Goal: Task Accomplishment & Management: Complete application form

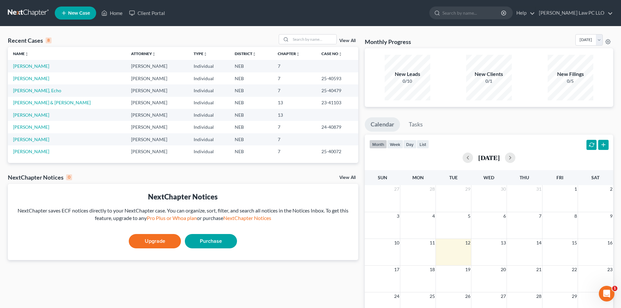
click at [76, 11] on span "New Case" at bounding box center [79, 13] width 22 height 5
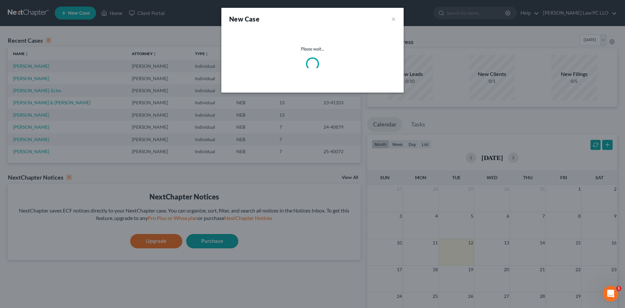
select select "48"
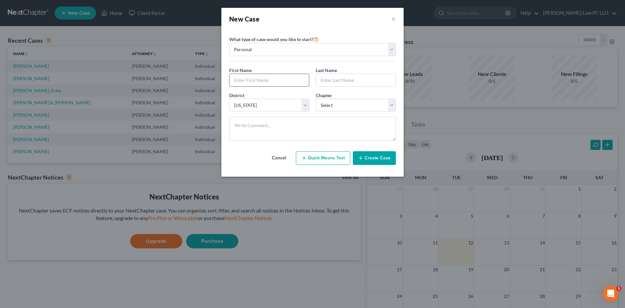
click at [254, 80] on input "text" at bounding box center [269, 80] width 79 height 12
type input "[PERSON_NAME]"
click at [337, 108] on select "Select 7 11 12 13" at bounding box center [356, 105] width 80 height 13
select select "0"
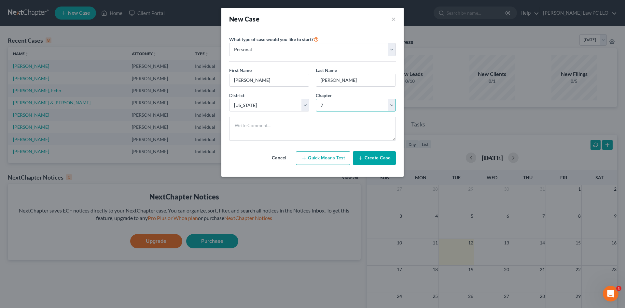
click at [316, 99] on select "Select 7 11 12 13" at bounding box center [356, 105] width 80 height 13
click at [361, 157] on icon "button" at bounding box center [360, 157] width 5 height 5
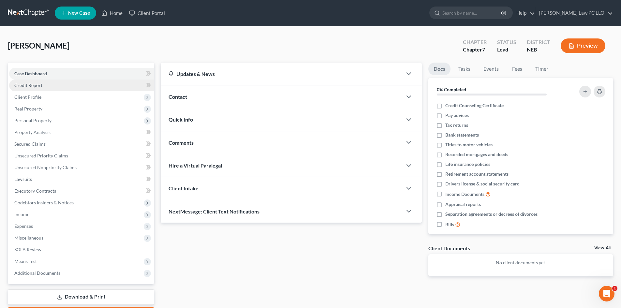
click at [43, 84] on link "Credit Report" at bounding box center [81, 85] width 145 height 12
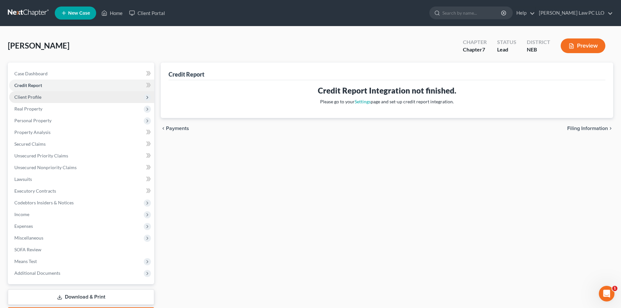
click at [44, 98] on span "Client Profile" at bounding box center [81, 97] width 145 height 12
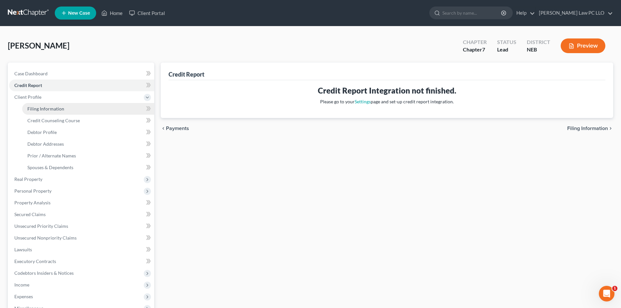
click at [47, 111] on span "Filing Information" at bounding box center [45, 109] width 37 height 6
select select "1"
select select "0"
select select "48"
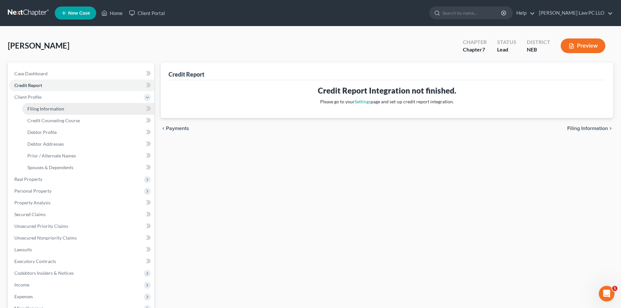
select select "0"
select select "30"
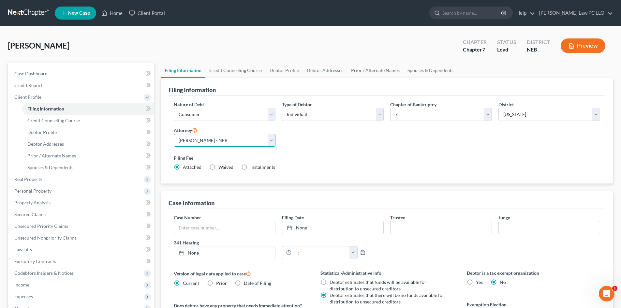
click at [273, 139] on select "Select [PERSON_NAME] - NEB" at bounding box center [225, 140] width 102 height 13
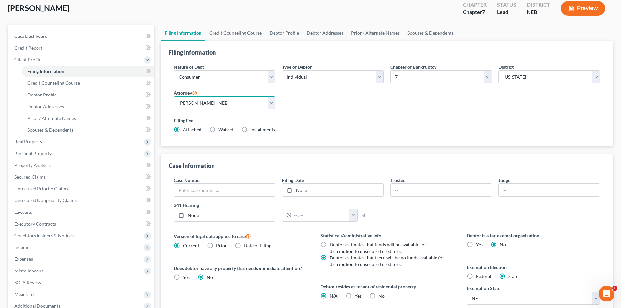
scroll to position [87, 0]
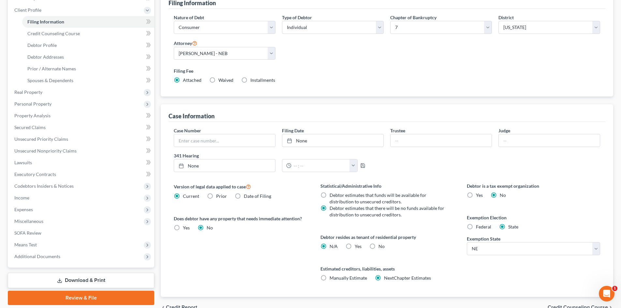
click at [378, 246] on label "No" at bounding box center [381, 246] width 6 height 7
click at [381, 246] on input "No" at bounding box center [383, 245] width 4 height 4
radio input "true"
radio input "false"
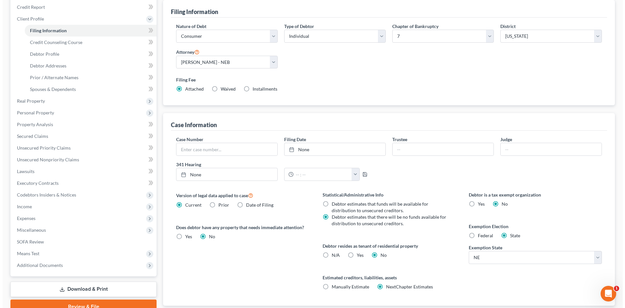
scroll to position [0, 0]
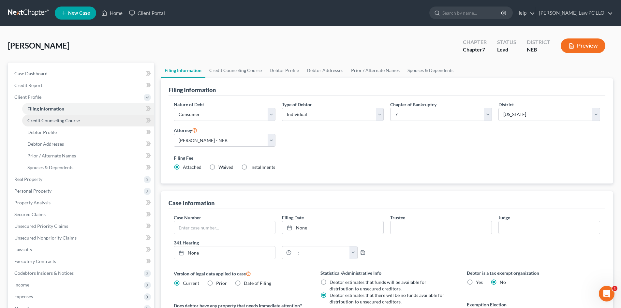
click at [61, 121] on span "Credit Counseling Course" at bounding box center [53, 121] width 52 height 6
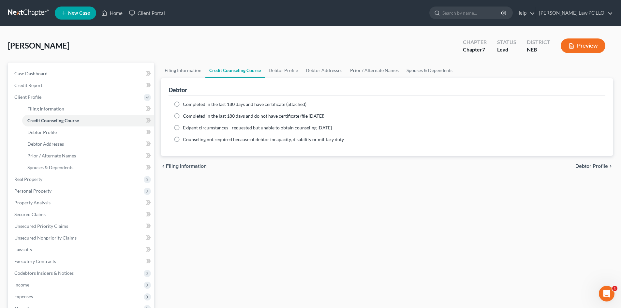
click at [183, 102] on label "Completed in the last 180 days and have certificate (attached)" at bounding box center [244, 104] width 123 height 7
click at [185, 102] on input "Completed in the last 180 days and have certificate (attached)" at bounding box center [187, 103] width 4 height 4
radio input "true"
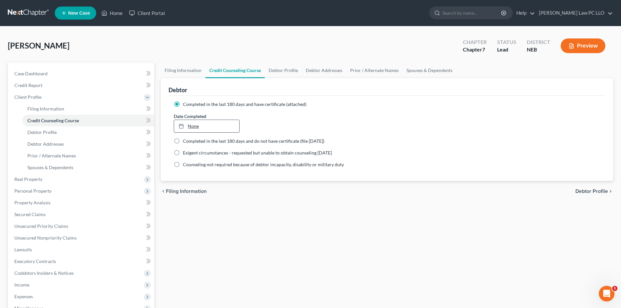
click at [193, 127] on link "None" at bounding box center [206, 126] width 65 height 12
type input "[DATE]"
click at [51, 131] on span "Debtor Profile" at bounding box center [41, 132] width 29 height 6
select select "0"
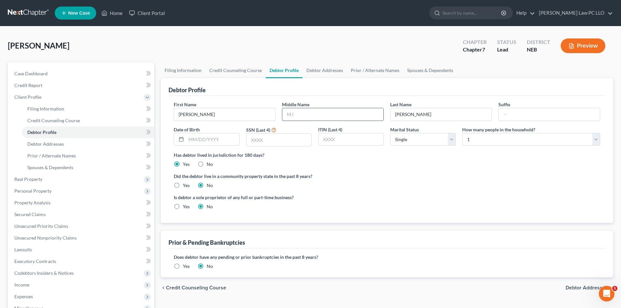
click at [319, 115] on input "text" at bounding box center [332, 114] width 101 height 12
type input "J"
click at [254, 143] on input "text" at bounding box center [278, 140] width 65 height 12
type input "6486"
click at [316, 70] on link "Debtor Addresses" at bounding box center [324, 71] width 44 height 16
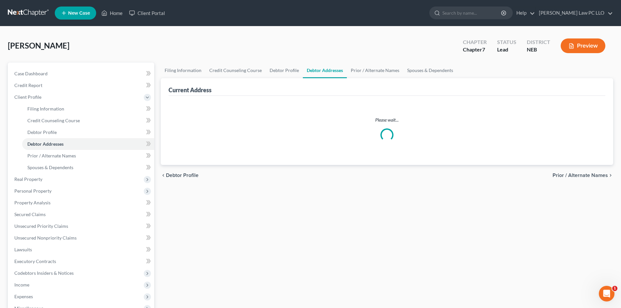
select select "0"
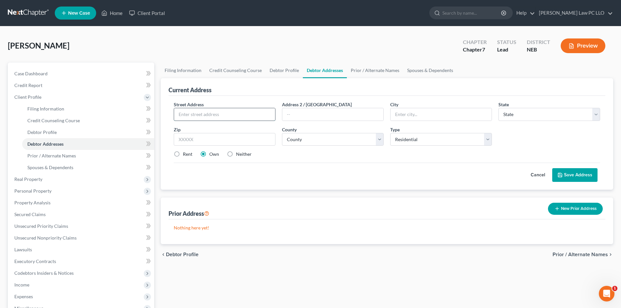
click at [207, 118] on input "text" at bounding box center [224, 114] width 101 height 12
type input "[STREET_ADDRESS]"
type input "Lincoln"
select select "30"
click at [204, 137] on input "text" at bounding box center [225, 139] width 102 height 13
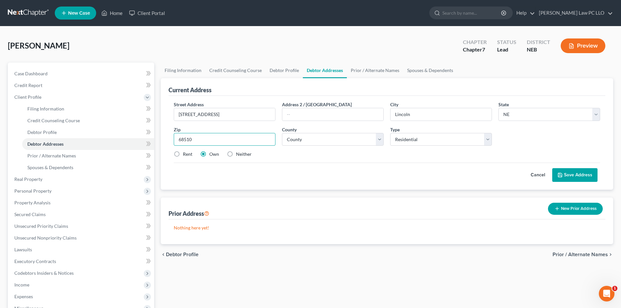
type input "68510"
click at [291, 159] on div "Street Address * [STREET_ADDRESS] * [GEOGRAPHIC_DATA] * State [US_STATE] AK AR …" at bounding box center [386, 132] width 433 height 62
click at [567, 175] on button "Save Address" at bounding box center [574, 175] width 45 height 14
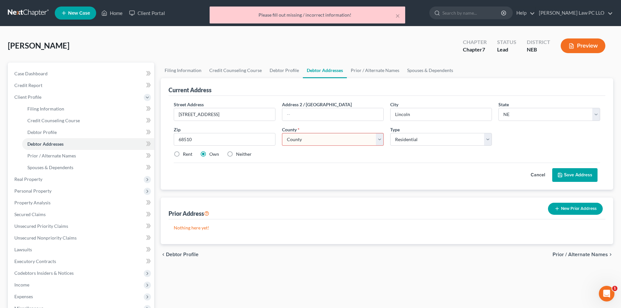
click at [378, 139] on select "County [GEOGRAPHIC_DATA] [GEOGRAPHIC_DATA] [GEOGRAPHIC_DATA] [GEOGRAPHIC_DATA] …" at bounding box center [333, 139] width 102 height 13
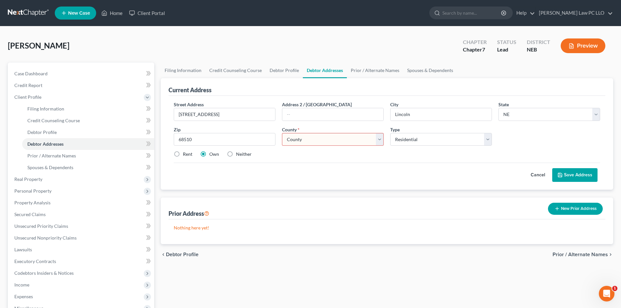
select select "54"
click at [282, 133] on select "County [GEOGRAPHIC_DATA] [GEOGRAPHIC_DATA] [GEOGRAPHIC_DATA] [GEOGRAPHIC_DATA] …" at bounding box center [333, 139] width 102 height 13
click at [575, 174] on button "Save Address" at bounding box center [574, 175] width 45 height 14
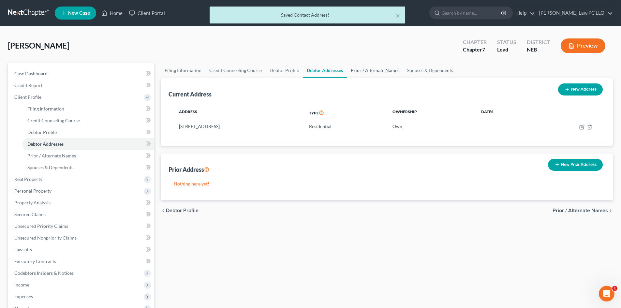
click at [363, 66] on link "Prior / Alternate Names" at bounding box center [375, 71] width 56 height 16
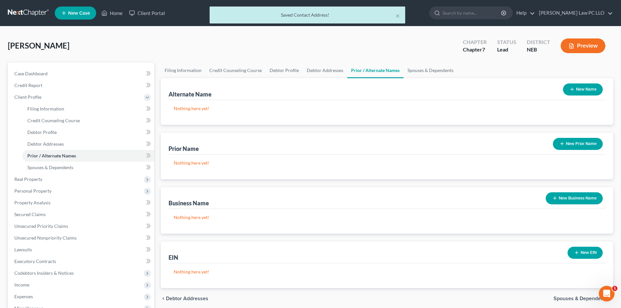
click at [576, 91] on button "New Name" at bounding box center [583, 89] width 40 height 12
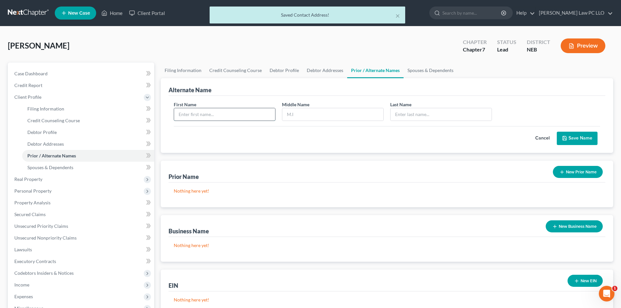
click at [252, 116] on input "text" at bounding box center [224, 114] width 101 height 12
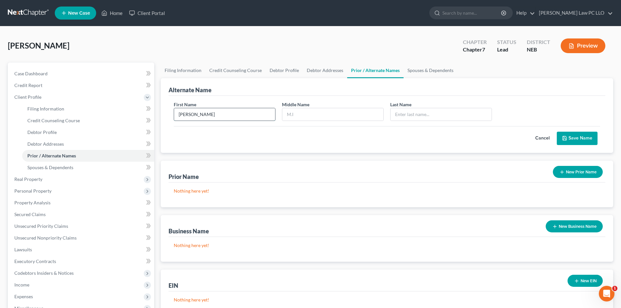
type input "[PERSON_NAME]"
click at [303, 112] on input "text" at bounding box center [332, 114] width 101 height 12
type input "[PERSON_NAME]"
click at [572, 137] on button "Save Name" at bounding box center [576, 139] width 41 height 14
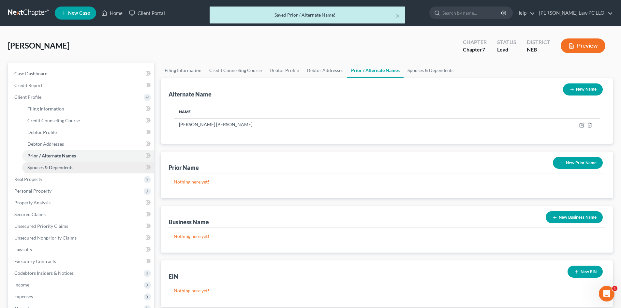
click at [61, 166] on span "Spouses & Dependents" at bounding box center [50, 167] width 46 height 6
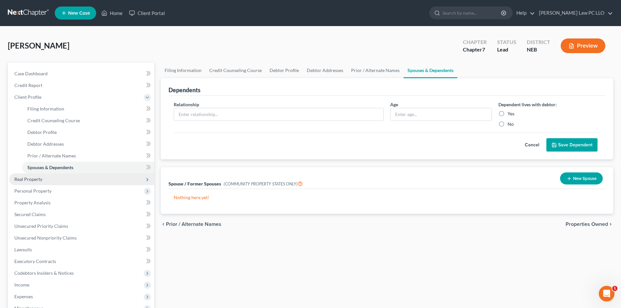
click at [39, 178] on span "Real Property" at bounding box center [28, 179] width 28 height 6
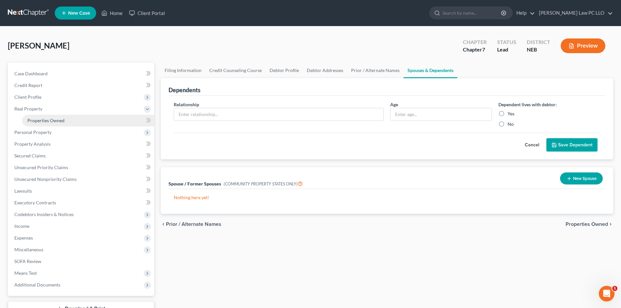
click at [53, 119] on span "Properties Owned" at bounding box center [45, 121] width 37 height 6
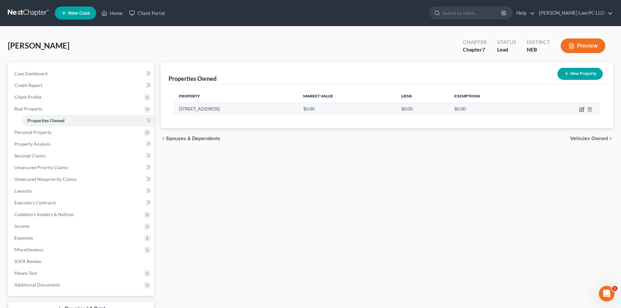
click at [580, 108] on icon "button" at bounding box center [581, 109] width 5 height 5
select select "30"
select select "54"
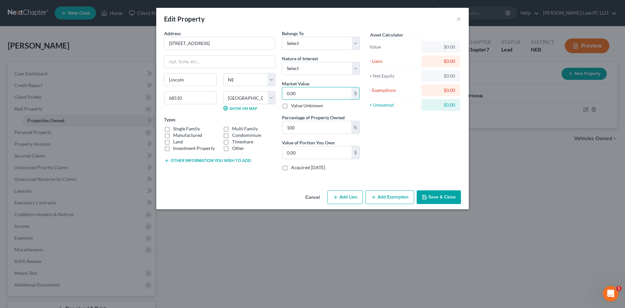
type input "1"
type input "1.00"
type input "15"
type input "15.00"
type input "150"
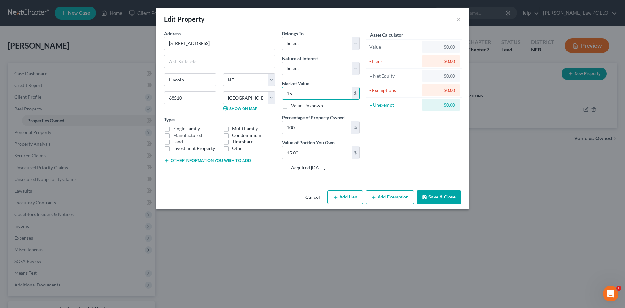
type input "150.00"
type input "1500"
type input "1,500.00"
type input "1,5000"
type input "15,000.00"
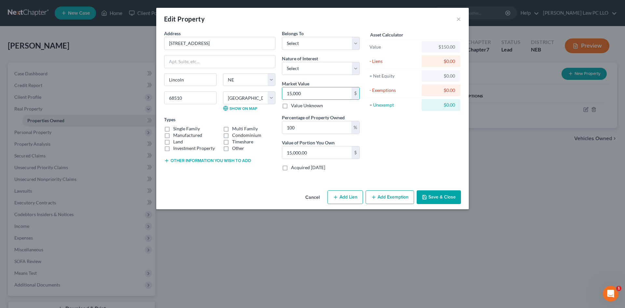
type input "15,0000"
type input "150,000.00"
type input "150,000"
click at [433, 199] on button "Save & Close" at bounding box center [439, 197] width 44 height 14
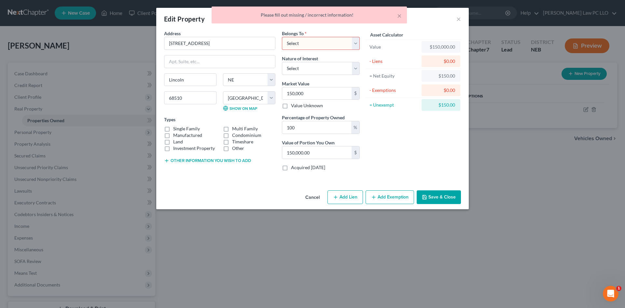
click at [356, 42] on select "Select Debtor 1 Only Debtor 2 Only Debtor 1 And Debtor 2 Only At Least One Of T…" at bounding box center [321, 43] width 78 height 13
select select "0"
click at [282, 37] on select "Select Debtor 1 Only Debtor 2 Only Debtor 1 And Debtor 2 Only At Least One Of T…" at bounding box center [321, 43] width 78 height 13
click at [433, 196] on button "Save & Close" at bounding box center [439, 197] width 44 height 14
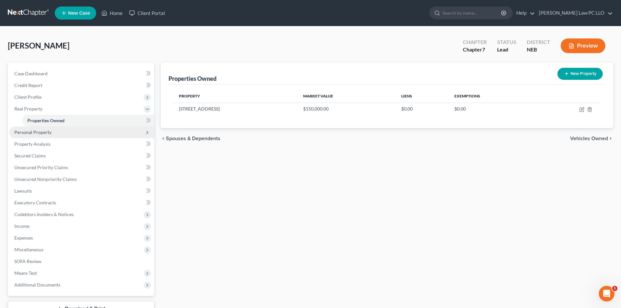
click at [48, 130] on span "Personal Property" at bounding box center [32, 132] width 37 height 6
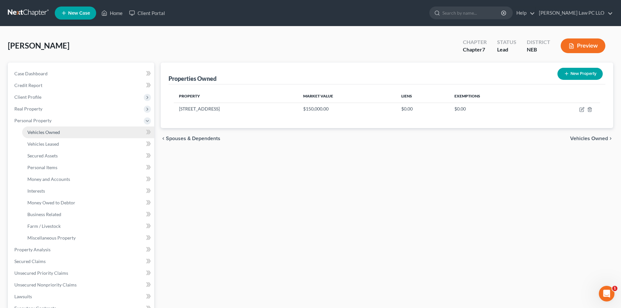
click at [53, 133] on span "Vehicles Owned" at bounding box center [43, 132] width 33 height 6
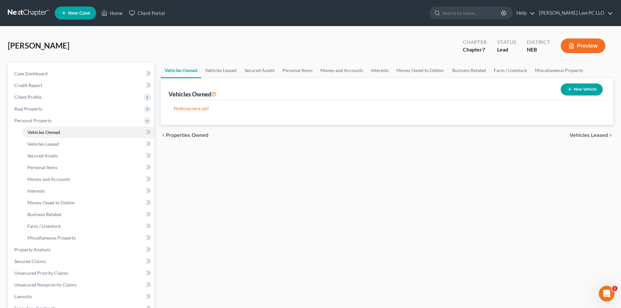
click at [581, 88] on button "New Vehicle" at bounding box center [581, 89] width 42 height 12
select select "0"
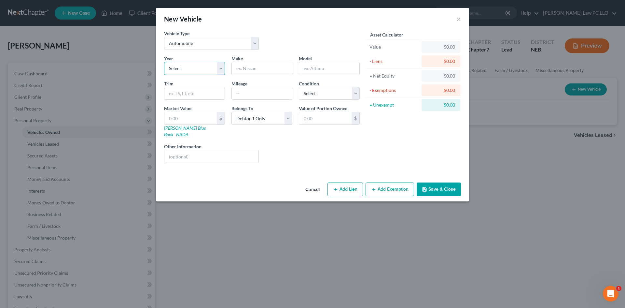
click at [222, 69] on select "Select 2026 2025 2024 2023 2022 2021 2020 2019 2018 2017 2016 2015 2014 2013 20…" at bounding box center [194, 68] width 61 height 13
select select "19"
click at [164, 62] on select "Select 2026 2025 2024 2023 2022 2021 2020 2019 2018 2017 2016 2015 2014 2013 20…" at bounding box center [194, 68] width 61 height 13
click at [255, 67] on input "text" at bounding box center [262, 68] width 60 height 12
type input "Chevy"
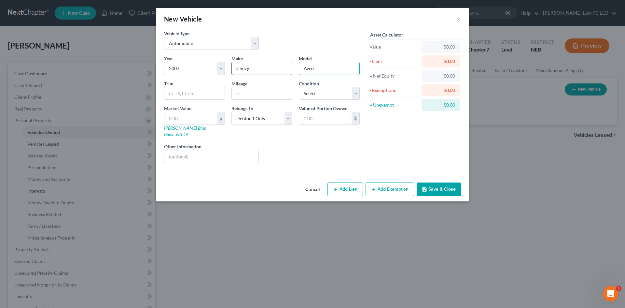
type input "Aveo"
type input "LS"
type input "197000"
click at [322, 117] on input "text" at bounding box center [325, 118] width 52 height 12
type input "300"
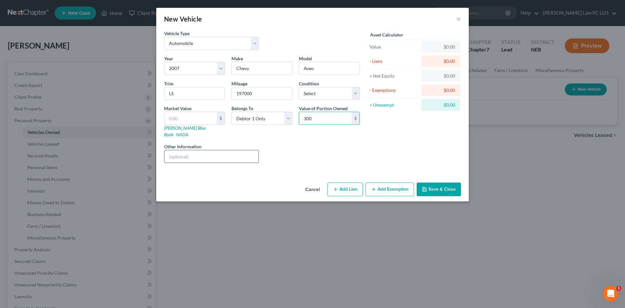
click at [186, 150] on input "text" at bounding box center [211, 156] width 94 height 12
type input "n"
type input "does not run"
click at [182, 115] on input "text" at bounding box center [190, 118] width 52 height 12
type input "3"
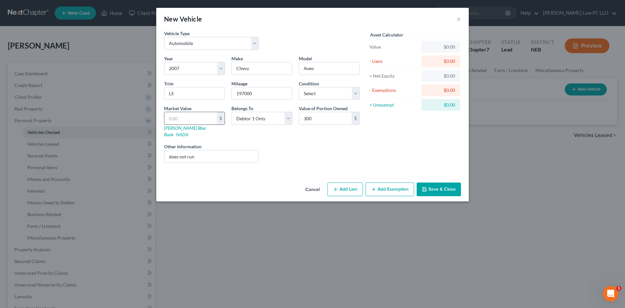
type input "3.00"
type input "30"
type input "30.00"
type input "300"
type input "300.00"
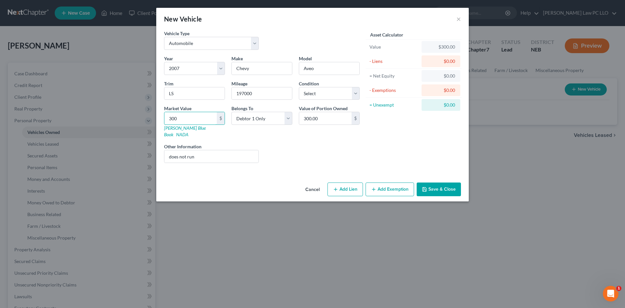
type input "300"
click at [395, 182] on button "Add Exemption" at bounding box center [390, 189] width 49 height 14
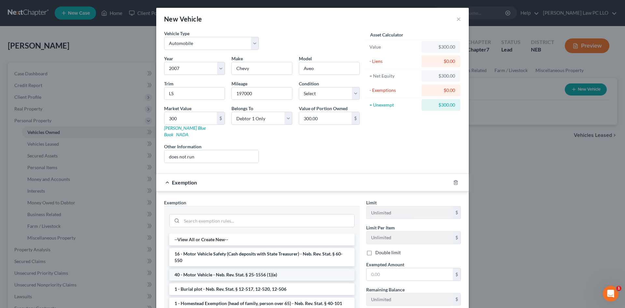
click at [263, 269] on li "40 - Motor Vehicle - Neb. Rev. Stat. § 25-1556 (1)(e)" at bounding box center [261, 275] width 185 height 12
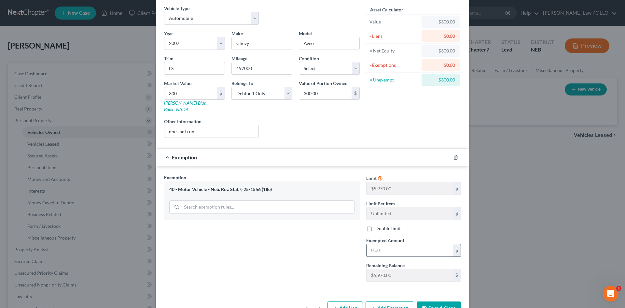
scroll to position [39, 0]
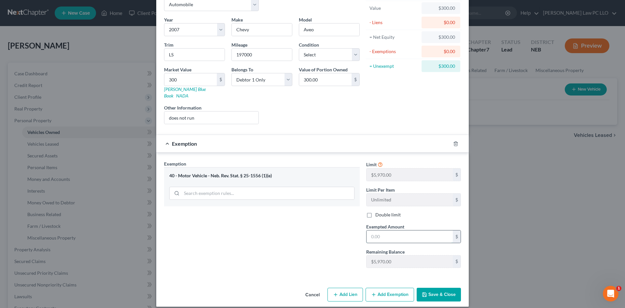
click at [378, 232] on input "text" at bounding box center [410, 236] width 86 height 12
type input "300"
click at [429, 288] on button "Save & Close" at bounding box center [439, 295] width 44 height 14
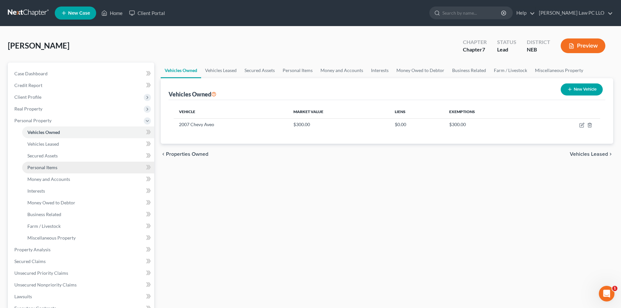
click at [49, 168] on span "Personal Items" at bounding box center [42, 167] width 30 height 6
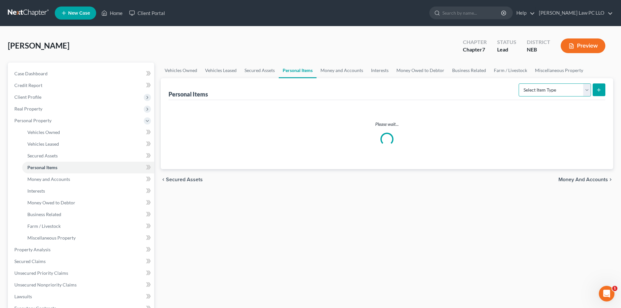
click at [586, 91] on select "Select Item Type Clothing Collectibles Of Value Electronics Firearms Household …" at bounding box center [554, 89] width 72 height 13
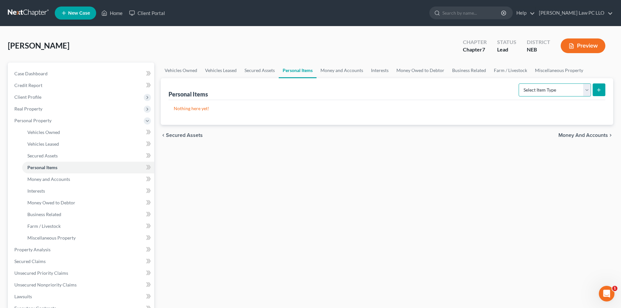
select select "clothing"
click at [519, 83] on select "Select Item Type Clothing Collectibles Of Value Electronics Firearms Household …" at bounding box center [554, 89] width 72 height 13
click at [599, 88] on icon "submit" at bounding box center [598, 89] width 5 height 5
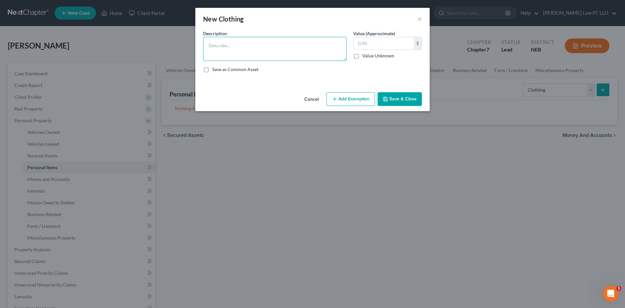
click at [232, 45] on textarea at bounding box center [275, 49] width 144 height 24
type textarea "Clothing"
type input "1,395"
click at [352, 99] on button "Add Exemption" at bounding box center [351, 99] width 49 height 14
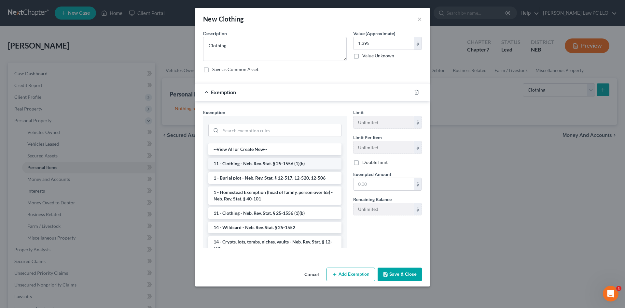
click at [286, 166] on li "11 - Clothing - Neb. Rev. Stat. § 25-1556 (1)(b)" at bounding box center [274, 164] width 133 height 12
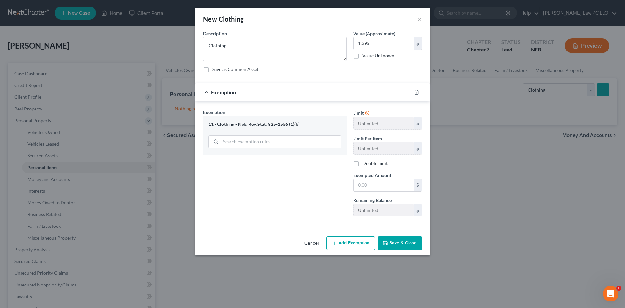
click at [355, 241] on button "Add Exemption" at bounding box center [351, 243] width 49 height 14
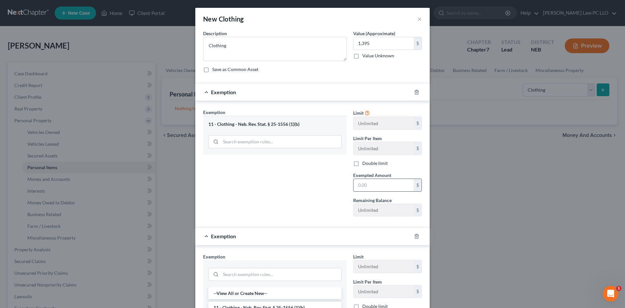
click at [365, 184] on input "text" at bounding box center [384, 185] width 60 height 12
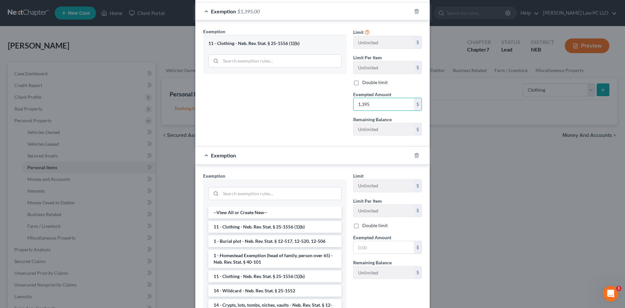
scroll to position [130, 0]
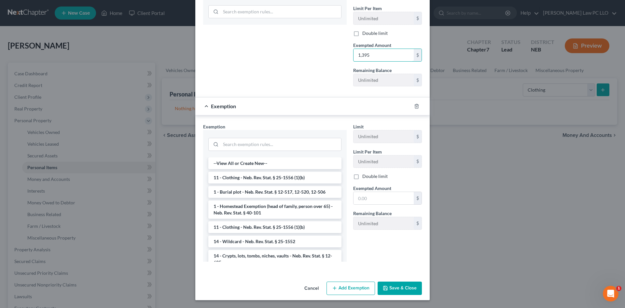
type input "1,395"
click at [391, 291] on button "Save & Close" at bounding box center [400, 288] width 44 height 14
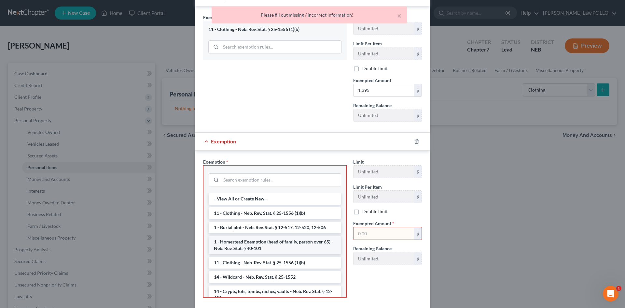
scroll to position [43, 0]
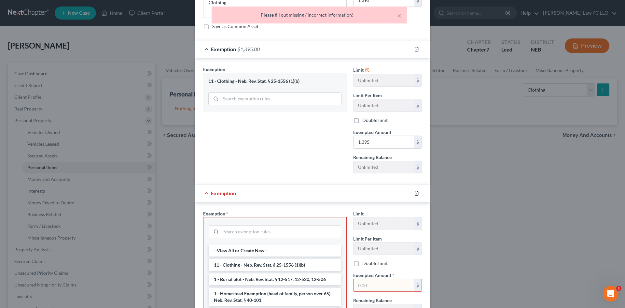
click at [415, 192] on icon "button" at bounding box center [416, 193] width 5 height 5
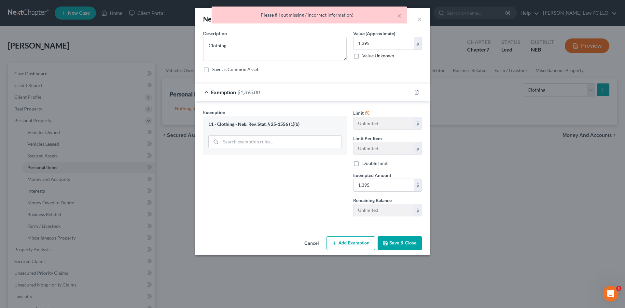
scroll to position [0, 0]
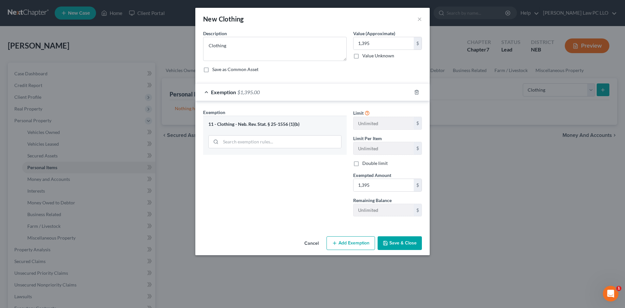
click at [400, 243] on button "Save & Close" at bounding box center [400, 243] width 44 height 14
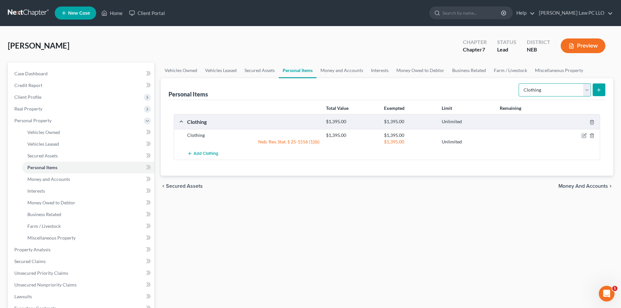
click at [584, 93] on select "Select Item Type Clothing Collectibles Of Value Electronics Firearms Household …" at bounding box center [554, 89] width 72 height 13
select select "electronics"
click at [519, 83] on select "Select Item Type Clothing Collectibles Of Value Electronics Firearms Household …" at bounding box center [554, 89] width 72 height 13
click at [599, 92] on icon "submit" at bounding box center [598, 89] width 5 height 5
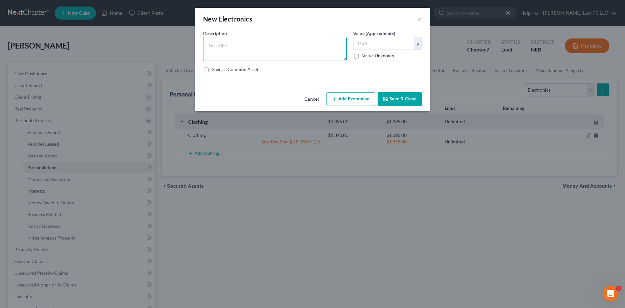
click at [238, 40] on textarea at bounding box center [275, 49] width 144 height 24
type textarea "Electronics"
type input "1,850"
click at [354, 99] on button "Add Exemption" at bounding box center [351, 99] width 49 height 14
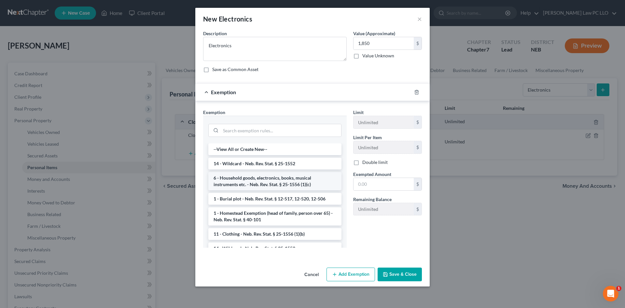
click at [292, 177] on li "6 - Household goods, electronics, books, musical instruments etc. - Neb. Rev. S…" at bounding box center [274, 181] width 133 height 18
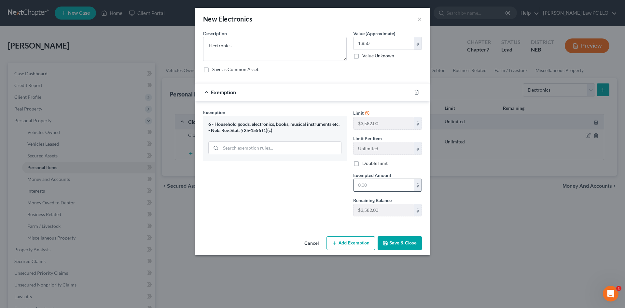
click at [369, 186] on input "text" at bounding box center [384, 185] width 60 height 12
type input "1,850"
click at [399, 244] on button "Save & Close" at bounding box center [400, 243] width 44 height 14
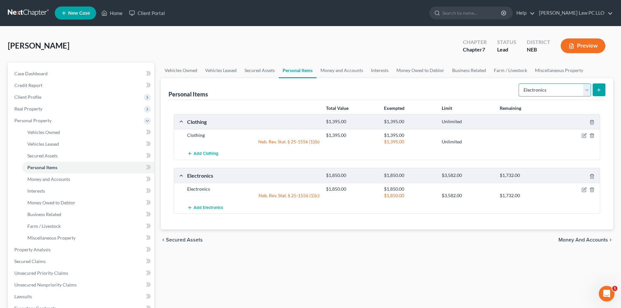
click at [585, 90] on select "Select Item Type Clothing Collectibles Of Value Electronics Firearms Household …" at bounding box center [554, 89] width 72 height 13
select select "household_goods"
click at [519, 83] on select "Select Item Type Clothing Collectibles Of Value Electronics Firearms Household …" at bounding box center [554, 89] width 72 height 13
click at [600, 88] on icon "submit" at bounding box center [598, 89] width 5 height 5
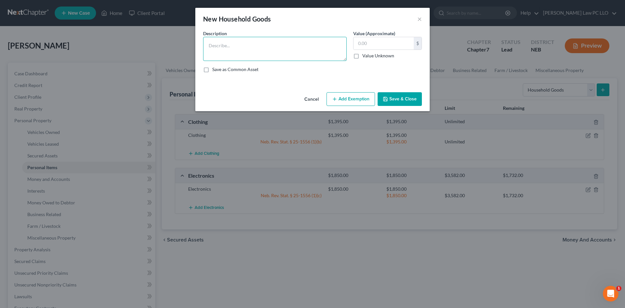
click at [219, 47] on textarea at bounding box center [275, 49] width 144 height 24
type textarea "Appliances, furniture, bathroom, pet supplies, bedroom, kitchen, outdoor"
click at [364, 41] on input "text" at bounding box center [384, 43] width 60 height 12
type input "7,032"
click at [353, 95] on button "Add Exemption" at bounding box center [351, 99] width 49 height 14
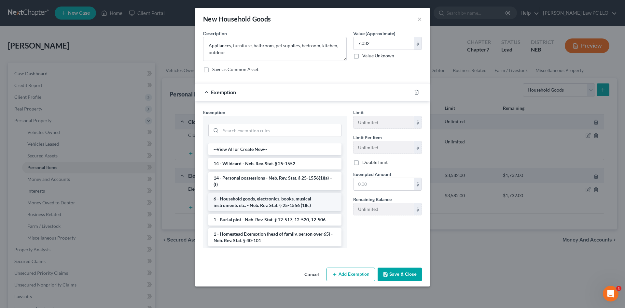
click at [294, 205] on li "6 - Household goods, electronics, books, musical instruments etc. - Neb. Rev. S…" at bounding box center [274, 202] width 133 height 18
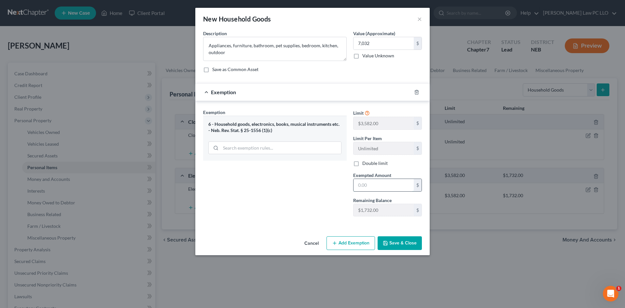
click at [370, 187] on input "text" at bounding box center [384, 185] width 60 height 12
type input "3,582"
drag, startPoint x: 378, startPoint y: 185, endPoint x: 313, endPoint y: 182, distance: 64.2
click at [314, 182] on div "Exemption Set must be selected for CA. Exemption * 6 - Household goods, electro…" at bounding box center [312, 165] width 225 height 113
type input "1,732"
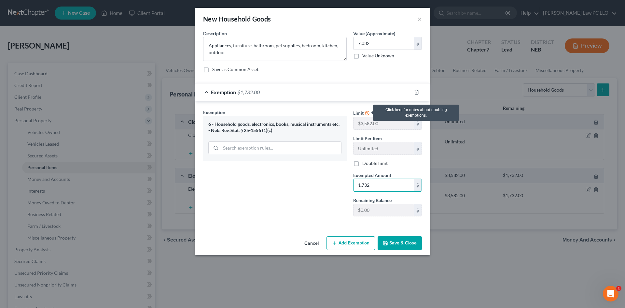
click at [368, 111] on icon at bounding box center [367, 112] width 5 height 6
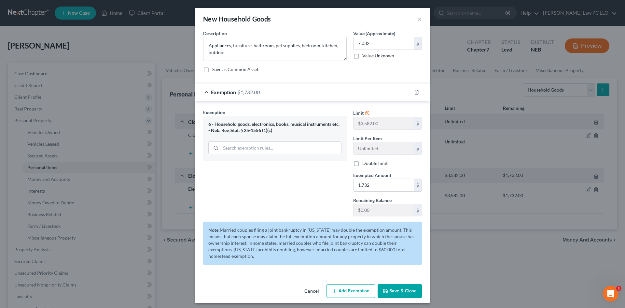
click at [397, 289] on button "Save & Close" at bounding box center [400, 291] width 44 height 14
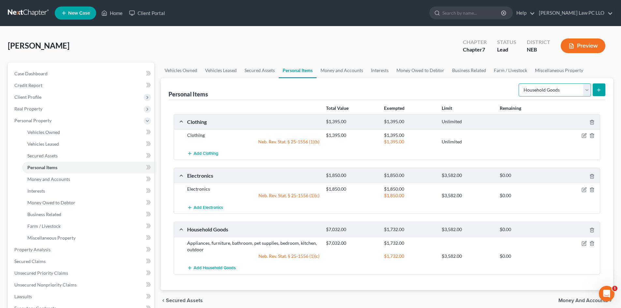
click at [588, 91] on select "Select Item Type Clothing Collectibles Of Value Electronics Firearms Household …" at bounding box center [554, 89] width 72 height 13
select select "collectibles_of_value"
click at [519, 83] on select "Select Item Type Clothing Collectibles Of Value Electronics Firearms Household …" at bounding box center [554, 89] width 72 height 13
click at [598, 91] on icon "submit" at bounding box center [598, 89] width 5 height 5
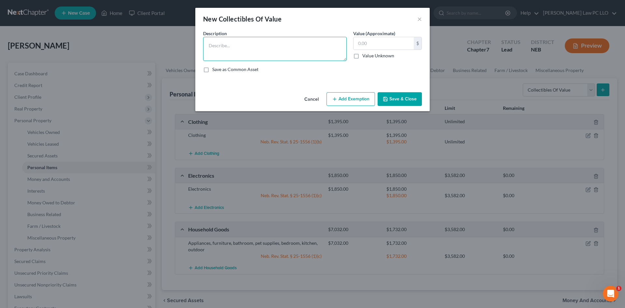
click at [240, 47] on textarea at bounding box center [275, 49] width 144 height 24
type textarea "B"
type textarea "Media, wall art and supplies, decor"
click at [361, 42] on input "text" at bounding box center [384, 43] width 60 height 12
type input "6,312"
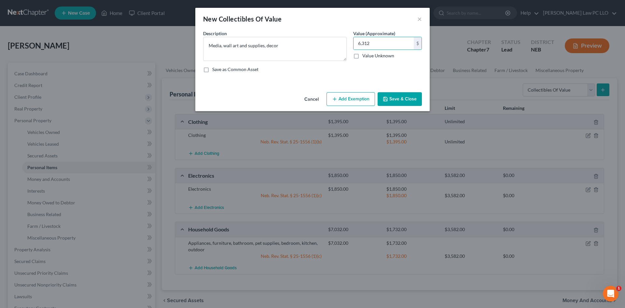
click at [348, 98] on button "Add Exemption" at bounding box center [351, 99] width 49 height 14
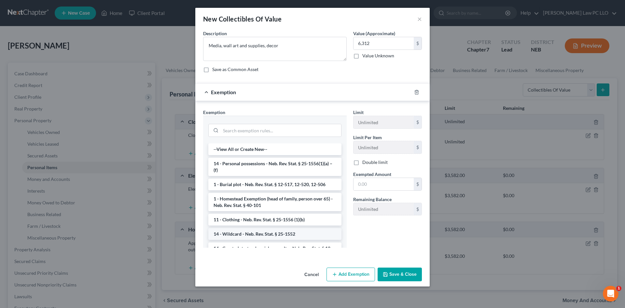
click at [280, 235] on li "14 - Wildcard - Neb. Rev. Stat. § 25-1552" at bounding box center [274, 234] width 133 height 12
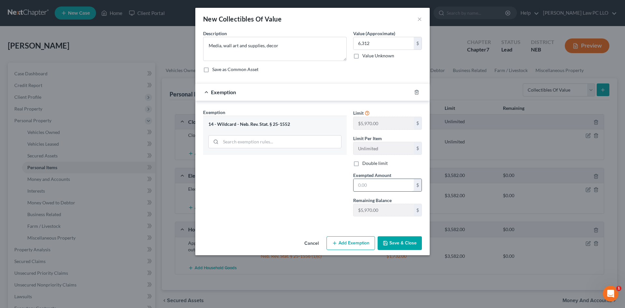
click at [368, 185] on input "text" at bounding box center [384, 185] width 60 height 12
type input "5,970"
click at [407, 240] on button "Save & Close" at bounding box center [400, 243] width 44 height 14
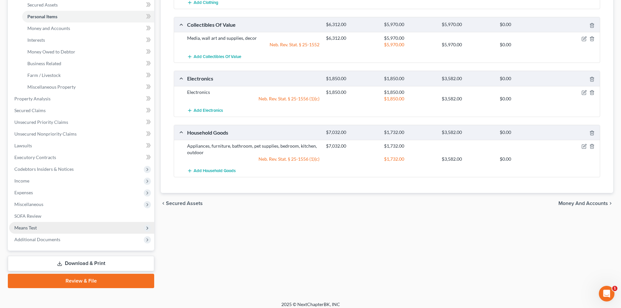
scroll to position [156, 0]
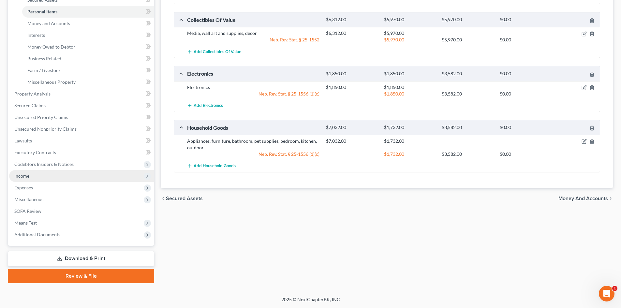
click at [58, 177] on span "Income" at bounding box center [81, 176] width 145 height 12
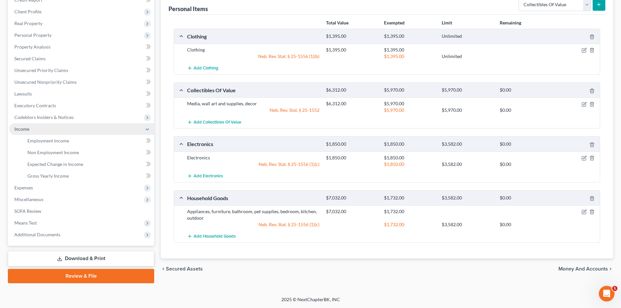
scroll to position [85, 0]
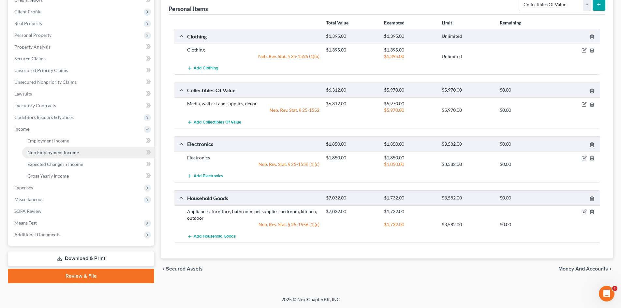
click at [57, 153] on span "Non Employment Income" at bounding box center [52, 153] width 51 height 6
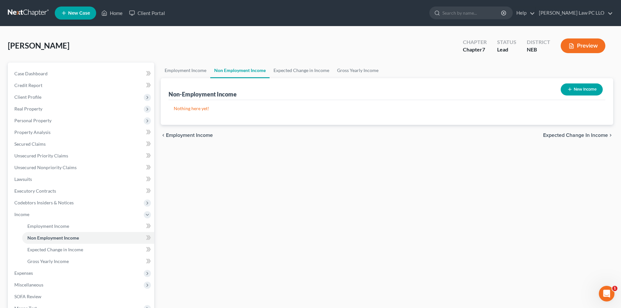
click at [571, 92] on button "New Income" at bounding box center [581, 89] width 42 height 12
select select "0"
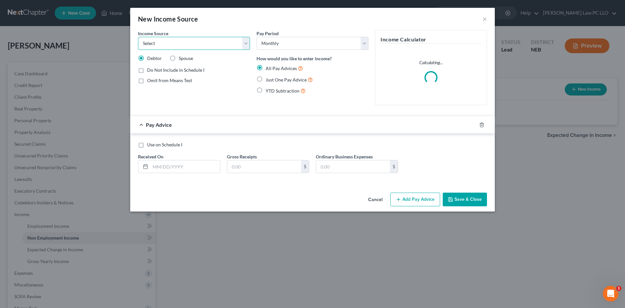
click at [164, 44] on select "Select Unemployment Disability (from employer) Pension Retirement Social Securi…" at bounding box center [194, 43] width 112 height 13
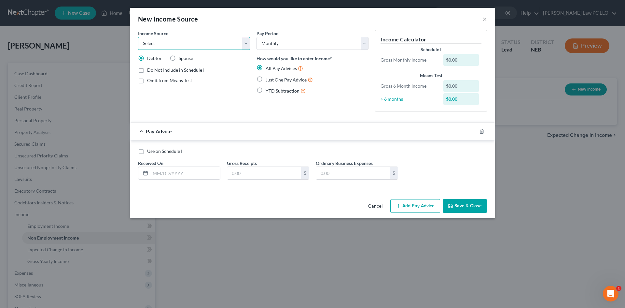
select select "5"
click at [138, 37] on select "Select Unemployment Disability (from employer) Pension Retirement Social Securi…" at bounding box center [194, 43] width 112 height 13
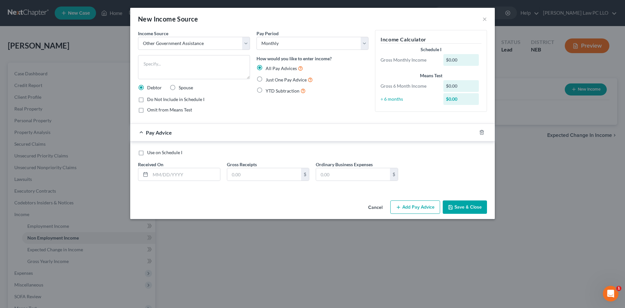
click at [266, 78] on label "Just One Pay Advice" at bounding box center [289, 79] width 47 height 7
click at [268, 78] on input "Just One Pay Advice" at bounding box center [270, 78] width 4 height 4
radio input "true"
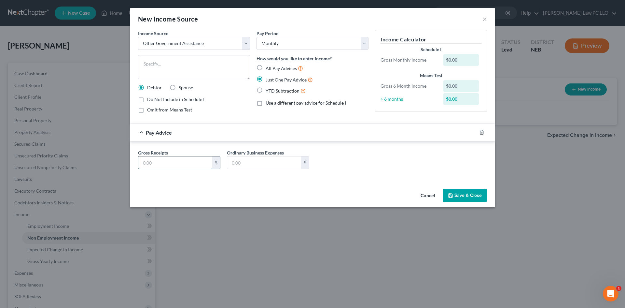
click at [152, 158] on input "text" at bounding box center [175, 162] width 74 height 12
type input "71"
click at [167, 64] on textarea at bounding box center [194, 67] width 112 height 24
type textarea "SNAP"
click at [458, 195] on button "Save & Close" at bounding box center [465, 196] width 44 height 14
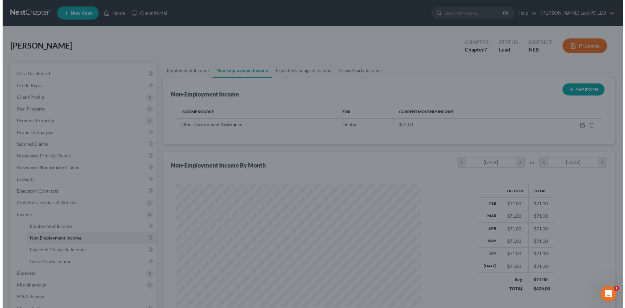
scroll to position [325603, 325469]
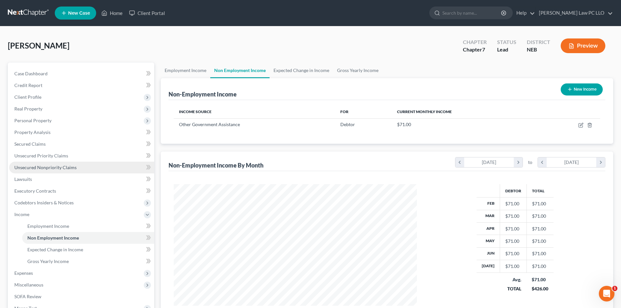
click at [51, 166] on span "Unsecured Nonpriority Claims" at bounding box center [45, 167] width 62 height 6
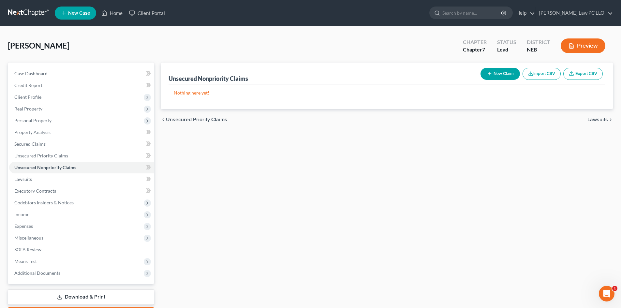
click at [499, 72] on button "New Claim" at bounding box center [499, 74] width 39 height 12
select select "0"
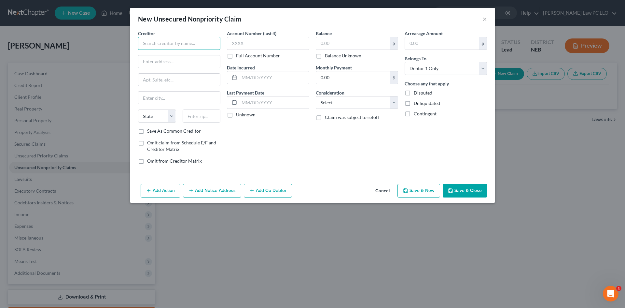
click at [166, 42] on input "text" at bounding box center [179, 43] width 82 height 13
type input "American National Bank"
type input "[STREET_ADDRESS]"
type input "La Vista"
select select "30"
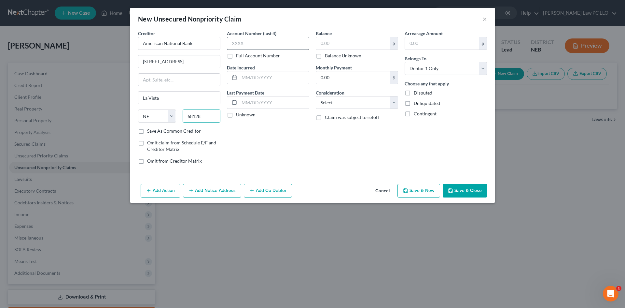
type input "68128"
click at [239, 42] on input "text" at bounding box center [268, 43] width 82 height 13
type input "5382"
click at [330, 98] on select "Select Cable / Satellite Services Collection Agency Credit Card Debt Debt Couns…" at bounding box center [357, 102] width 82 height 13
select select "10"
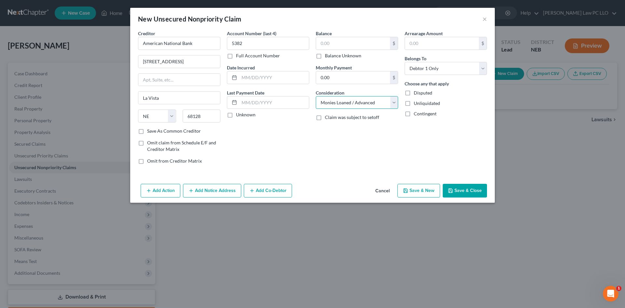
click at [316, 96] on select "Select Cable / Satellite Services Collection Agency Credit Card Debt Debt Couns…" at bounding box center [357, 102] width 82 height 13
click at [338, 40] on input "text" at bounding box center [353, 43] width 74 height 12
drag, startPoint x: 349, startPoint y: 42, endPoint x: 302, endPoint y: 43, distance: 46.6
click at [302, 43] on div "Creditor * American National Bank [STREET_ADDRESS] [US_STATE] AK AR AZ CA CO [G…" at bounding box center [313, 99] width 356 height 139
type input "8,015.79"
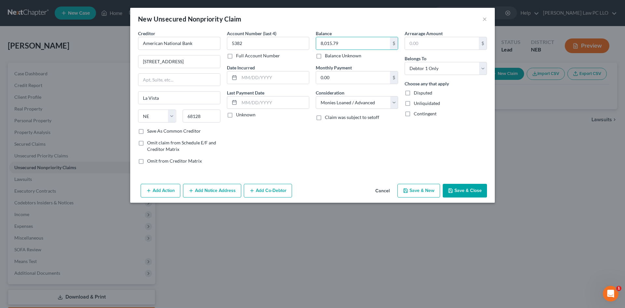
click at [212, 191] on button "Add Notice Address" at bounding box center [212, 191] width 58 height 14
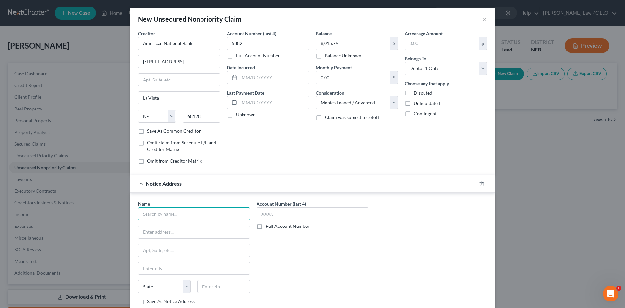
click at [177, 212] on input "text" at bounding box center [194, 213] width 112 height 13
type input "National Account Systems of Omaha LLC"
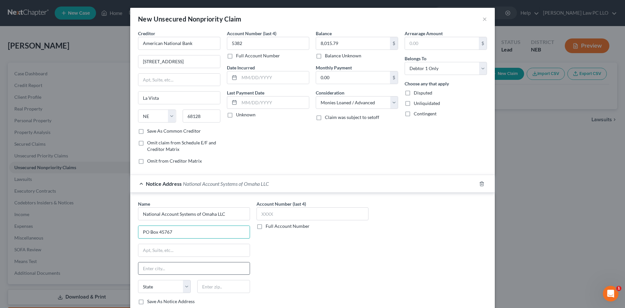
type input "PO Box 45767"
click at [163, 268] on input "text" at bounding box center [193, 268] width 111 height 12
type input "[GEOGRAPHIC_DATA]"
select select "30"
type input "68145"
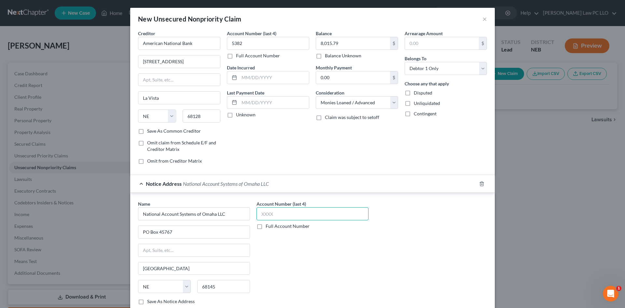
click at [269, 213] on input "text" at bounding box center [313, 213] width 112 height 13
type input "0001"
click at [289, 265] on div "Account Number (last 4) 0001 Full Account Number" at bounding box center [312, 254] width 119 height 109
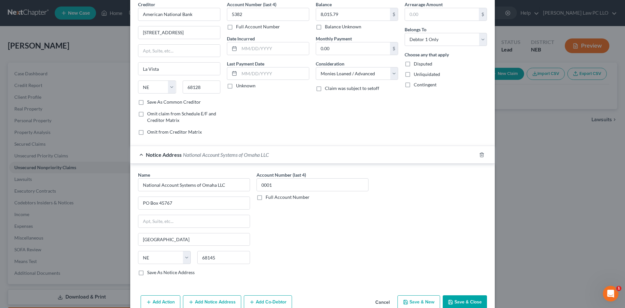
scroll to position [43, 0]
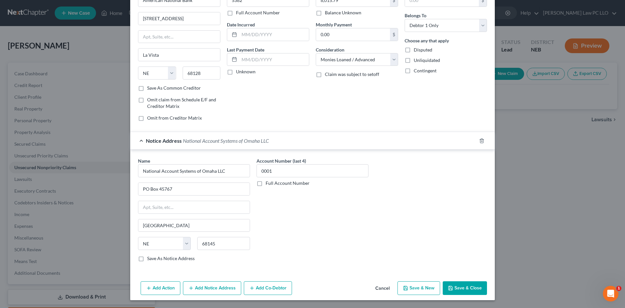
click at [467, 287] on button "Save & Close" at bounding box center [465, 288] width 44 height 14
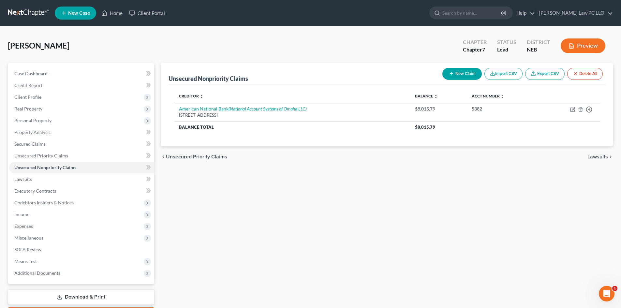
click at [463, 71] on button "New Claim" at bounding box center [461, 74] width 39 height 12
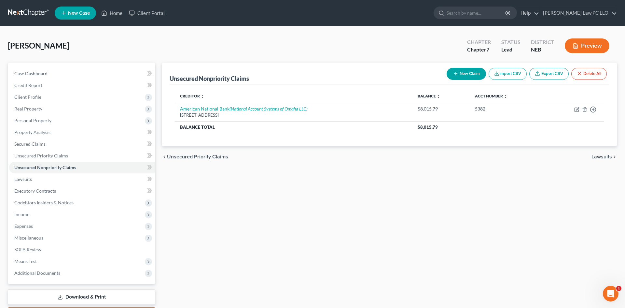
select select "0"
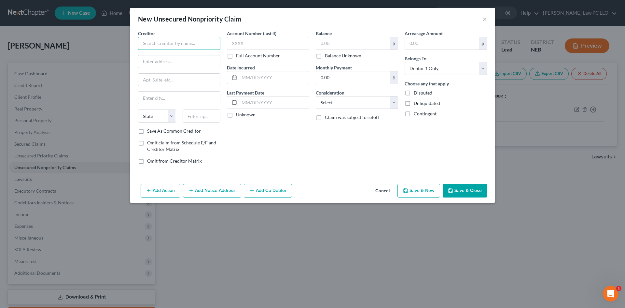
click at [150, 47] on input "text" at bounding box center [179, 43] width 82 height 13
type input "Shop Your Way Mastercard"
type input "PO Box 6276"
click at [169, 96] on input "text" at bounding box center [179, 98] width 82 height 12
type input "[GEOGRAPHIC_DATA]"
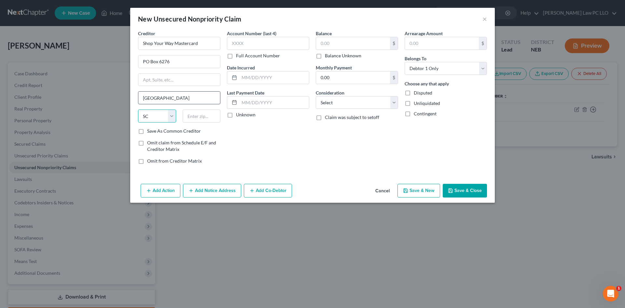
select select "43"
type input "57117-6276"
click at [235, 47] on input "text" at bounding box center [268, 43] width 82 height 13
type input "3255"
click at [336, 42] on input "text" at bounding box center [353, 43] width 74 height 12
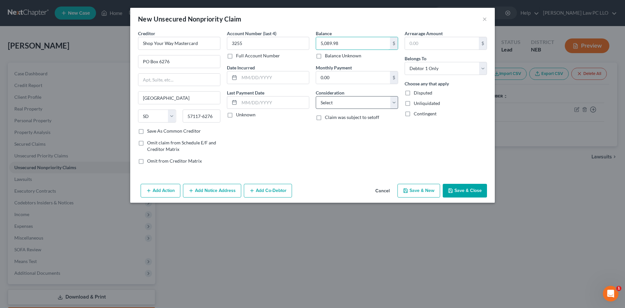
type input "5,089.98"
click at [393, 100] on select "Select Cable / Satellite Services Collection Agency Credit Card Debt Debt Couns…" at bounding box center [357, 102] width 82 height 13
select select "2"
click at [316, 96] on select "Select Cable / Satellite Services Collection Agency Credit Card Debt Debt Couns…" at bounding box center [357, 102] width 82 height 13
click at [466, 190] on button "Save & Close" at bounding box center [465, 191] width 44 height 14
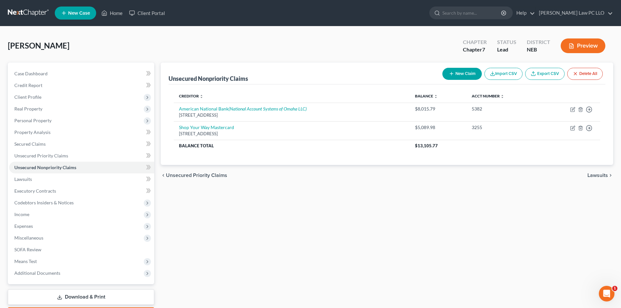
click at [467, 72] on button "New Claim" at bounding box center [461, 74] width 39 height 12
select select "0"
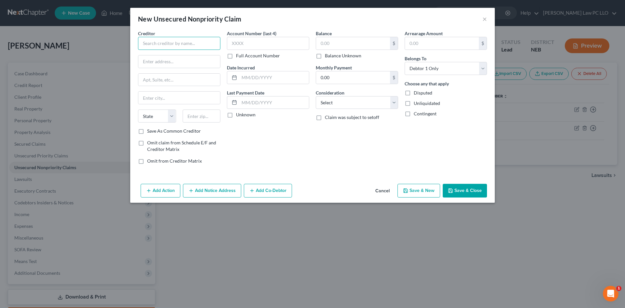
click at [163, 40] on input "text" at bounding box center [179, 43] width 82 height 13
type input "First National Bank of Omaha"
click at [237, 45] on input "text" at bounding box center [268, 43] width 82 height 13
type input "5972"
click at [332, 45] on input "text" at bounding box center [353, 43] width 74 height 12
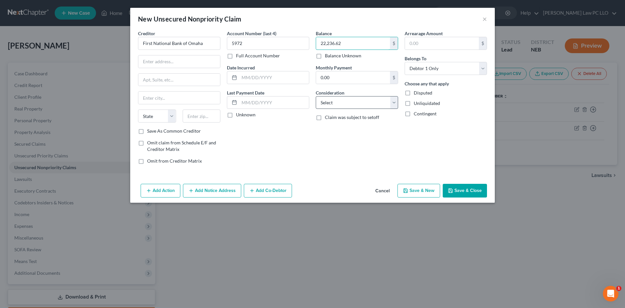
type input "22,236.62"
click at [359, 107] on select "Select Cable / Satellite Services Collection Agency Credit Card Debt Debt Couns…" at bounding box center [357, 102] width 82 height 13
select select "10"
click at [316, 96] on select "Select Cable / Satellite Services Collection Agency Credit Card Debt Debt Couns…" at bounding box center [357, 102] width 82 height 13
click at [208, 189] on button "Add Notice Address" at bounding box center [212, 191] width 58 height 14
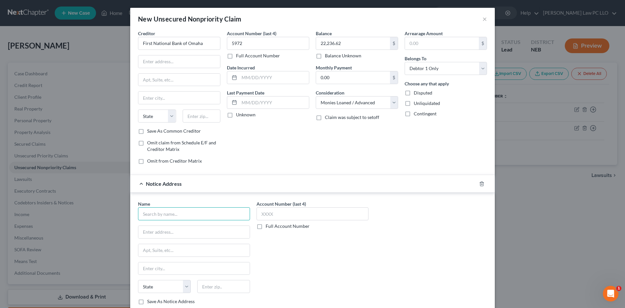
click at [173, 209] on input "text" at bounding box center [194, 213] width 112 height 13
type input "BQ & Associates PC LLO"
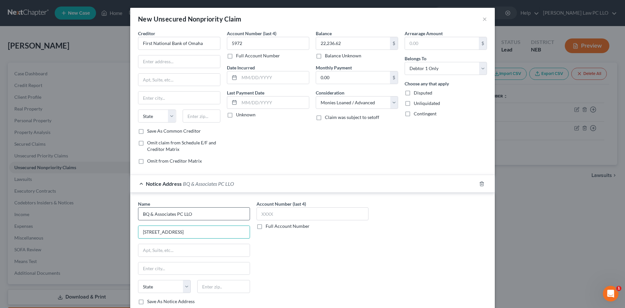
type input "[STREET_ADDRESS]"
type input "Ste 100"
type input "[GEOGRAPHIC_DATA]"
select select "30"
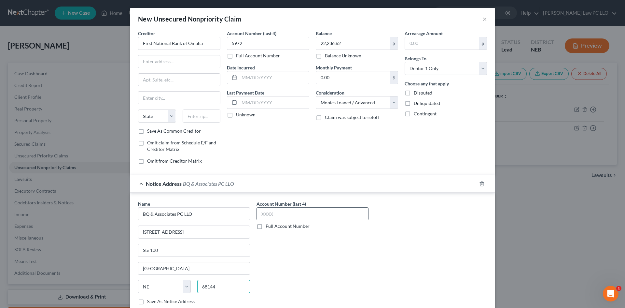
type input "68144"
click at [272, 217] on input "text" at bounding box center [313, 213] width 112 height 13
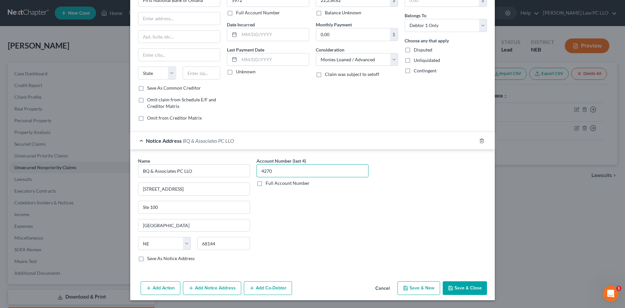
type input "4270"
click at [458, 286] on button "Save & Close" at bounding box center [465, 288] width 44 height 14
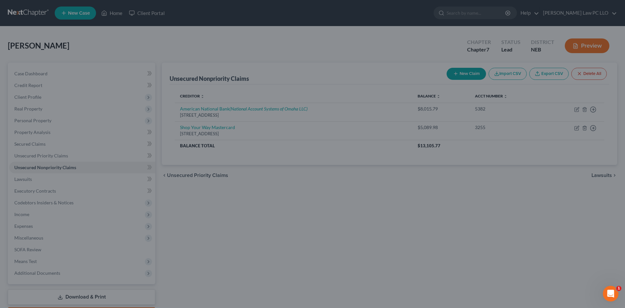
scroll to position [0, 0]
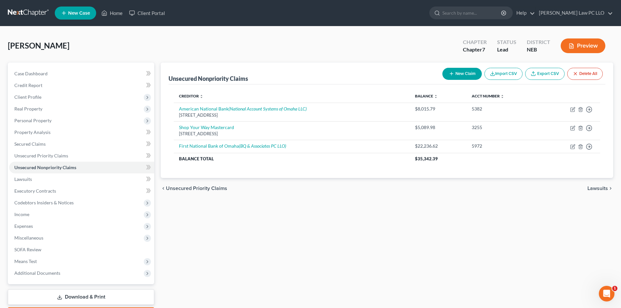
click at [462, 74] on button "New Claim" at bounding box center [461, 74] width 39 height 12
select select "0"
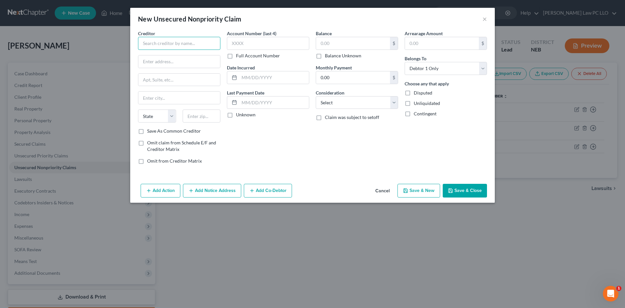
click at [173, 40] on input "text" at bounding box center [179, 43] width 82 height 13
click at [159, 58] on input "text" at bounding box center [179, 61] width 82 height 12
drag, startPoint x: 177, startPoint y: 45, endPoint x: 163, endPoint y: 44, distance: 13.7
click at [163, 44] on input "Comenity - Express" at bounding box center [179, 43] width 82 height 13
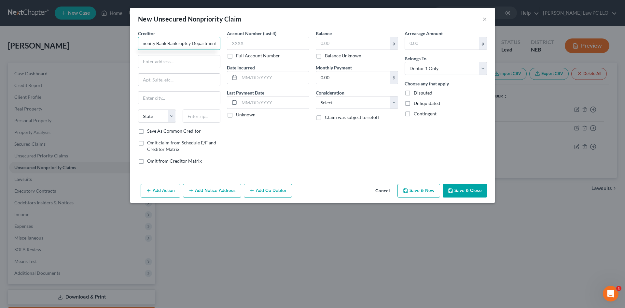
type input "Comenity Bank Bankruptcy Department"
type input "PO Box 182125"
type input "Columbus"
select select "36"
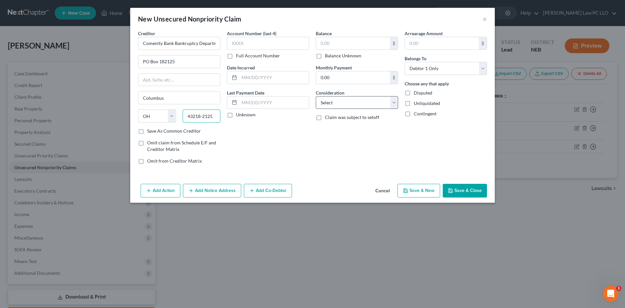
type input "43218-2125"
click at [348, 103] on select "Select Cable / Satellite Services Collection Agency Credit Card Debt Debt Couns…" at bounding box center [357, 102] width 82 height 13
select select "2"
click at [316, 96] on select "Select Cable / Satellite Services Collection Agency Credit Card Debt Debt Couns…" at bounding box center [357, 102] width 82 height 13
click at [271, 43] on input "text" at bounding box center [268, 43] width 82 height 13
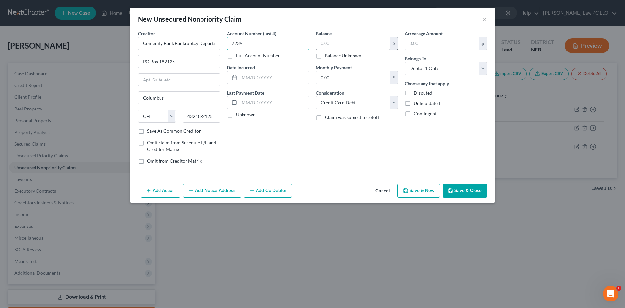
type input "7239"
click at [342, 42] on input "text" at bounding box center [353, 43] width 74 height 12
type input "1,516.05"
click at [458, 190] on button "Save & Close" at bounding box center [465, 191] width 44 height 14
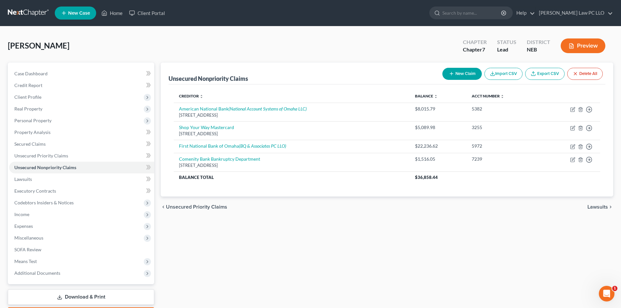
click at [459, 75] on button "New Claim" at bounding box center [461, 74] width 39 height 12
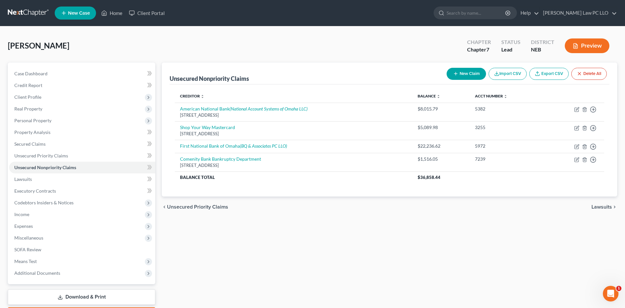
select select "0"
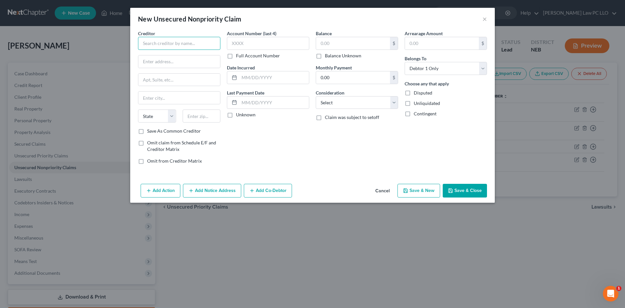
click at [168, 37] on input "text" at bounding box center [179, 43] width 82 height 13
type input "US Bank"
type input "PO Box 21948"
type input "[PERSON_NAME]"
select select "24"
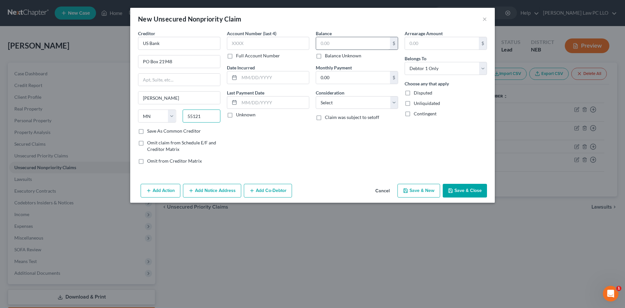
type input "55121"
click at [338, 46] on input "text" at bounding box center [353, 43] width 74 height 12
type input "Saint [PERSON_NAME]"
type input "2,347.01"
click at [264, 41] on input "text" at bounding box center [268, 43] width 82 height 13
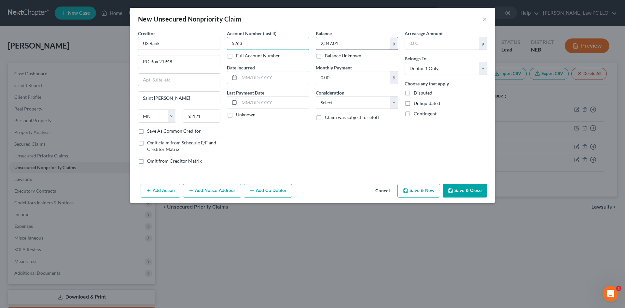
type input "5263"
type input "38,904.05"
click at [351, 73] on input "0.00" at bounding box center [353, 77] width 74 height 12
type input "741.19"
click at [395, 102] on select "Select Cable / Satellite Services Collection Agency Credit Card Debt Debt Couns…" at bounding box center [357, 102] width 82 height 13
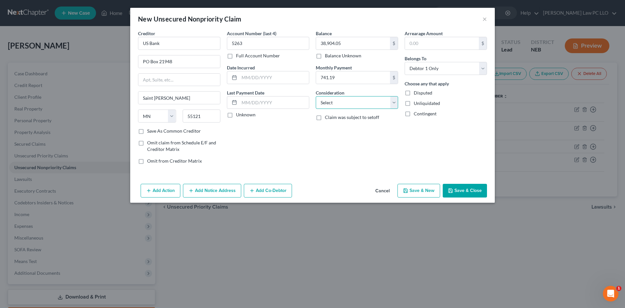
select select "11"
click at [316, 96] on select "Select Cable / Satellite Services Collection Agency Credit Card Debt Debt Couns…" at bounding box center [357, 102] width 82 height 13
click at [331, 155] on div "Balance 38,904.05 $ Balance Unknown Balance Undetermined 38,904.05 $ Balance Un…" at bounding box center [357, 99] width 89 height 139
click at [384, 192] on button "Cancel" at bounding box center [382, 190] width 25 height 13
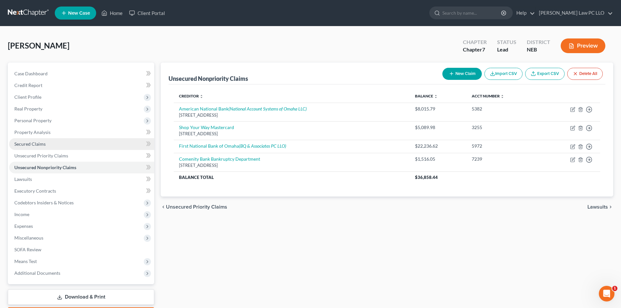
click at [48, 145] on link "Secured Claims" at bounding box center [81, 144] width 145 height 12
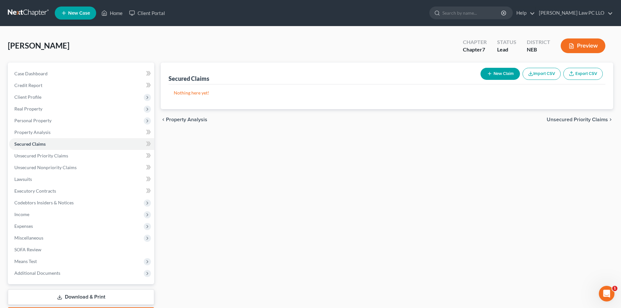
click at [497, 73] on button "New Claim" at bounding box center [499, 74] width 39 height 12
select select "0"
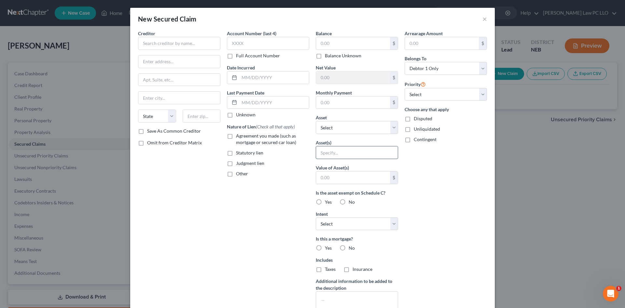
click at [334, 153] on input "text" at bounding box center [357, 152] width 82 height 12
click at [339, 129] on select "Select Other Multiple Assets Electronics - Electronics - $1850.0 [STREET_ADDRES…" at bounding box center [357, 127] width 82 height 13
select select "3"
click at [316, 121] on select "Select Other Multiple Assets Electronics - Electronics - $1850.0 [STREET_ADDRES…" at bounding box center [357, 127] width 82 height 13
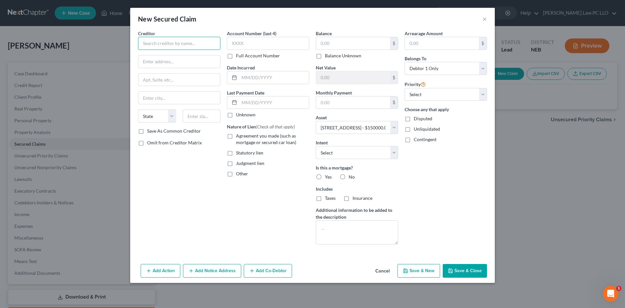
click at [142, 45] on input "text" at bounding box center [179, 43] width 82 height 13
type input "US Bank"
type input "PO Box 21948"
type input "[PERSON_NAME]"
select select "24"
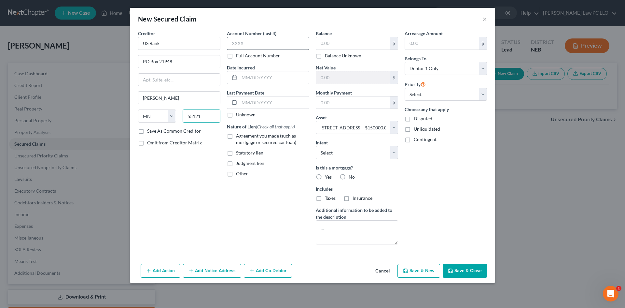
type input "55121"
click at [238, 43] on input "text" at bounding box center [268, 43] width 82 height 13
type input "Saint [PERSON_NAME]"
type input "5263"
click at [365, 102] on input "text" at bounding box center [353, 102] width 74 height 12
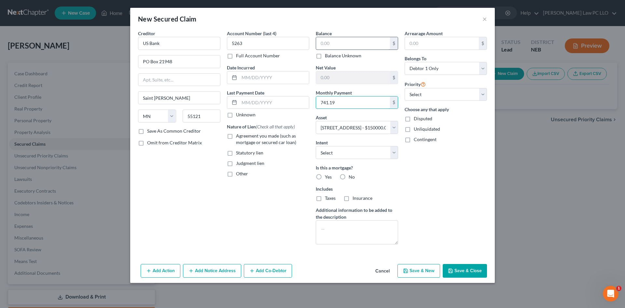
type input "741.19"
drag, startPoint x: 357, startPoint y: 41, endPoint x: 353, endPoint y: 41, distance: 3.3
click at [353, 41] on input "text" at bounding box center [353, 43] width 74 height 12
type input "38,904.05"
click at [325, 175] on label "Yes" at bounding box center [328, 177] width 7 height 7
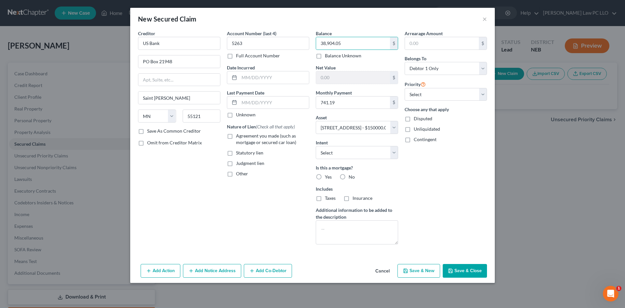
click at [328, 175] on input "Yes" at bounding box center [330, 176] width 4 height 4
radio input "true"
click at [335, 150] on select "Select Surrender Redeem Reaffirm Avoid Other" at bounding box center [357, 152] width 82 height 13
select select "2"
click at [316, 146] on select "Select Surrender Redeem Reaffirm Avoid Other" at bounding box center [357, 152] width 82 height 13
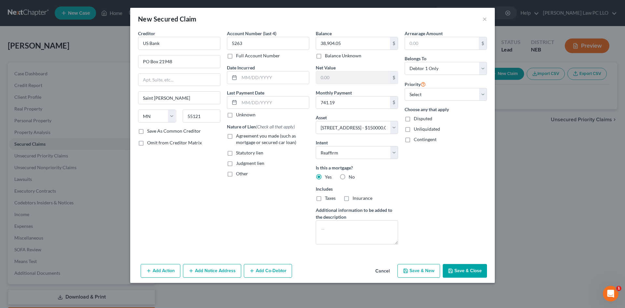
click at [325, 197] on label "Taxes" at bounding box center [330, 198] width 11 height 7
click at [328, 197] on input "Taxes" at bounding box center [330, 197] width 4 height 4
checkbox input "true"
click at [353, 199] on label "Insurance" at bounding box center [363, 198] width 20 height 7
click at [355, 199] on input "Insurance" at bounding box center [357, 197] width 4 height 4
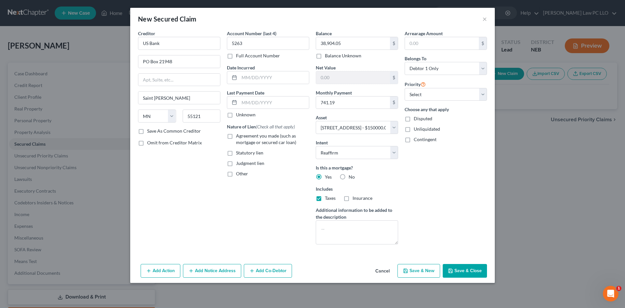
checkbox input "true"
click at [464, 268] on button "Save & Close" at bounding box center [465, 271] width 44 height 14
select select
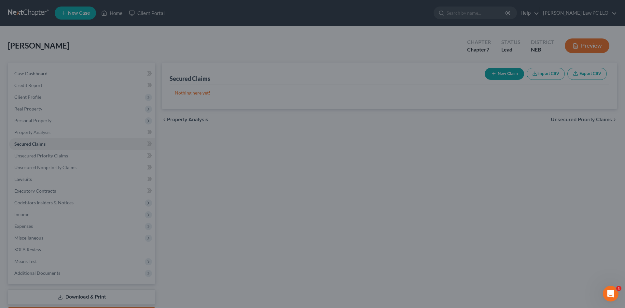
type input "111,095.95"
select select "3"
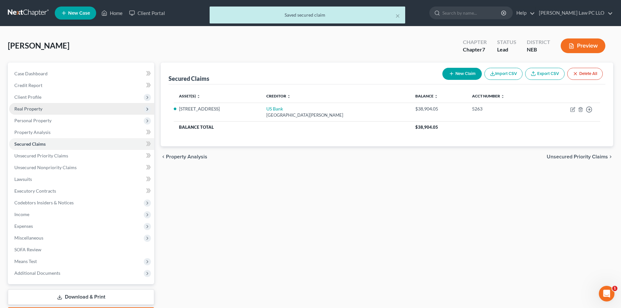
click at [50, 109] on span "Real Property" at bounding box center [81, 109] width 145 height 12
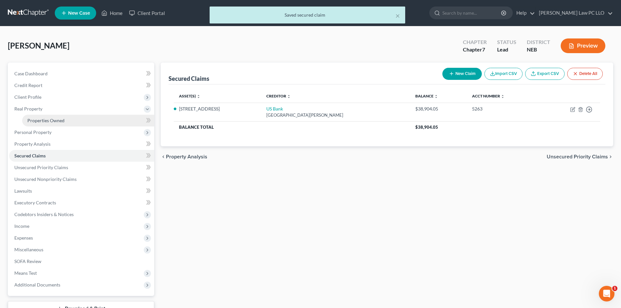
click at [48, 120] on span "Properties Owned" at bounding box center [45, 121] width 37 height 6
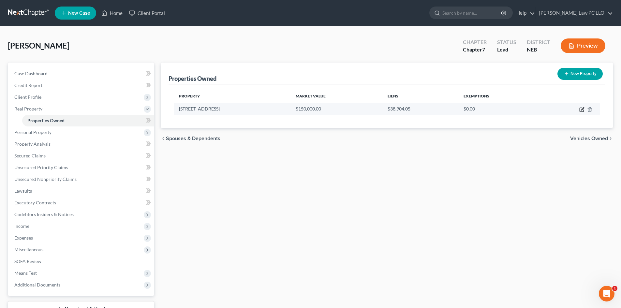
click at [579, 109] on icon "button" at bounding box center [581, 109] width 5 height 5
select select "30"
select select "54"
select select "0"
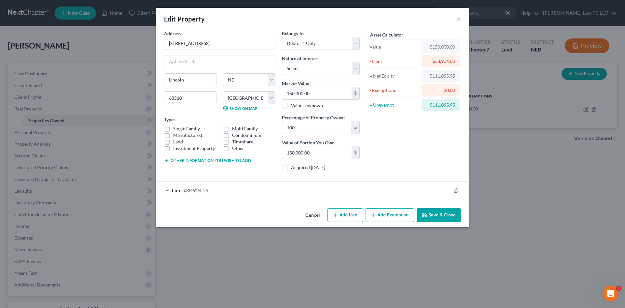
click at [385, 212] on button "Add Exemption" at bounding box center [390, 215] width 49 height 14
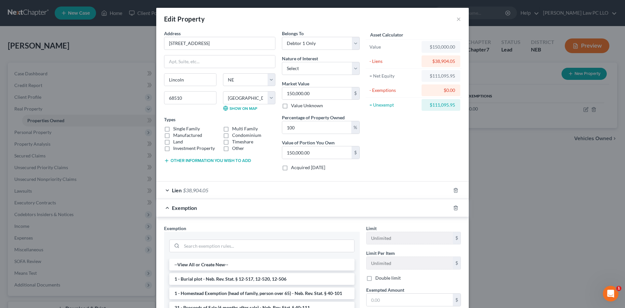
scroll to position [43, 0]
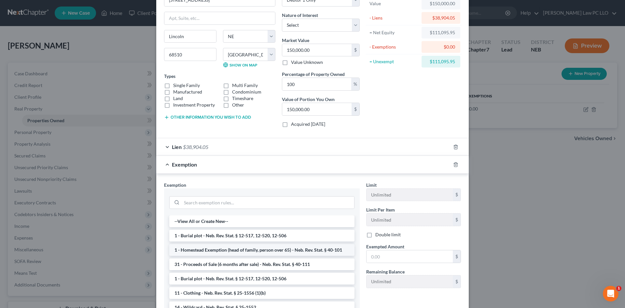
click at [257, 251] on li "1 - Homestead Exemption (head of family, person over 65) - Neb. Rev. Stat. § 40…" at bounding box center [261, 250] width 185 height 12
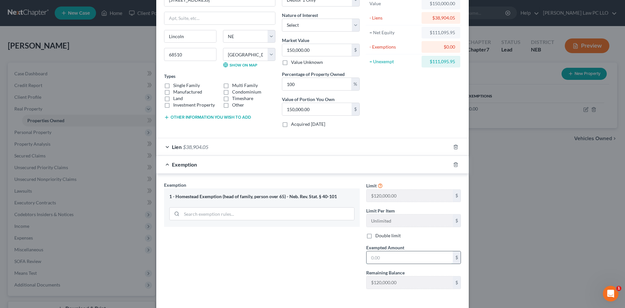
click at [386, 259] on input "text" at bounding box center [410, 257] width 86 height 12
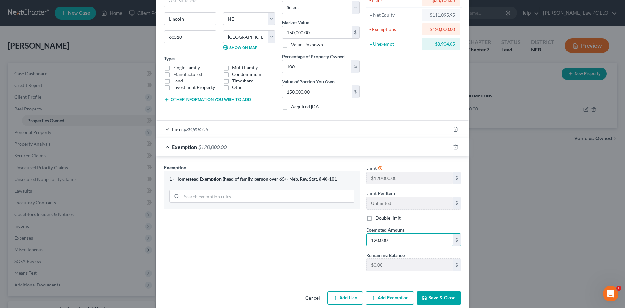
scroll to position [71, 0]
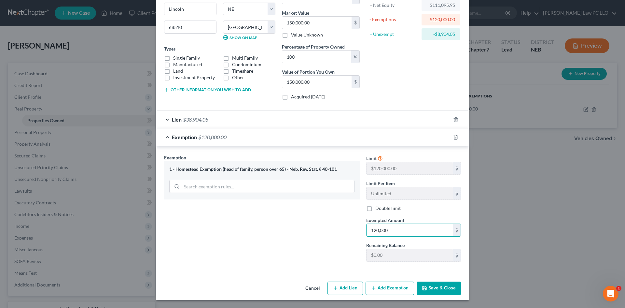
type input "120,000"
click at [436, 288] on button "Save & Close" at bounding box center [439, 288] width 44 height 14
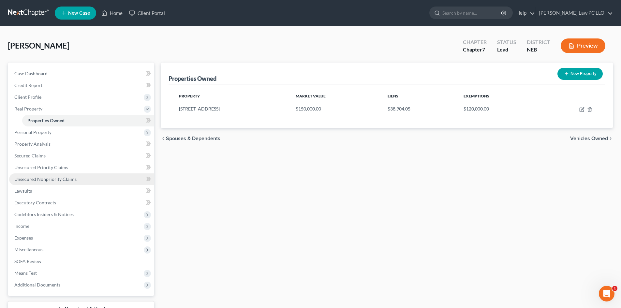
click at [57, 178] on span "Unsecured Nonpriority Claims" at bounding box center [45, 179] width 62 height 6
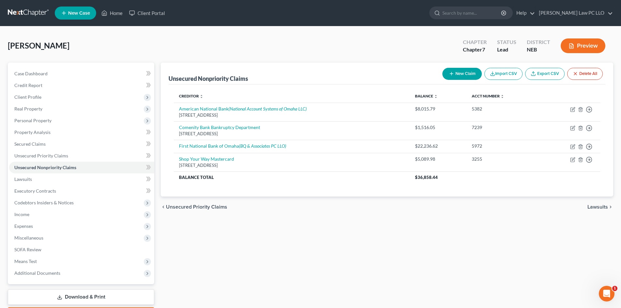
click at [457, 78] on button "New Claim" at bounding box center [461, 74] width 39 height 12
select select "0"
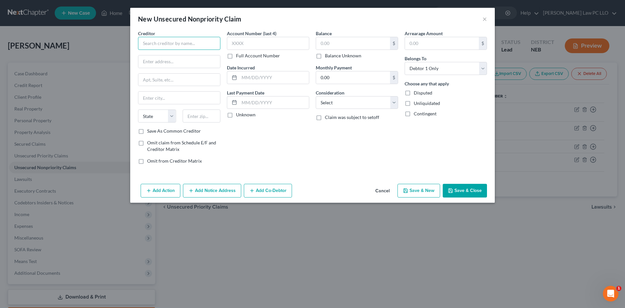
click at [168, 42] on input "text" at bounding box center [179, 43] width 82 height 13
type input "A"
type input "Dish Network"
click at [244, 41] on input "text" at bounding box center [268, 43] width 82 height 13
type input "6046"
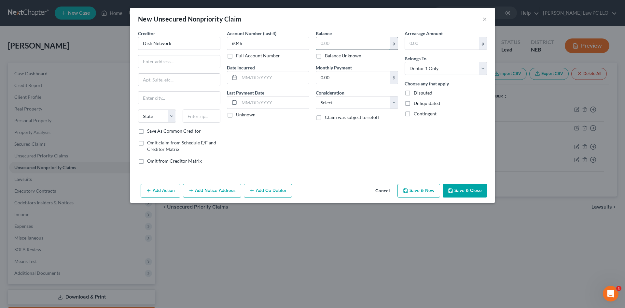
click at [330, 41] on input "text" at bounding box center [353, 43] width 74 height 12
type input "528.4"
click at [339, 102] on select "Select Cable / Satellite Services Collection Agency Credit Card Debt Debt Couns…" at bounding box center [357, 102] width 82 height 13
select select "0"
click at [316, 96] on select "Select Cable / Satellite Services Collection Agency Credit Card Debt Debt Couns…" at bounding box center [357, 102] width 82 height 13
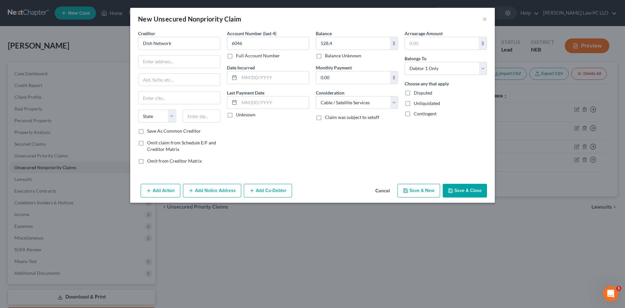
click at [212, 190] on button "Add Notice Address" at bounding box center [212, 191] width 58 height 14
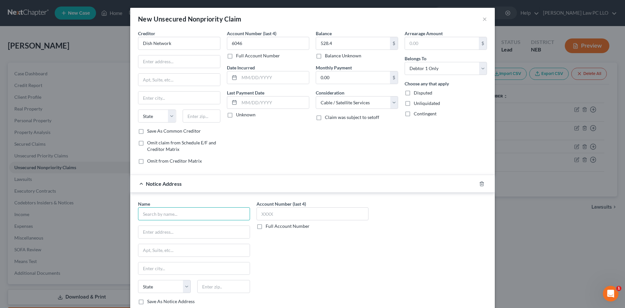
click at [164, 212] on input "text" at bounding box center [194, 213] width 112 height 13
type input "Allied Interstate"
type input "PO Box 5002"
type input "P"
type input "Fogelsville"
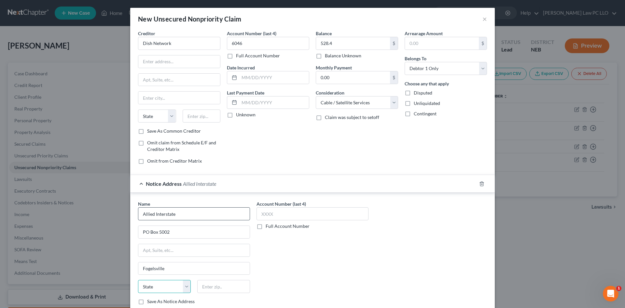
select select "39"
type input "18051"
click at [273, 210] on input "text" at bounding box center [313, 213] width 112 height 13
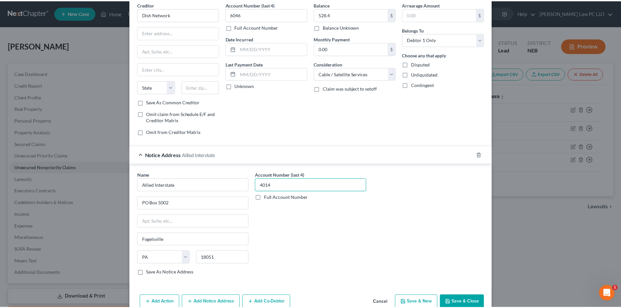
scroll to position [43, 0]
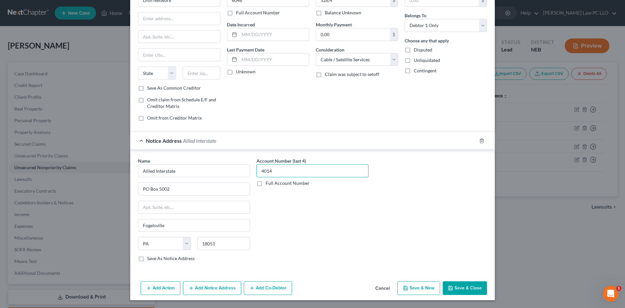
type input "4014"
click at [467, 286] on button "Save & Close" at bounding box center [465, 288] width 44 height 14
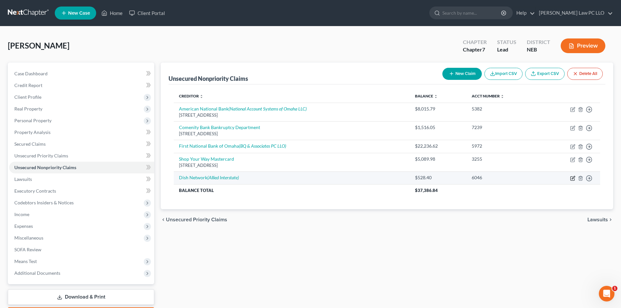
click at [572, 177] on icon "button" at bounding box center [572, 178] width 4 height 4
select select "0"
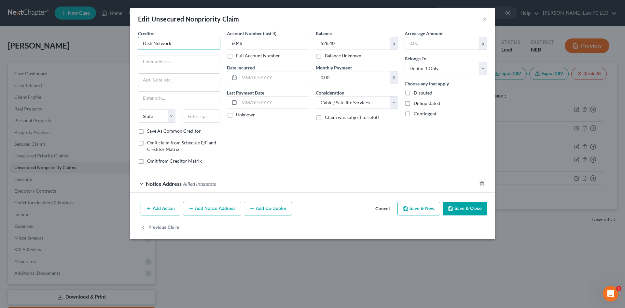
click at [180, 40] on input "Dish Network" at bounding box center [179, 43] width 82 height 13
type input "Dish Network LLC"
type input "PO Box 94063"
type input "p"
type input "Palatine"
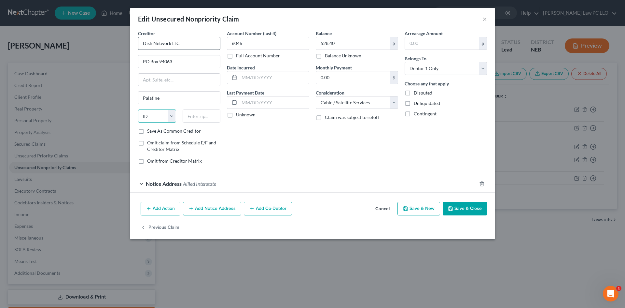
select select "14"
type input "60094-4063"
click at [459, 207] on button "Save & Close" at bounding box center [465, 209] width 44 height 14
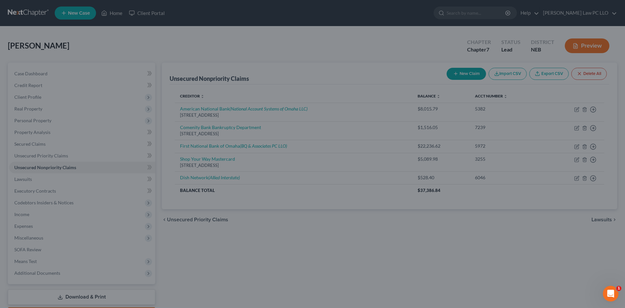
type input "0"
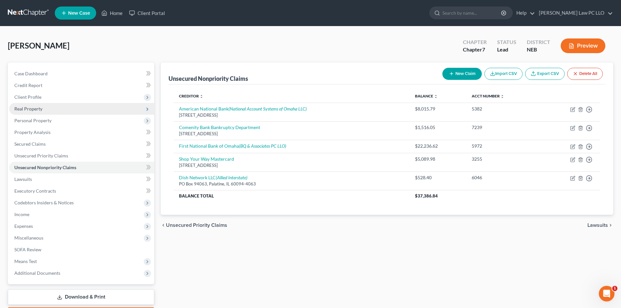
click at [48, 107] on span "Real Property" at bounding box center [81, 109] width 145 height 12
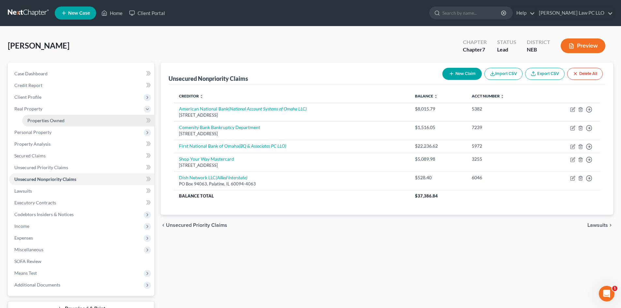
click at [59, 119] on span "Properties Owned" at bounding box center [45, 121] width 37 height 6
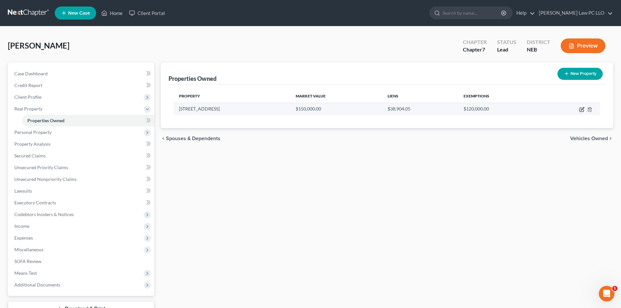
click at [579, 109] on icon "button" at bounding box center [581, 110] width 4 height 4
select select "30"
select select "54"
select select "0"
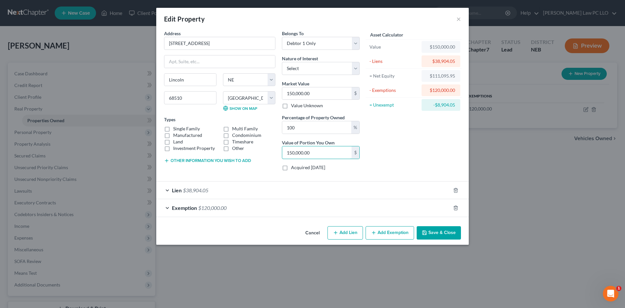
type input "0.00"
type input "1"
type input "0.01"
type input "14"
type input "0.10"
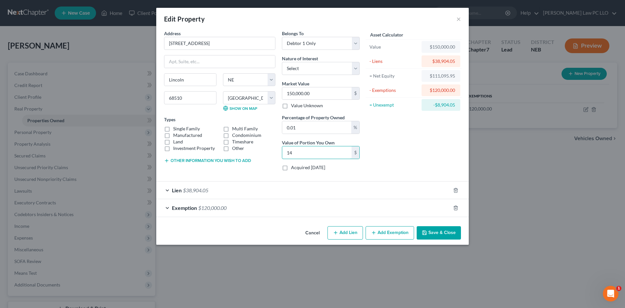
type input "148"
type input "0.99"
type input "1,487"
type input "9.91"
type input "14,870"
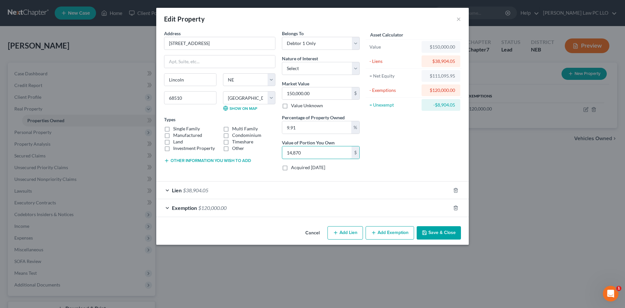
type input "99.13"
type input "148,700"
click at [440, 231] on button "Save & Close" at bounding box center [439, 233] width 44 height 14
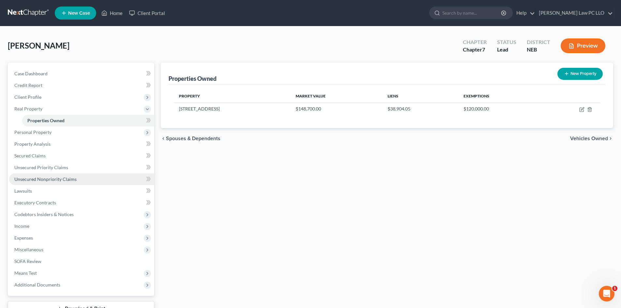
click at [55, 180] on span "Unsecured Nonpriority Claims" at bounding box center [45, 179] width 62 height 6
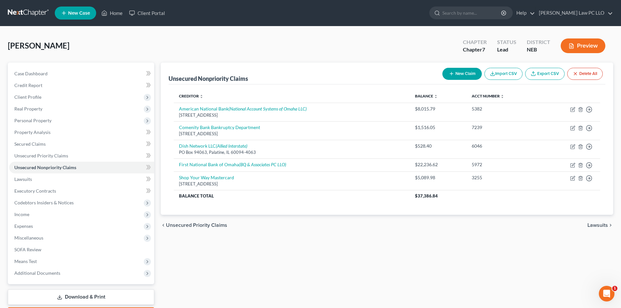
click at [463, 74] on button "New Claim" at bounding box center [461, 74] width 39 height 12
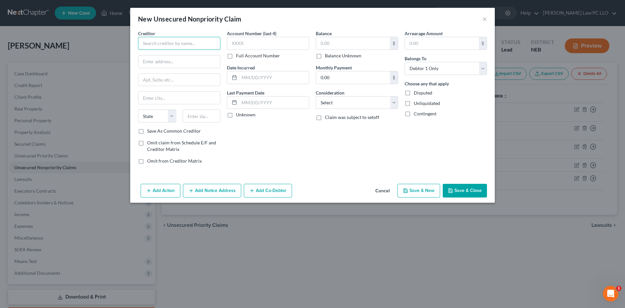
click at [160, 42] on input "text" at bounding box center [179, 43] width 82 height 13
click at [241, 45] on input "text" at bounding box center [268, 43] width 82 height 13
click at [351, 48] on input "text" at bounding box center [353, 43] width 74 height 12
click at [347, 77] on input "0.00" at bounding box center [353, 77] width 74 height 12
click at [358, 103] on select "Select Cable / Satellite Services Collection Agency Credit Card Debt Debt Couns…" at bounding box center [357, 102] width 82 height 13
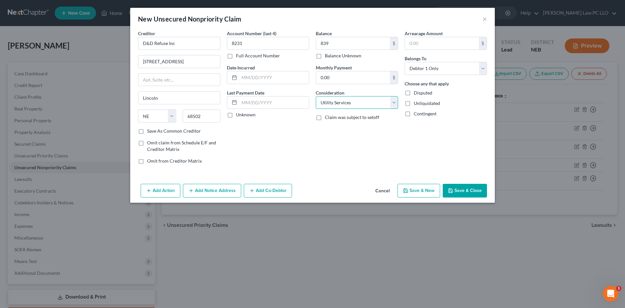
click at [316, 96] on select "Select Cable / Satellite Services Collection Agency Credit Card Debt Debt Couns…" at bounding box center [357, 102] width 82 height 13
click at [463, 191] on button "Save & Close" at bounding box center [465, 191] width 44 height 14
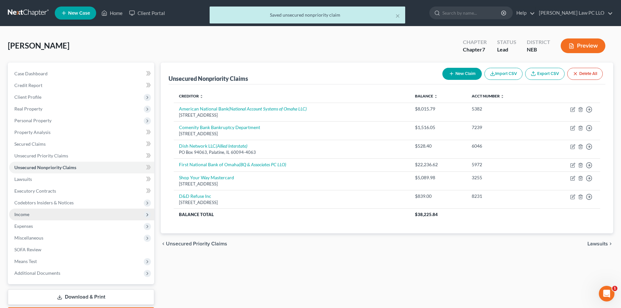
click at [21, 218] on span "Income" at bounding box center [81, 214] width 145 height 12
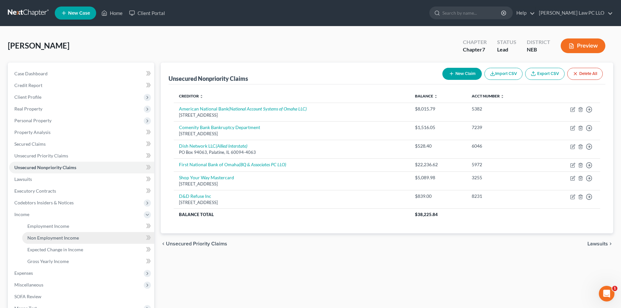
click at [51, 237] on span "Non Employment Income" at bounding box center [52, 238] width 51 height 6
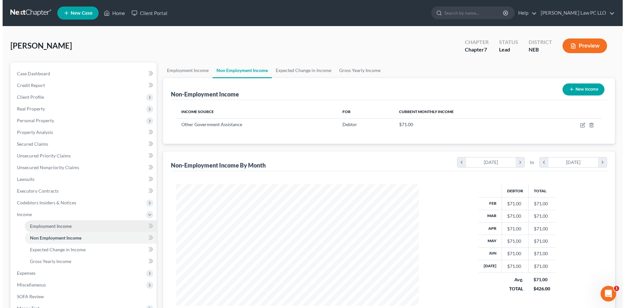
scroll to position [121, 256]
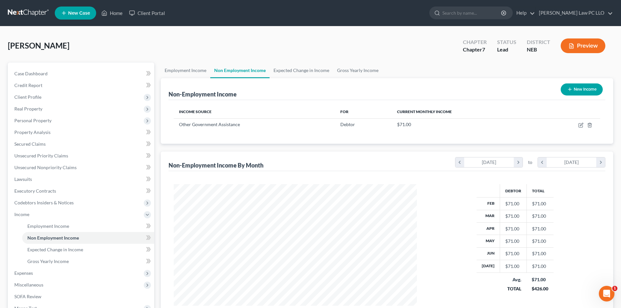
click at [590, 91] on button "New Income" at bounding box center [581, 89] width 42 height 12
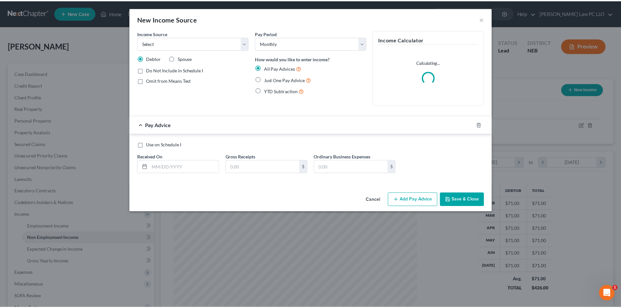
scroll to position [122, 258]
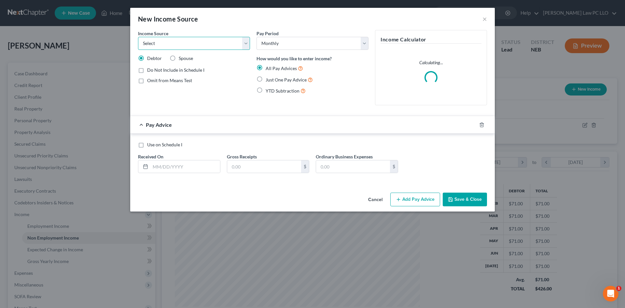
click at [163, 42] on select "Select Unemployment Disability (from employer) Pension Retirement Social Securi…" at bounding box center [194, 43] width 112 height 13
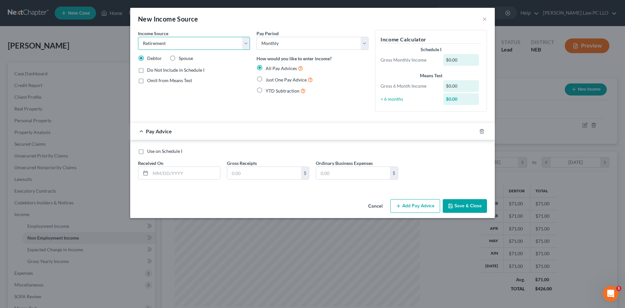
click at [138, 37] on select "Select Unemployment Disability (from employer) Pension Retirement Social Securi…" at bounding box center [194, 43] width 112 height 13
click at [266, 78] on label "Just One Pay Advice" at bounding box center [289, 79] width 47 height 7
click at [268, 78] on input "Just One Pay Advice" at bounding box center [270, 78] width 4 height 4
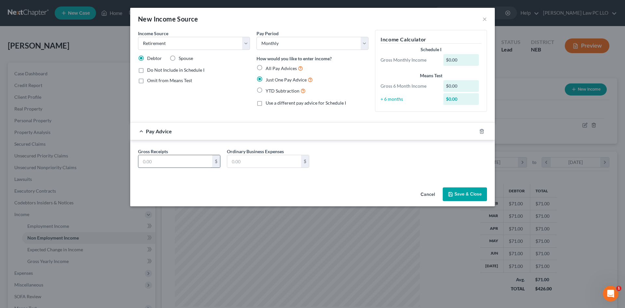
click at [173, 161] on input "text" at bounding box center [175, 161] width 74 height 12
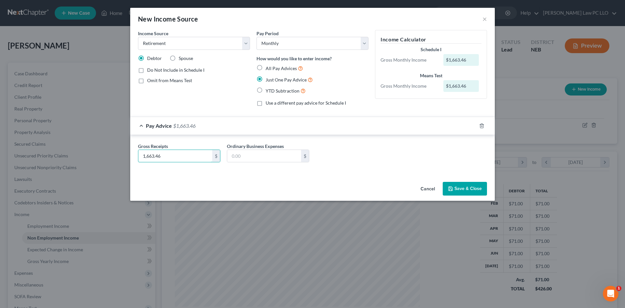
drag, startPoint x: 165, startPoint y: 153, endPoint x: 129, endPoint y: 152, distance: 36.5
click at [129, 152] on div "New Income Source × Income Source * Select Unemployment Disability (from employ…" at bounding box center [312, 154] width 625 height 308
click at [253, 157] on input "text" at bounding box center [264, 156] width 74 height 12
click at [252, 157] on input "text" at bounding box center [264, 156] width 74 height 12
click at [464, 191] on button "Save & Close" at bounding box center [465, 189] width 44 height 14
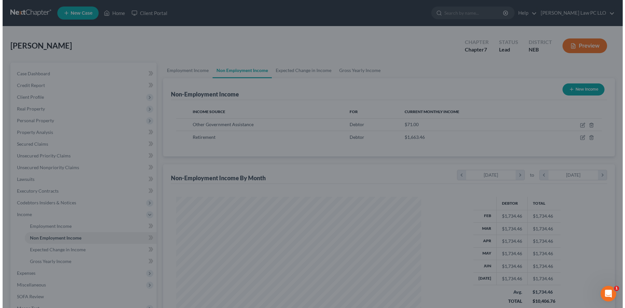
scroll to position [325603, 325469]
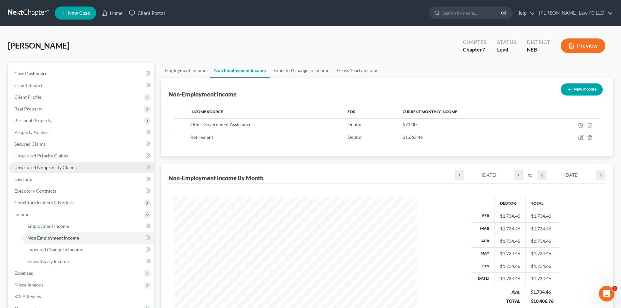
click at [58, 168] on span "Unsecured Nonpriority Claims" at bounding box center [45, 167] width 62 height 6
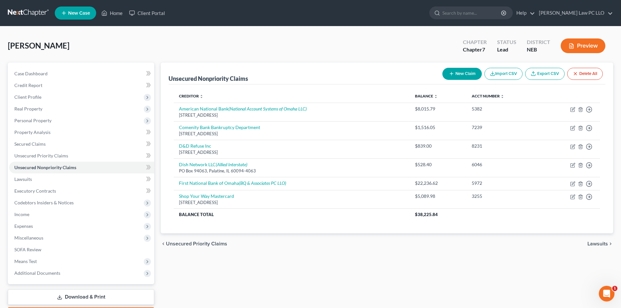
click at [465, 72] on button "New Claim" at bounding box center [461, 74] width 39 height 12
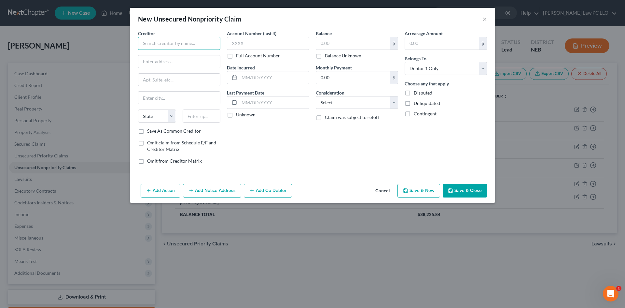
click at [164, 42] on input "text" at bounding box center [179, 43] width 82 height 13
click at [240, 43] on input "text" at bounding box center [268, 43] width 82 height 13
click at [348, 42] on input "text" at bounding box center [353, 43] width 74 height 12
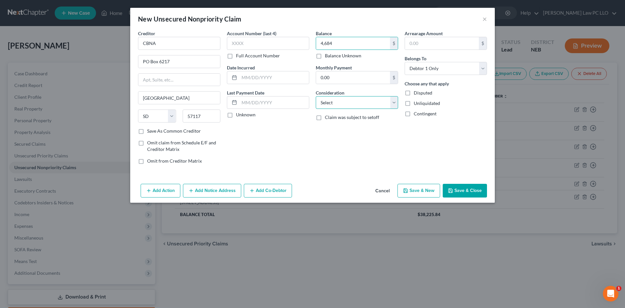
click at [394, 102] on select "Select Cable / Satellite Services Collection Agency Credit Card Debt Debt Couns…" at bounding box center [357, 102] width 82 height 13
click at [316, 96] on select "Select Cable / Satellite Services Collection Agency Credit Card Debt Debt Couns…" at bounding box center [357, 102] width 82 height 13
click at [463, 189] on button "Save & Close" at bounding box center [465, 191] width 44 height 14
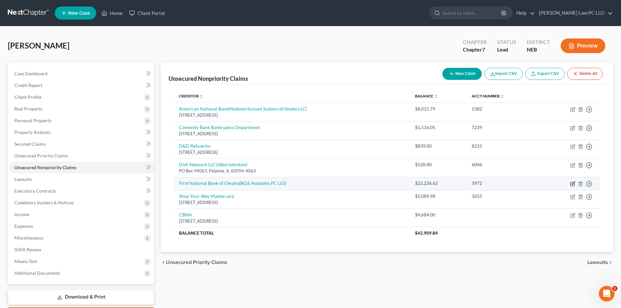
click at [573, 182] on icon "button" at bounding box center [572, 182] width 3 height 3
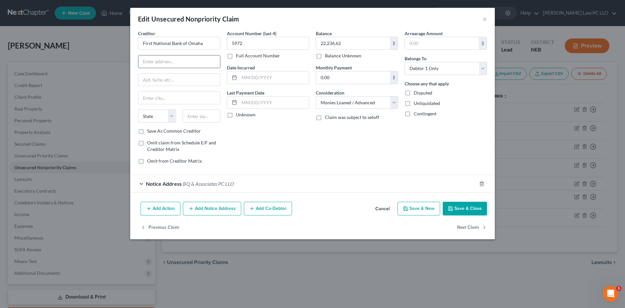
click at [167, 66] on input "text" at bounding box center [179, 61] width 82 height 12
click at [454, 209] on button "Save & Close" at bounding box center [465, 209] width 44 height 14
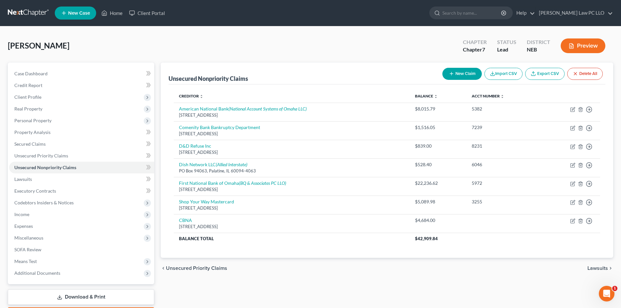
click at [463, 76] on button "New Claim" at bounding box center [461, 74] width 39 height 12
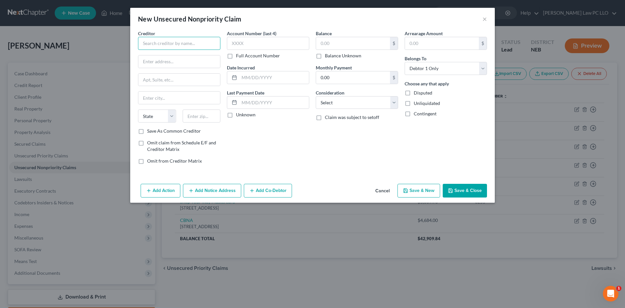
click at [174, 42] on input "text" at bounding box center [179, 43] width 82 height 13
click at [340, 45] on input "text" at bounding box center [353, 43] width 74 height 12
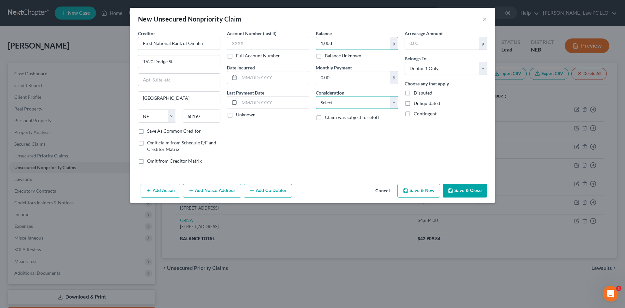
click at [392, 104] on select "Select Cable / Satellite Services Collection Agency Credit Card Debt Debt Couns…" at bounding box center [357, 102] width 82 height 13
click at [316, 96] on select "Select Cable / Satellite Services Collection Agency Credit Card Debt Debt Couns…" at bounding box center [357, 102] width 82 height 13
click at [461, 189] on button "Save & Close" at bounding box center [465, 191] width 44 height 14
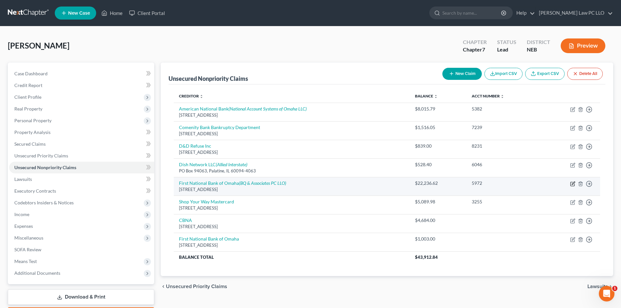
click at [572, 184] on icon "button" at bounding box center [572, 183] width 5 height 5
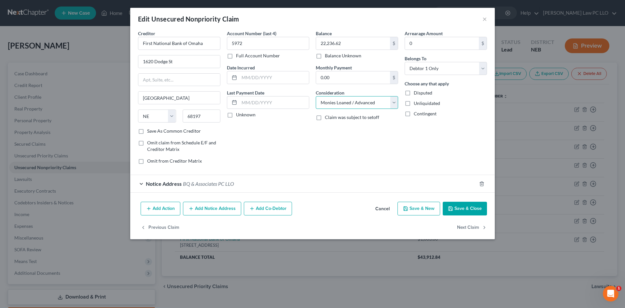
click at [391, 104] on select "Select Cable / Satellite Services Collection Agency Credit Card Debt Debt Couns…" at bounding box center [357, 102] width 82 height 13
click at [316, 96] on select "Select Cable / Satellite Services Collection Agency Credit Card Debt Debt Couns…" at bounding box center [357, 102] width 82 height 13
click at [459, 207] on button "Save & Close" at bounding box center [465, 209] width 44 height 14
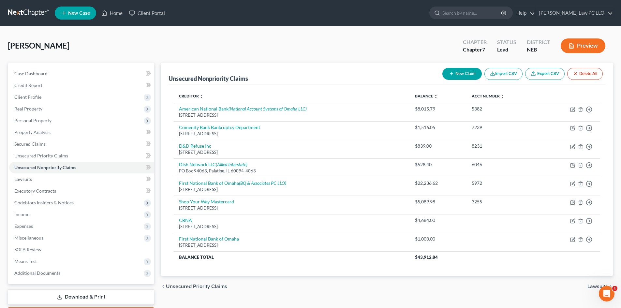
click at [462, 74] on button "New Claim" at bounding box center [461, 74] width 39 height 12
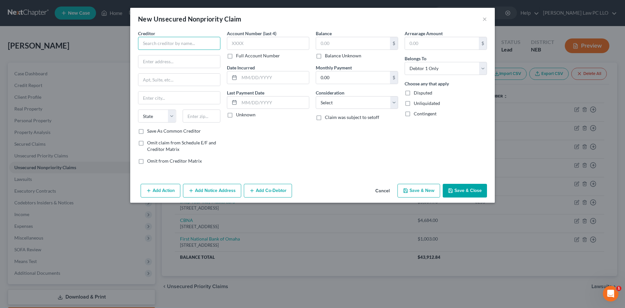
click at [164, 46] on input "text" at bounding box center [179, 43] width 82 height 13
click at [330, 42] on input "text" at bounding box center [353, 43] width 74 height 12
click at [357, 101] on select "Select Cable / Satellite Services Collection Agency Credit Card Debt Debt Couns…" at bounding box center [357, 102] width 82 height 13
click at [316, 96] on select "Select Cable / Satellite Services Collection Agency Credit Card Debt Debt Couns…" at bounding box center [357, 102] width 82 height 13
click at [176, 64] on input "text" at bounding box center [179, 61] width 82 height 12
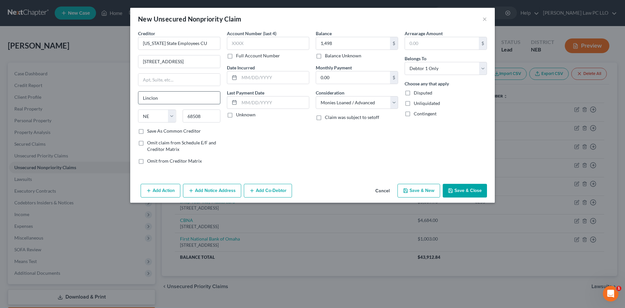
click at [152, 96] on input "Linclon" at bounding box center [179, 98] width 82 height 12
click at [254, 146] on div "Account Number (last 4) Full Account Number Date Incurred Last Payment Date Unk…" at bounding box center [268, 99] width 89 height 139
click at [458, 194] on button "Save & Close" at bounding box center [465, 191] width 44 height 14
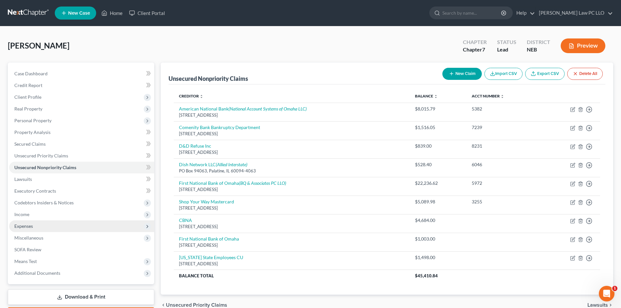
click at [33, 228] on span "Expenses" at bounding box center [81, 226] width 145 height 12
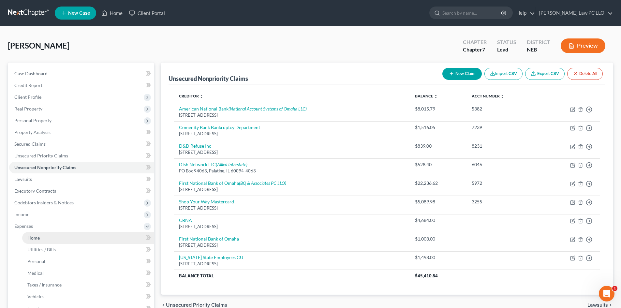
click at [44, 238] on link "Home" at bounding box center [88, 238] width 132 height 12
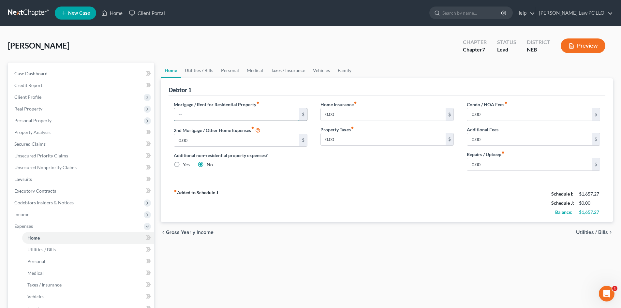
click at [196, 116] on input "text" at bounding box center [236, 114] width 125 height 12
click at [317, 70] on link "Vehicles" at bounding box center [321, 71] width 25 height 16
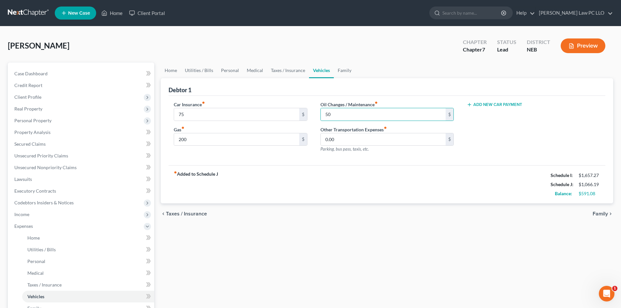
click at [311, 99] on div "Car Insurance fiber_manual_record 75 $ Gas fiber_manual_record 200 $ Oil Change…" at bounding box center [386, 131] width 436 height 70
click at [475, 147] on div "Add New Car Payment" at bounding box center [533, 129] width 146 height 57
click at [200, 70] on link "Utilities / Bills" at bounding box center [199, 71] width 36 height 16
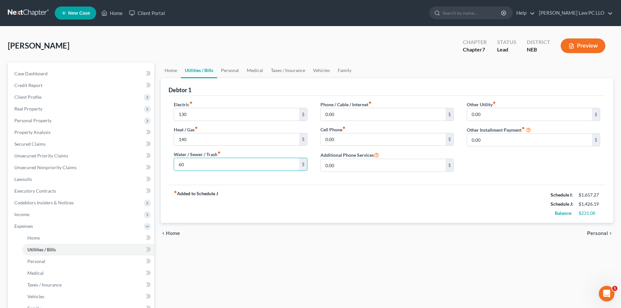
click at [311, 103] on div "Electric fiber_manual_record 130 $ Heat / Gas fiber_manual_record 140 $ Water /…" at bounding box center [240, 139] width 146 height 76
click at [319, 96] on div "Electric fiber_manual_record 130 $ Heat / Gas fiber_manual_record 140 $ Water /…" at bounding box center [386, 140] width 436 height 89
click at [232, 69] on link "Personal" at bounding box center [230, 71] width 26 height 16
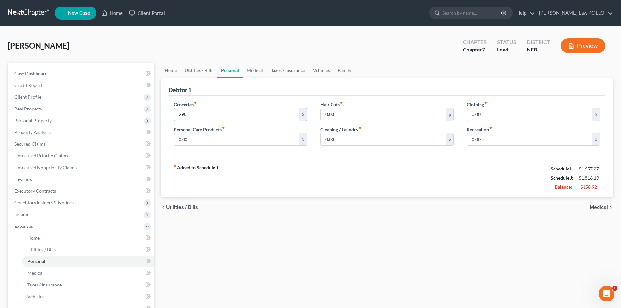
click at [247, 161] on div "fiber_manual_record Added to Schedule J Schedule I: $1,657.27 Schedule J: $1,81…" at bounding box center [386, 178] width 436 height 38
click at [421, 88] on div "Debtor 1" at bounding box center [386, 87] width 436 height 18
click at [329, 163] on div "fiber_manual_record Added to Schedule J Schedule I: $1,657.27 Schedule J: $1,86…" at bounding box center [386, 178] width 436 height 38
click at [421, 86] on div "Debtor 1" at bounding box center [386, 87] width 436 height 18
click at [258, 72] on link "Medical" at bounding box center [255, 71] width 24 height 16
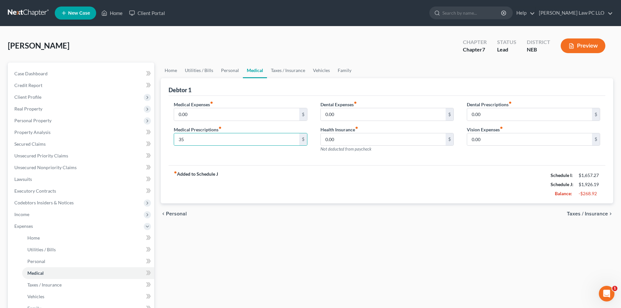
click at [169, 156] on div "Medical Expenses fiber_manual_record 0.00 $ Medical Prescriptions fiber_manual_…" at bounding box center [240, 129] width 146 height 57
click at [293, 165] on div "fiber_manual_record Added to Schedule J Schedule I: $1,657.27 Schedule J: $1,95…" at bounding box center [386, 184] width 436 height 38
click at [228, 71] on link "Personal" at bounding box center [230, 71] width 26 height 16
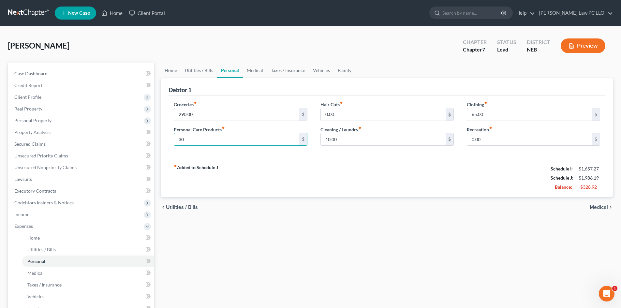
click at [246, 170] on div "fiber_manual_record Added to Schedule J Schedule I: $1,657.27 Schedule J: $1,98…" at bounding box center [386, 178] width 436 height 38
click at [246, 94] on div "Debtor 1" at bounding box center [386, 87] width 436 height 18
click at [449, 164] on div "fiber_manual_record Added to Schedule J Schedule I: $1,657.27 Schedule J: $2,04…" at bounding box center [386, 178] width 436 height 38
click at [296, 169] on div "fiber_manual_record Added to Schedule J Schedule I: $1,657.27 Schedule J: $2,07…" at bounding box center [386, 178] width 436 height 38
click at [170, 73] on link "Home" at bounding box center [171, 71] width 20 height 16
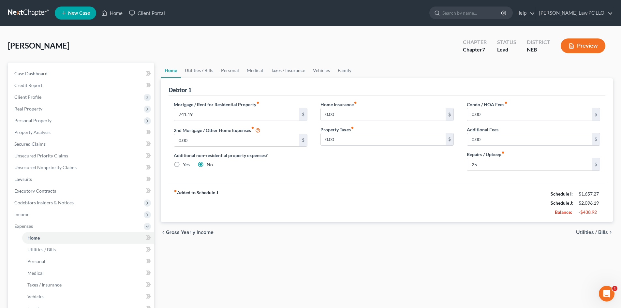
click at [389, 180] on div "Mortgage / Rent for Residential Property fiber_manual_record 741.19 $ 2nd Mortg…" at bounding box center [386, 140] width 436 height 88
click at [325, 70] on link "Vehicles" at bounding box center [321, 71] width 25 height 16
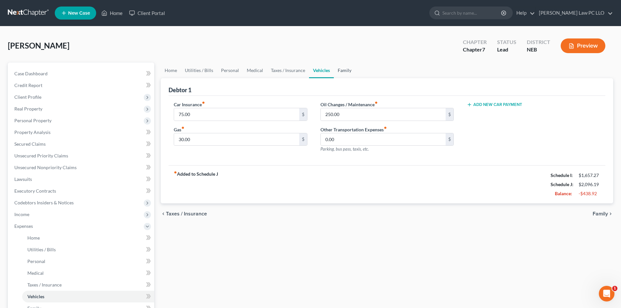
click at [340, 69] on link "Family" at bounding box center [344, 71] width 21 height 16
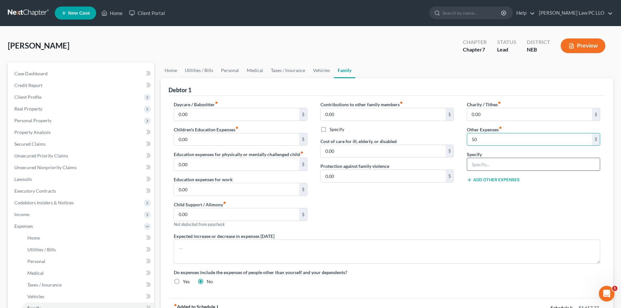
click at [483, 168] on input "text" at bounding box center [533, 164] width 133 height 12
click at [448, 219] on div "Contributions to other family members fiber_manual_record 0.00 $ Specify Cost o…" at bounding box center [387, 167] width 146 height 132
click at [195, 67] on link "Utilities / Bills" at bounding box center [199, 71] width 36 height 16
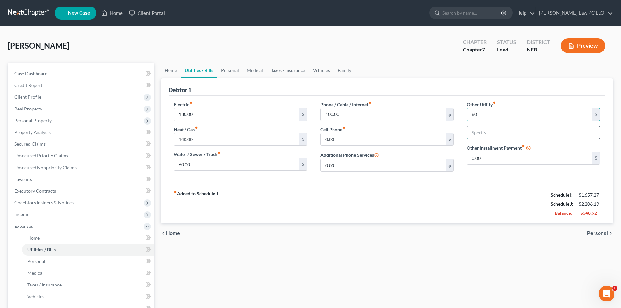
click at [492, 132] on input "text" at bounding box center [533, 132] width 133 height 12
click at [483, 193] on div "fiber_manual_record Added to Schedule J Schedule I: $1,657.27 Schedule J: $2,20…" at bounding box center [386, 204] width 436 height 38
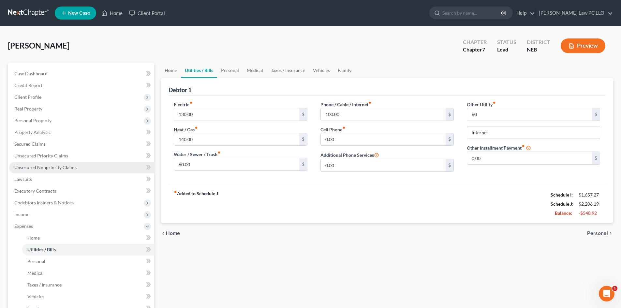
click at [58, 165] on span "Unsecured Nonpriority Claims" at bounding box center [45, 167] width 62 height 6
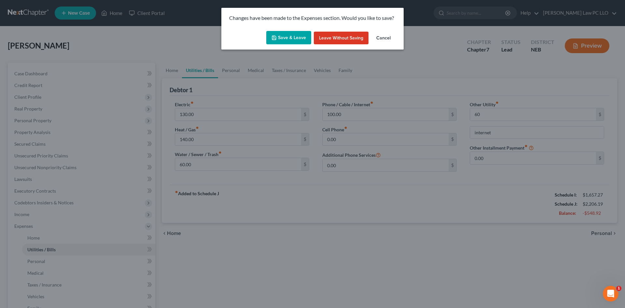
click at [289, 36] on button "Save & Leave" at bounding box center [288, 38] width 45 height 14
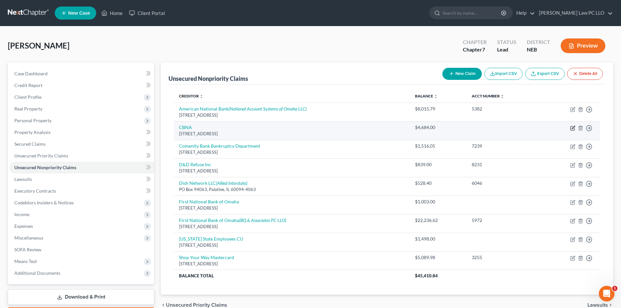
click at [570, 129] on icon "button" at bounding box center [572, 128] width 4 height 4
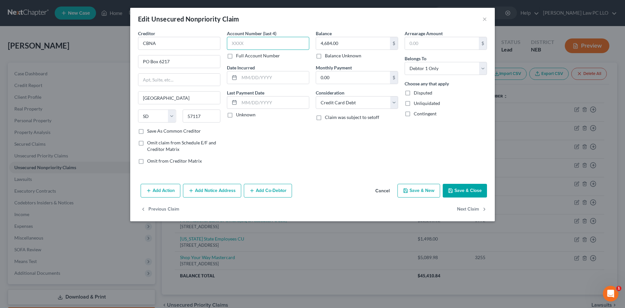
click at [256, 41] on input "text" at bounding box center [268, 43] width 82 height 13
click at [225, 190] on button "Add Notice Address" at bounding box center [212, 191] width 58 height 14
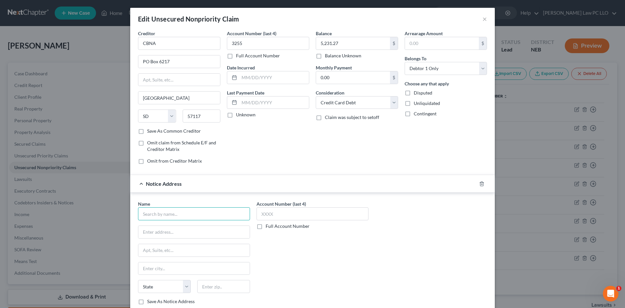
click at [184, 212] on input "text" at bounding box center [194, 213] width 112 height 13
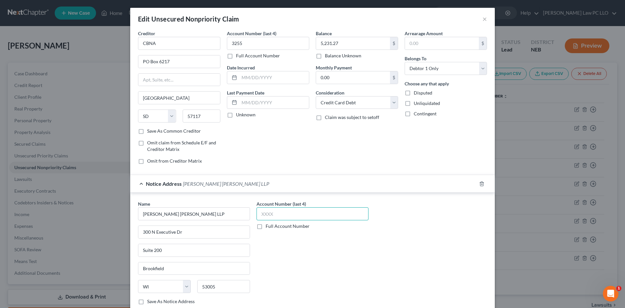
click at [277, 210] on input "text" at bounding box center [313, 213] width 112 height 13
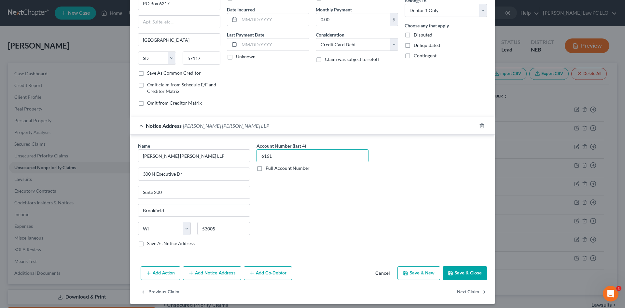
scroll to position [62, 0]
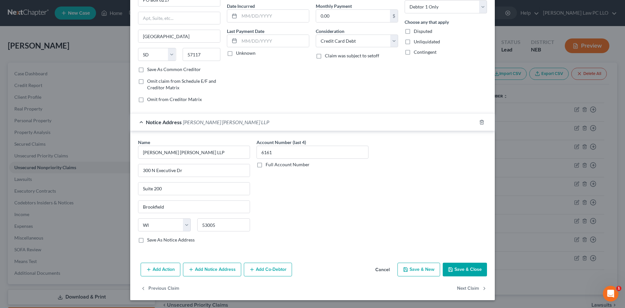
click at [459, 269] on button "Save & Close" at bounding box center [465, 270] width 44 height 14
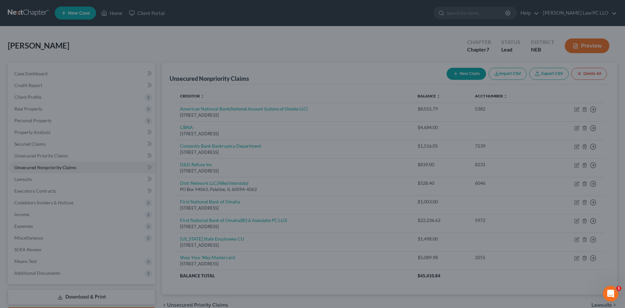
scroll to position [0, 0]
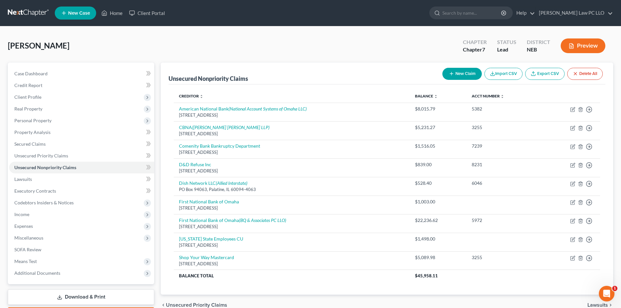
click at [462, 74] on button "New Claim" at bounding box center [461, 74] width 39 height 12
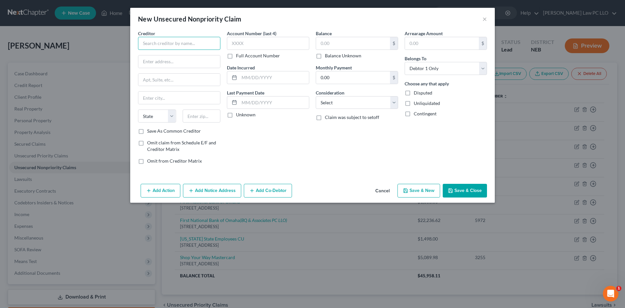
click at [185, 42] on input "text" at bounding box center [179, 43] width 82 height 13
click at [339, 42] on input "text" at bounding box center [353, 43] width 74 height 12
click at [212, 196] on button "Add Notice Address" at bounding box center [212, 191] width 58 height 14
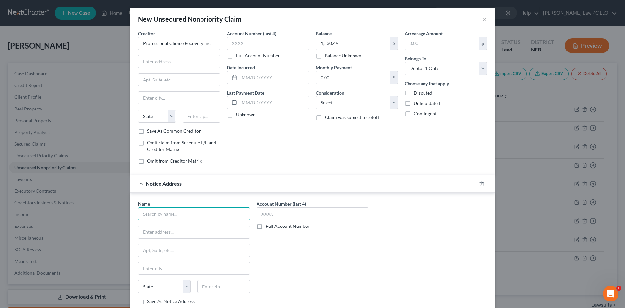
click at [177, 216] on input "text" at bounding box center [194, 213] width 112 height 13
click at [167, 59] on input "text" at bounding box center [179, 61] width 82 height 12
click at [341, 157] on div "Balance 1,530.49 $ Balance Unknown Balance Undetermined 1,530.49 $ Balance Unkn…" at bounding box center [357, 99] width 89 height 139
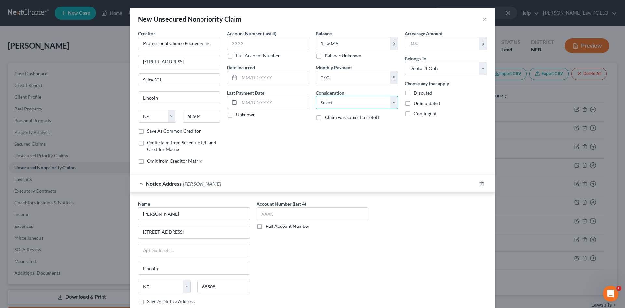
click at [394, 105] on select "Select Cable / Satellite Services Collection Agency Credit Card Debt Debt Couns…" at bounding box center [357, 102] width 82 height 13
click at [316, 96] on select "Select Cable / Satellite Services Collection Agency Credit Card Debt Debt Couns…" at bounding box center [357, 102] width 82 height 13
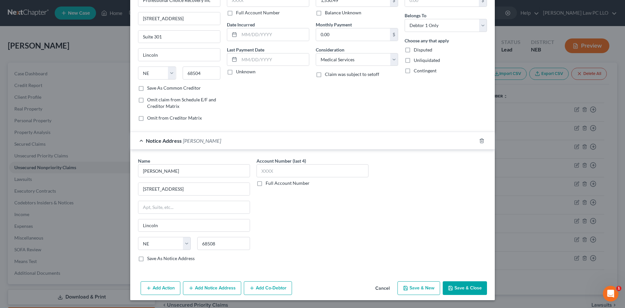
click at [458, 285] on button "Save & Close" at bounding box center [465, 288] width 44 height 14
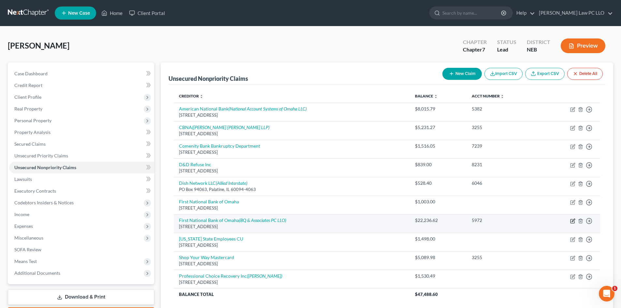
click at [571, 220] on icon "button" at bounding box center [572, 220] width 5 height 5
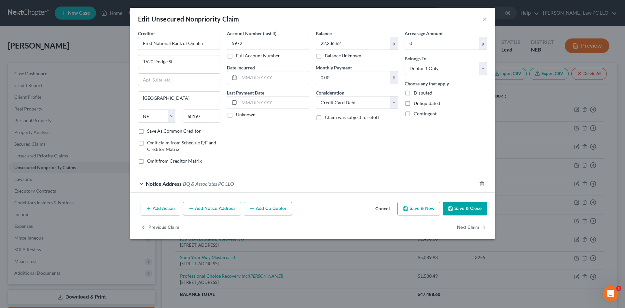
click at [201, 209] on button "Add Notice Address" at bounding box center [212, 209] width 58 height 14
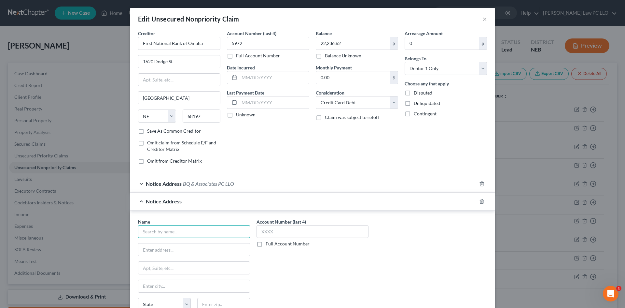
click at [180, 235] on input "text" at bounding box center [194, 231] width 112 height 13
click at [139, 200] on div "Notice Address" at bounding box center [303, 201] width 347 height 17
click at [479, 201] on icon "button" at bounding box center [481, 201] width 5 height 5
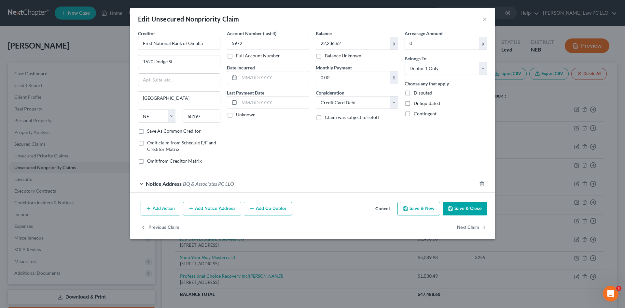
click at [141, 184] on div "Notice Address BQ & Associates PC LLO" at bounding box center [303, 183] width 347 height 17
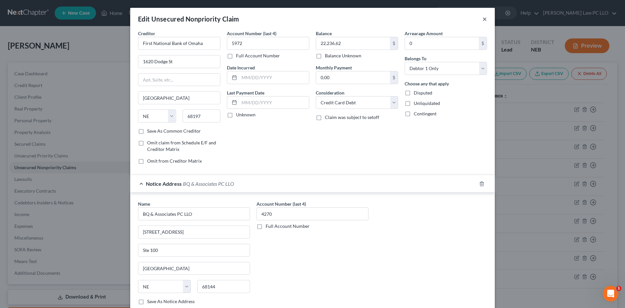
click at [483, 18] on button "×" at bounding box center [485, 19] width 5 height 8
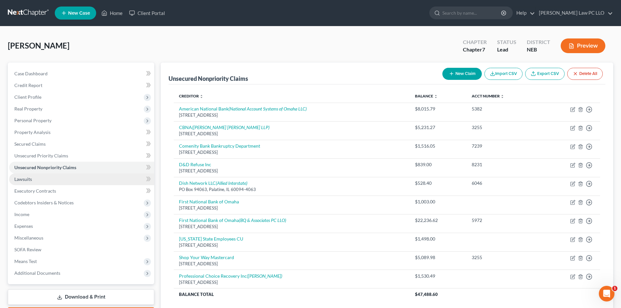
click at [35, 179] on link "Lawsuits" at bounding box center [81, 179] width 145 height 12
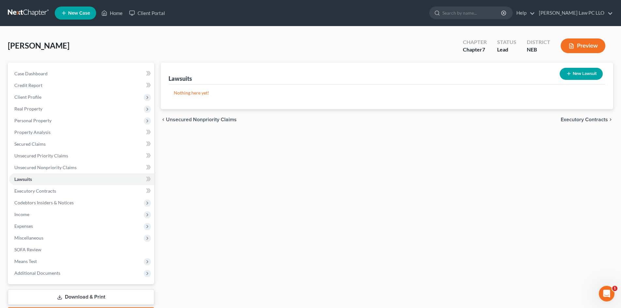
click at [582, 73] on button "New Lawsuit" at bounding box center [580, 74] width 43 height 12
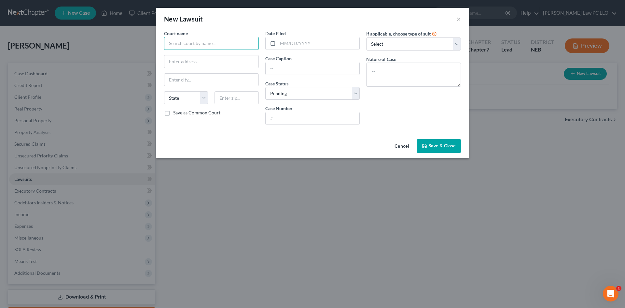
click at [190, 44] on input "text" at bounding box center [211, 43] width 95 height 13
click at [173, 115] on label "Save as Common Court" at bounding box center [196, 112] width 47 height 7
click at [176, 114] on input "Save as Common Court" at bounding box center [178, 111] width 4 height 4
click at [302, 44] on input "text" at bounding box center [319, 43] width 82 height 12
click at [274, 43] on icon at bounding box center [272, 43] width 5 height 5
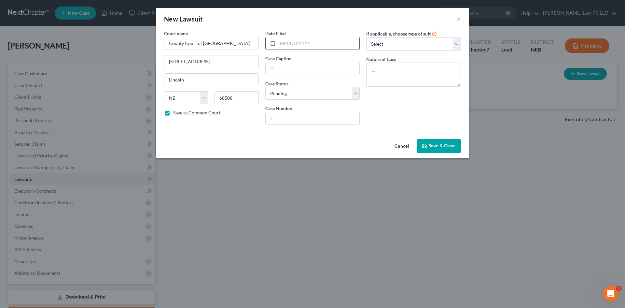
click at [288, 42] on input "text" at bounding box center [319, 43] width 82 height 12
click at [399, 44] on select "Select Repossession Garnishment Foreclosure Attached, Seized, Or Levied Other" at bounding box center [413, 43] width 95 height 13
click at [366, 37] on select "Select Repossession Garnishment Foreclosure Attached, Seized, Or Levied Other" at bounding box center [413, 43] width 95 height 13
click at [398, 66] on textarea at bounding box center [413, 75] width 95 height 24
click at [322, 113] on input "text" at bounding box center [313, 118] width 94 height 12
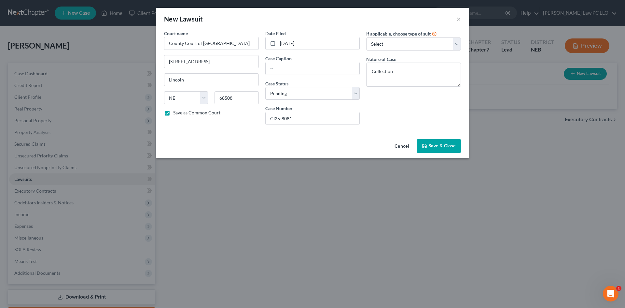
click at [441, 146] on span "Save & Close" at bounding box center [442, 146] width 27 height 6
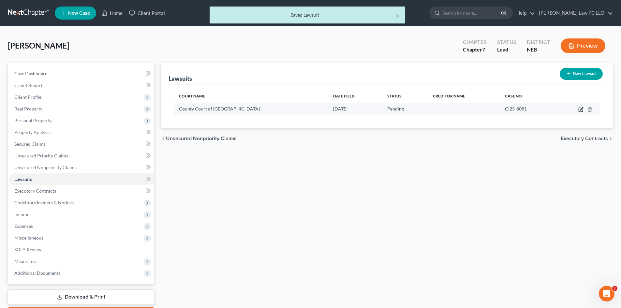
click at [580, 109] on icon "button" at bounding box center [580, 108] width 3 height 3
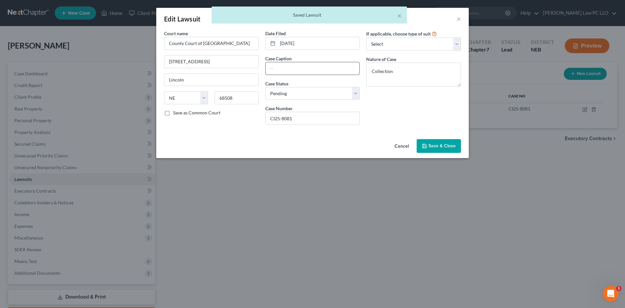
click at [284, 68] on input "text" at bounding box center [313, 68] width 94 height 12
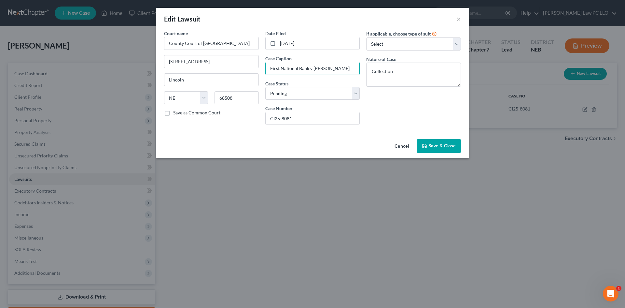
click at [431, 146] on span "Save & Close" at bounding box center [442, 146] width 27 height 6
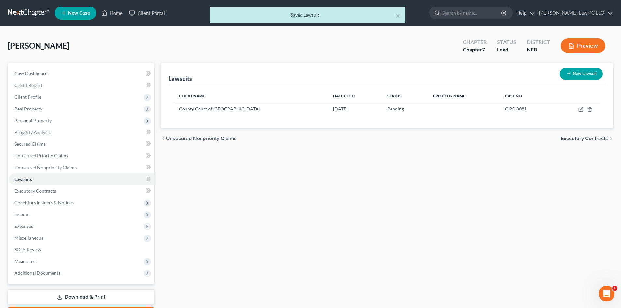
click at [580, 74] on button "New Lawsuit" at bounding box center [580, 74] width 43 height 12
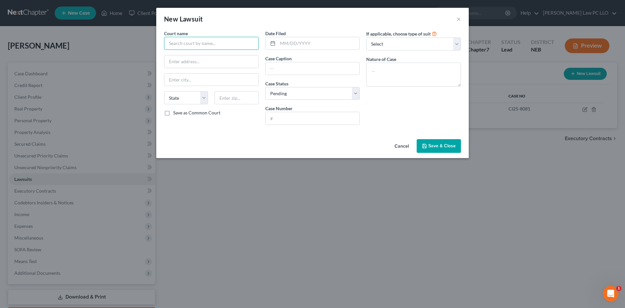
click at [187, 43] on input "text" at bounding box center [211, 43] width 95 height 13
click at [243, 45] on input "County Court of Lancaster Coutny" at bounding box center [211, 43] width 95 height 13
click at [207, 80] on input "Lincolrn" at bounding box center [211, 80] width 94 height 12
click at [290, 45] on input "text" at bounding box center [319, 43] width 82 height 12
click at [279, 67] on input "text" at bounding box center [313, 68] width 94 height 12
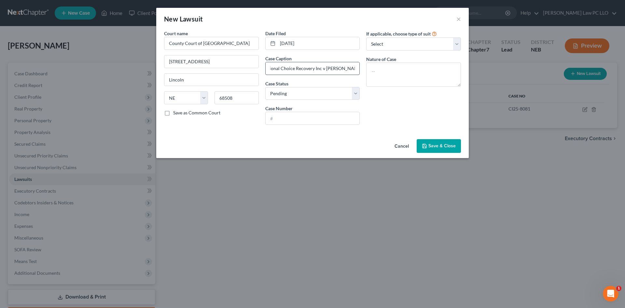
scroll to position [0, 21]
click at [303, 114] on input "text" at bounding box center [313, 118] width 94 height 12
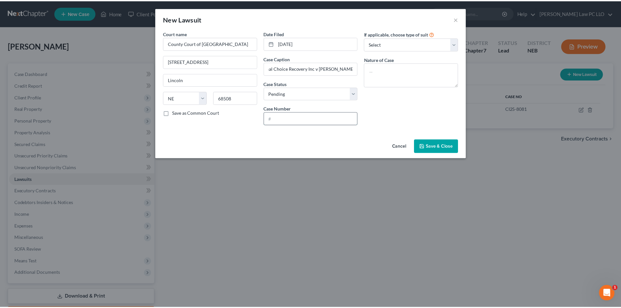
scroll to position [0, 0]
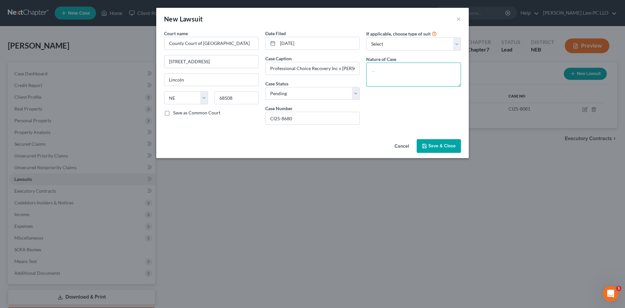
click at [376, 71] on textarea at bounding box center [413, 75] width 95 height 24
click at [435, 144] on span "Save & Close" at bounding box center [442, 146] width 27 height 6
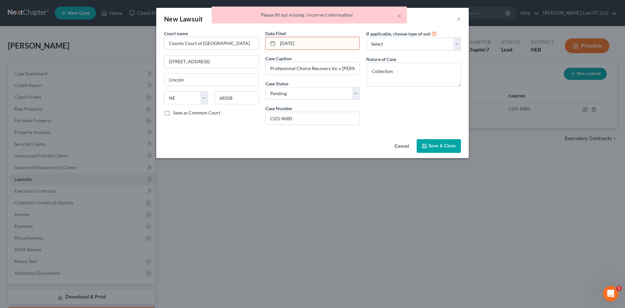
click at [297, 44] on input "[DATE]" at bounding box center [319, 43] width 82 height 12
click at [430, 146] on span "Save & Close" at bounding box center [442, 146] width 27 height 6
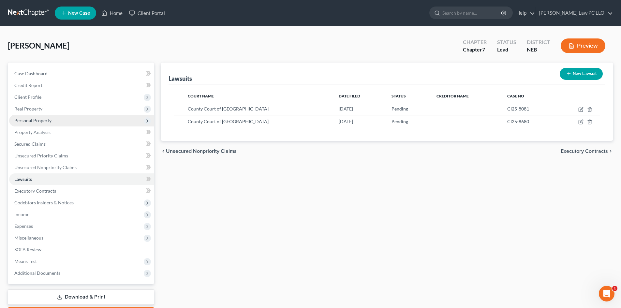
click at [42, 121] on span "Personal Property" at bounding box center [32, 121] width 37 height 6
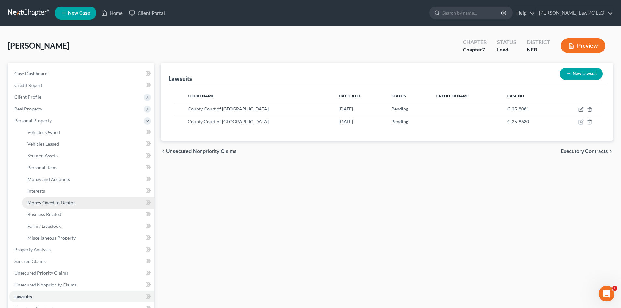
click at [53, 206] on link "Money Owed to Debtor" at bounding box center [88, 203] width 132 height 12
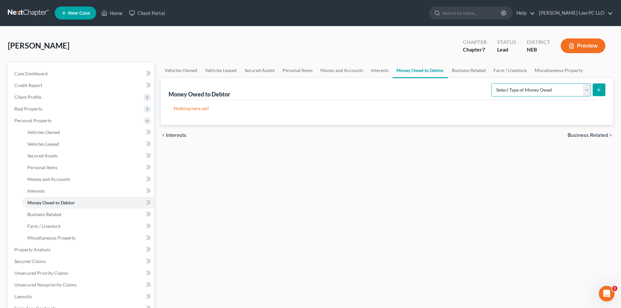
click at [587, 90] on select "Select Type of Money Owed Accounts Receivable Alimony Child Support Claims Agai…" at bounding box center [541, 89] width 100 height 13
click at [492, 83] on select "Select Type of Money Owed Accounts Receivable Alimony Child Support Claims Agai…" at bounding box center [541, 89] width 100 height 13
click at [598, 88] on icon "submit" at bounding box center [598, 89] width 5 height 5
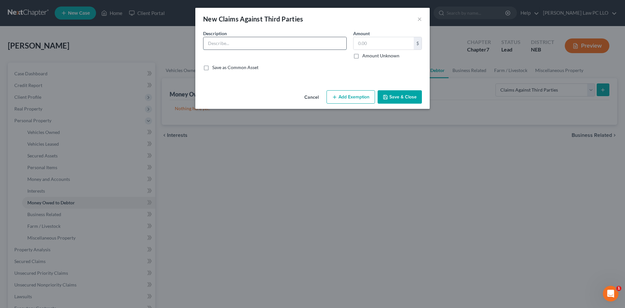
click at [230, 43] on input "text" at bounding box center [275, 43] width 143 height 12
click at [363, 56] on label "Amount Unknown" at bounding box center [381, 55] width 37 height 7
click at [365, 56] on input "Amount Unknown" at bounding box center [367, 54] width 4 height 4
click at [400, 98] on button "Save & Close" at bounding box center [400, 97] width 44 height 14
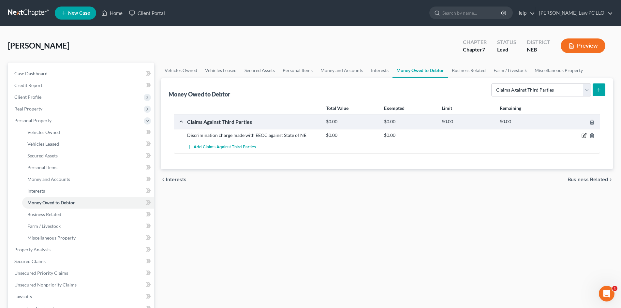
click at [583, 134] on icon "button" at bounding box center [583, 135] width 5 height 5
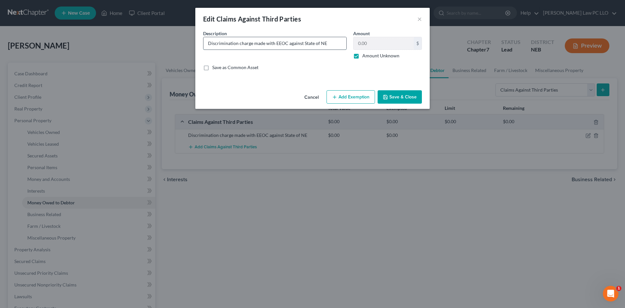
click at [277, 43] on input "Discrimination charge made with EEOC against State of NE" at bounding box center [275, 43] width 143 height 12
click at [398, 97] on button "Save & Close" at bounding box center [400, 97] width 44 height 14
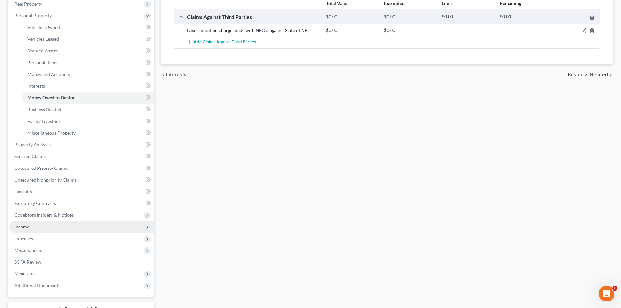
scroll to position [130, 0]
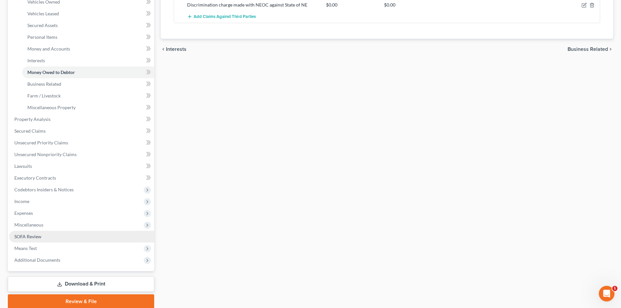
click at [46, 235] on link "SOFA Review" at bounding box center [81, 237] width 145 height 12
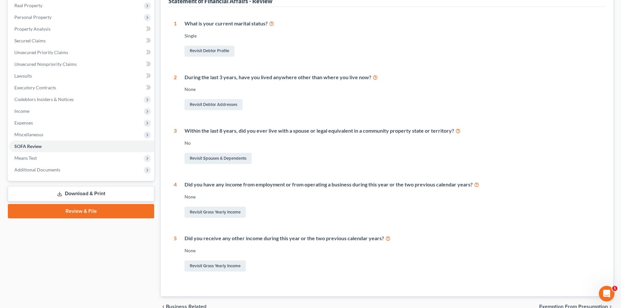
scroll to position [130, 0]
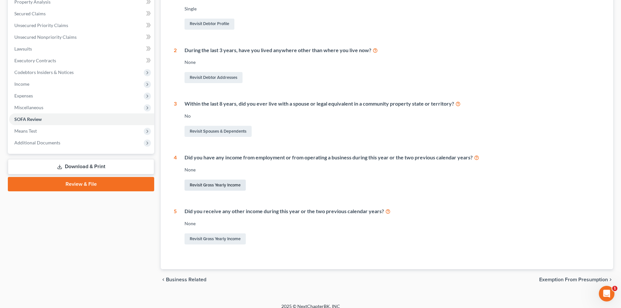
click at [235, 185] on link "Revisit Gross Yearly Income" at bounding box center [214, 184] width 61 height 11
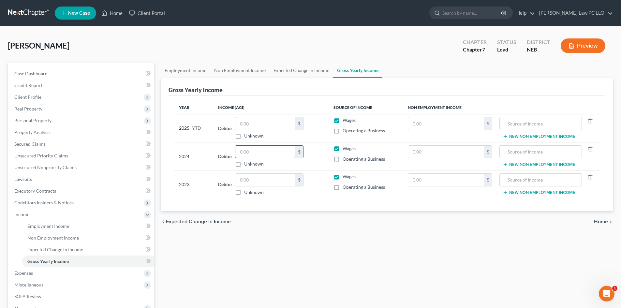
click at [258, 151] on input "text" at bounding box center [265, 152] width 60 height 12
click at [431, 151] on input "text" at bounding box center [446, 152] width 76 height 12
click at [523, 156] on input "text" at bounding box center [540, 152] width 75 height 12
click at [420, 121] on input "text" at bounding box center [446, 123] width 76 height 12
click at [455, 129] on input "text" at bounding box center [446, 123] width 76 height 12
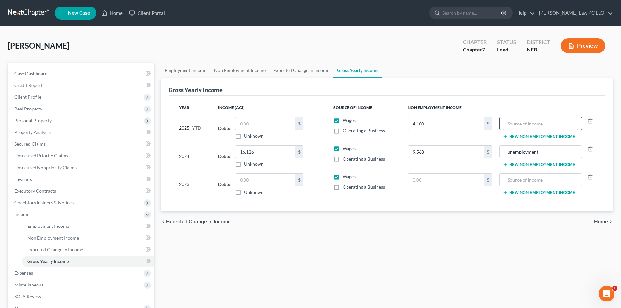
click at [513, 122] on input "text" at bounding box center [540, 123] width 75 height 12
click at [539, 136] on button "New Non Employment Income" at bounding box center [538, 136] width 73 height 5
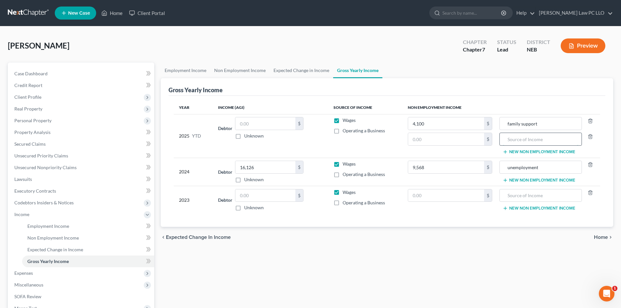
click at [534, 135] on input "text" at bounding box center [540, 139] width 75 height 12
click at [423, 138] on input "text" at bounding box center [446, 139] width 76 height 12
click at [399, 146] on td "Wages Operating a Business" at bounding box center [365, 136] width 74 height 44
click at [246, 195] on input "text" at bounding box center [265, 195] width 60 height 12
click at [279, 213] on td "Debtor 26,924.00 $ Unknown Balance Undetermined 26,924 $ Unknown" at bounding box center [270, 200] width 115 height 28
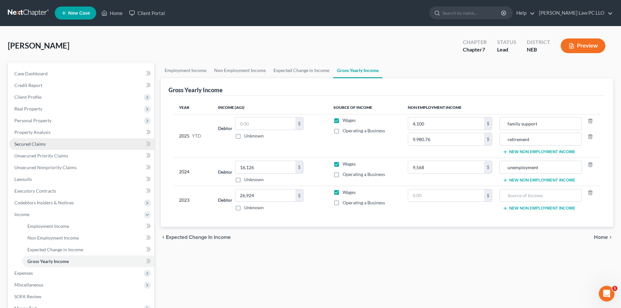
click at [41, 142] on span "Secured Claims" at bounding box center [29, 144] width 31 height 6
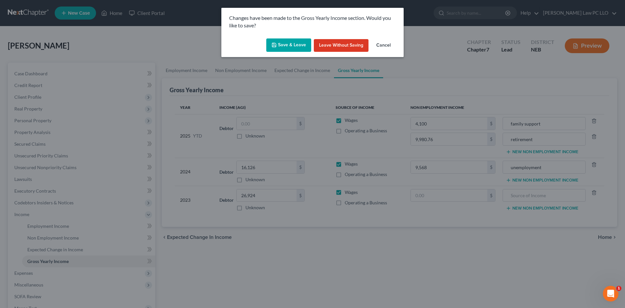
click at [286, 45] on button "Save & Leave" at bounding box center [288, 45] width 45 height 14
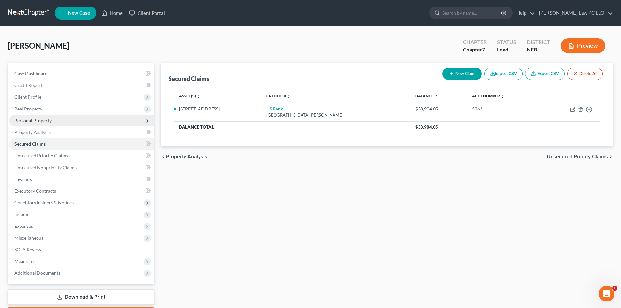
click at [40, 121] on span "Personal Property" at bounding box center [32, 121] width 37 height 6
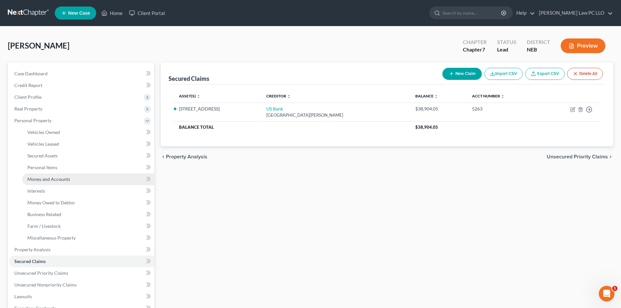
click at [49, 182] on link "Money and Accounts" at bounding box center [88, 179] width 132 height 12
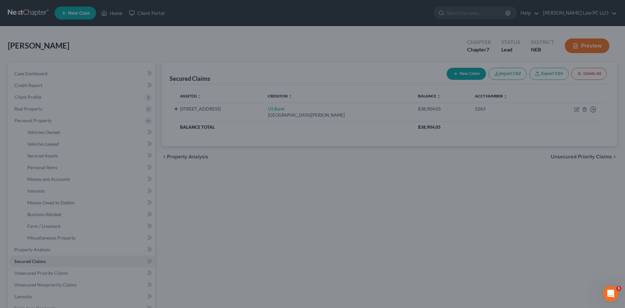
click at [360, 197] on div at bounding box center [312, 154] width 625 height 308
click at [204, 191] on div at bounding box center [312, 154] width 625 height 308
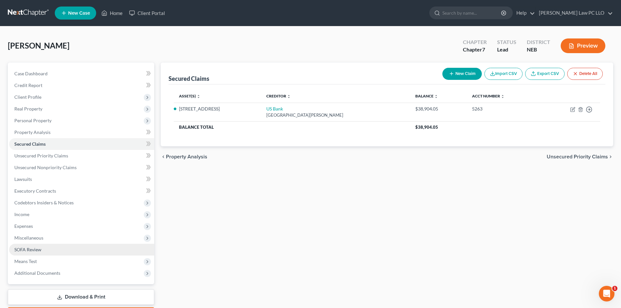
click at [36, 248] on span "SOFA Review" at bounding box center [27, 250] width 27 height 6
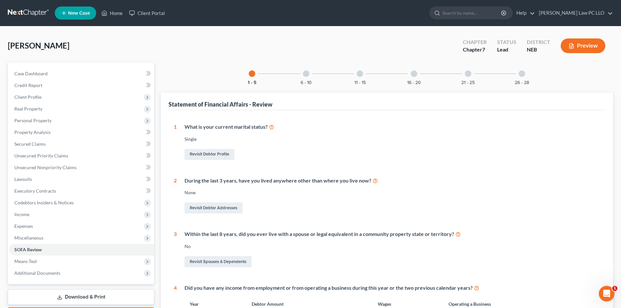
click at [414, 75] on div at bounding box center [413, 73] width 7 height 7
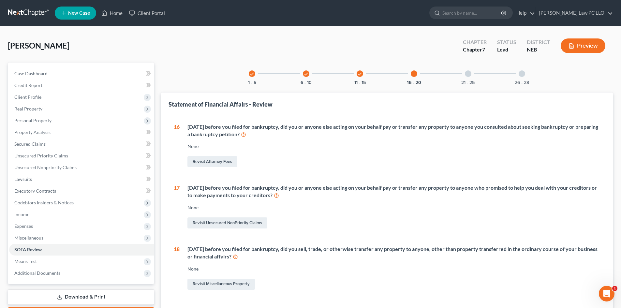
click at [469, 74] on div at bounding box center [467, 73] width 7 height 7
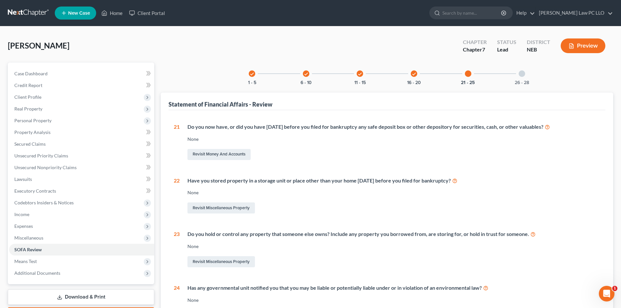
click at [518, 76] on div "26 - 28" at bounding box center [521, 74] width 22 height 22
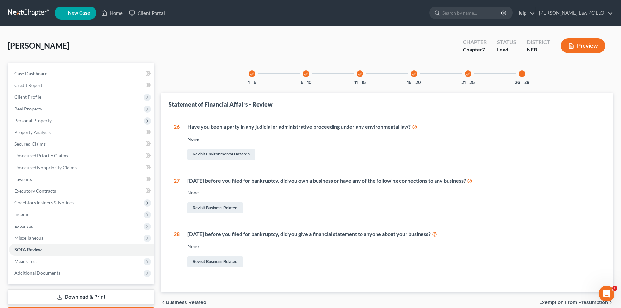
click at [359, 74] on icon "check" at bounding box center [359, 74] width 5 height 5
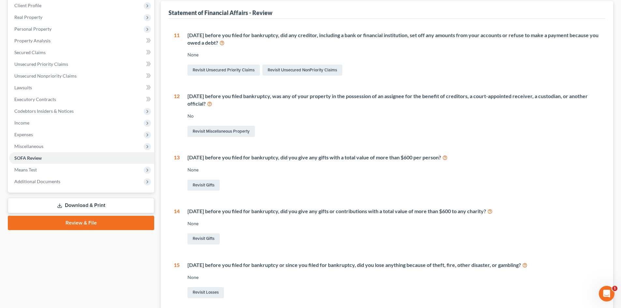
scroll to position [130, 0]
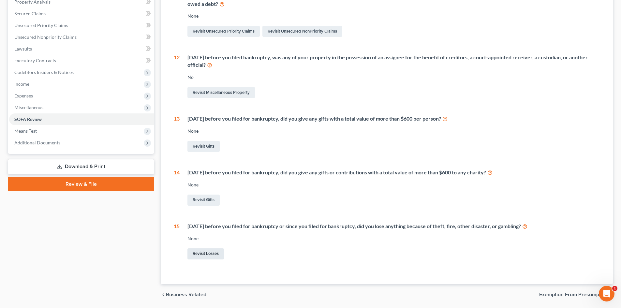
click at [215, 253] on link "Revisit Losses" at bounding box center [205, 253] width 36 height 11
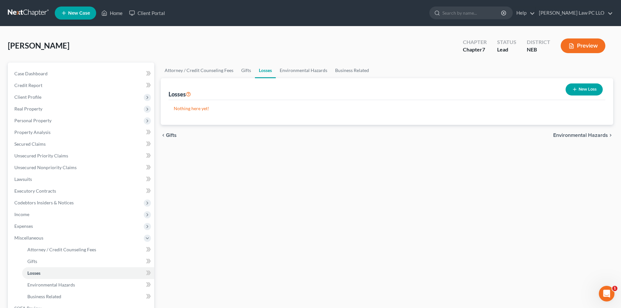
click at [583, 86] on button "New Loss" at bounding box center [583, 89] width 37 height 12
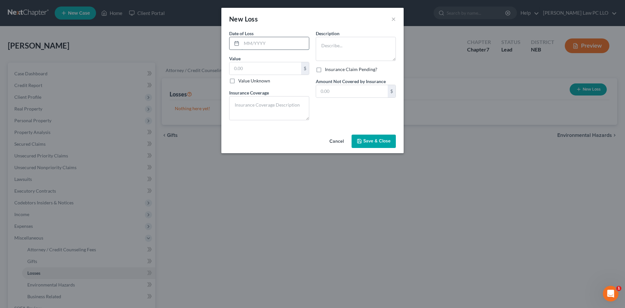
click at [253, 43] on input "text" at bounding box center [275, 43] width 67 height 12
type input "08/09/2025"
click at [238, 82] on label "Value Unknown" at bounding box center [254, 81] width 32 height 7
click at [241, 82] on input "Value Unknown" at bounding box center [243, 80] width 4 height 4
checkbox input "true"
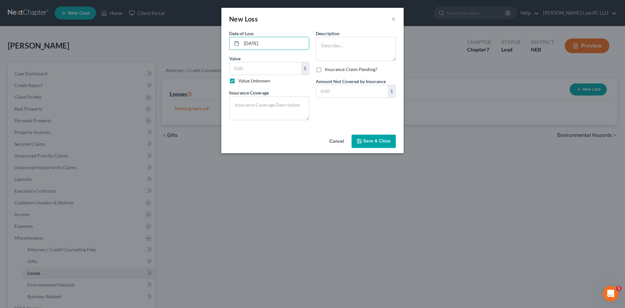
type input "0.00"
click at [336, 42] on textarea at bounding box center [356, 49] width 80 height 24
type textarea "Storm damage to fence"
click at [325, 70] on label "Insurance Claim Pending?" at bounding box center [351, 69] width 52 height 7
click at [328, 70] on input "Insurance Claim Pending?" at bounding box center [330, 68] width 4 height 4
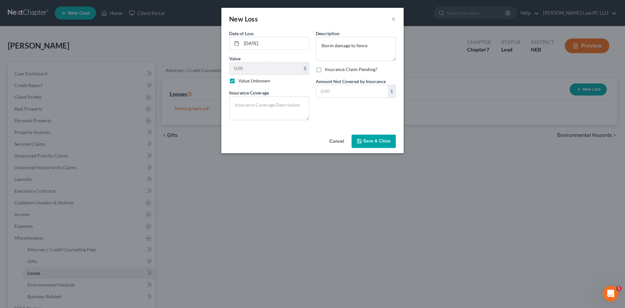
checkbox input "true"
click at [242, 104] on textarea at bounding box center [269, 108] width 80 height 24
type textarea "Home casualty insurance"
click at [378, 47] on textarea "Storm damage to fence" at bounding box center [356, 49] width 80 height 24
type textarea "Storm damage to fence and property"
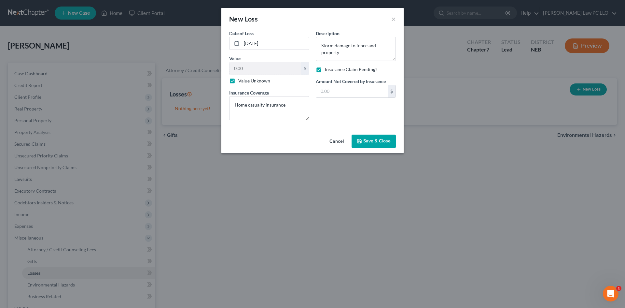
click at [375, 142] on span "Save & Close" at bounding box center [377, 141] width 27 height 6
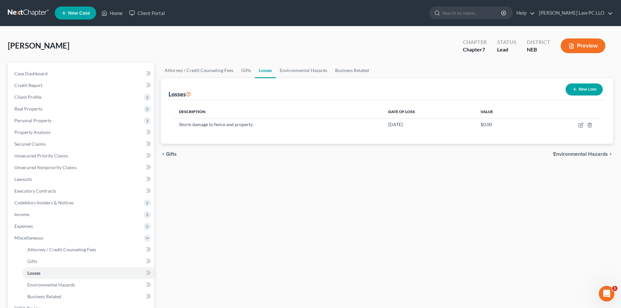
click at [578, 50] on button "Preview" at bounding box center [582, 45] width 45 height 15
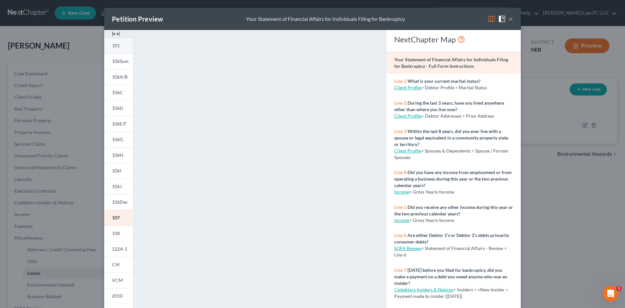
click at [122, 43] on link "101" at bounding box center [118, 46] width 29 height 16
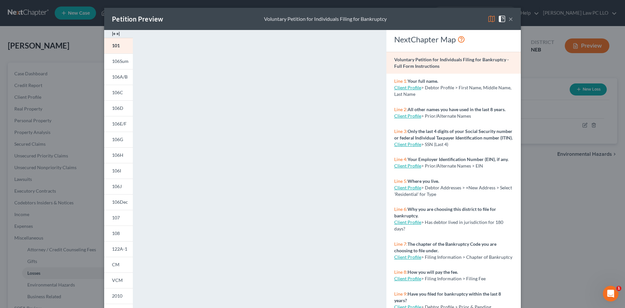
click at [509, 19] on button "×" at bounding box center [511, 19] width 5 height 8
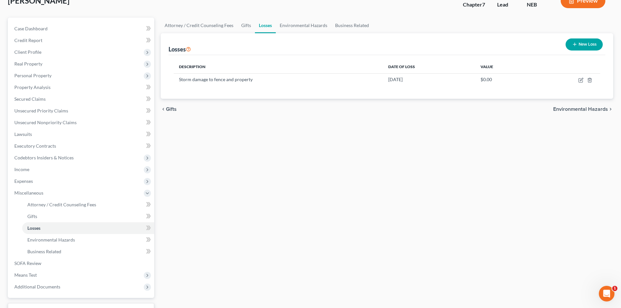
scroll to position [97, 0]
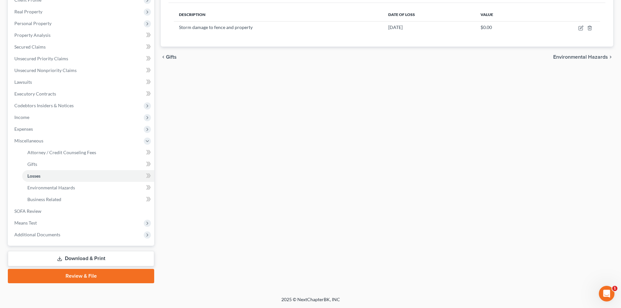
click at [83, 258] on link "Download & Print" at bounding box center [81, 258] width 146 height 15
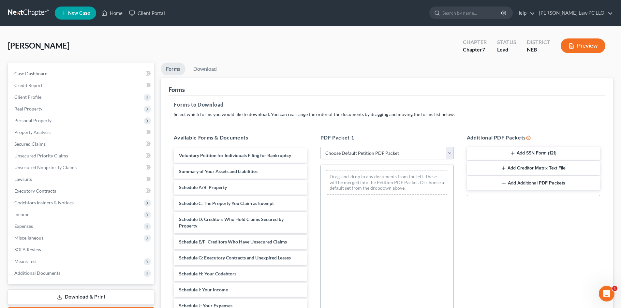
click at [350, 154] on select "Choose Default Petition PDF Packet Complete Bankruptcy Petition (all forms and …" at bounding box center [386, 153] width 133 height 13
select select "0"
click at [322, 147] on select "Choose Default Petition PDF Packet Complete Bankruptcy Petition (all forms and …" at bounding box center [386, 153] width 133 height 13
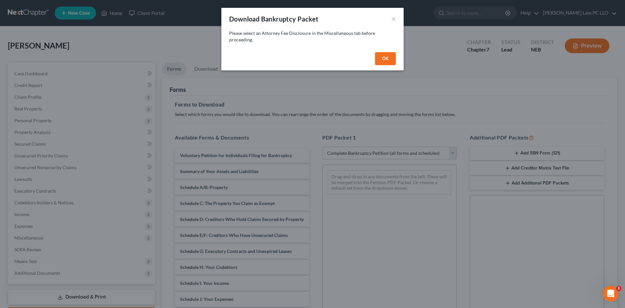
click at [386, 59] on button "OK" at bounding box center [385, 58] width 21 height 13
select select
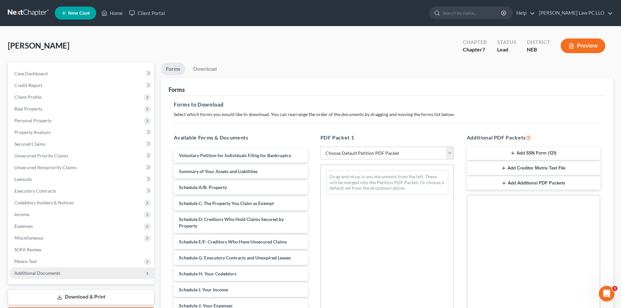
click at [66, 274] on span "Additional Documents" at bounding box center [81, 273] width 145 height 12
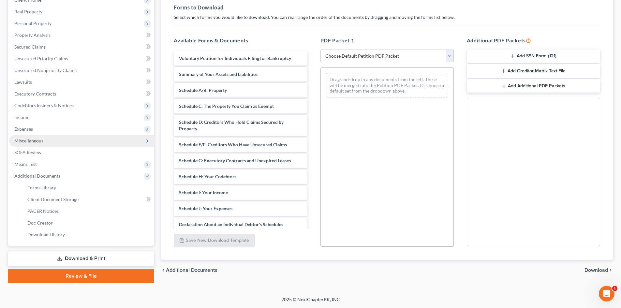
click at [45, 138] on span "Miscellaneous" at bounding box center [81, 141] width 145 height 12
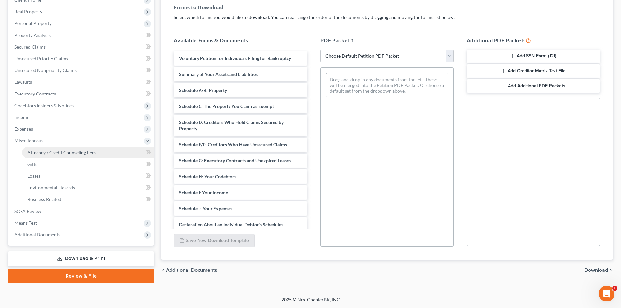
click at [50, 151] on span "Attorney / Credit Counseling Fees" at bounding box center [61, 153] width 69 height 6
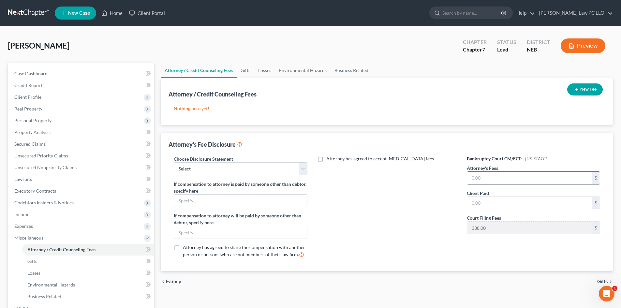
click at [487, 175] on input "text" at bounding box center [529, 178] width 125 height 12
type input "1,900"
click at [478, 200] on input "text" at bounding box center [529, 203] width 125 height 12
type input "1,900"
click at [408, 219] on div "Attorney has agreed to accept retainer fees" at bounding box center [387, 209] width 146 height 108
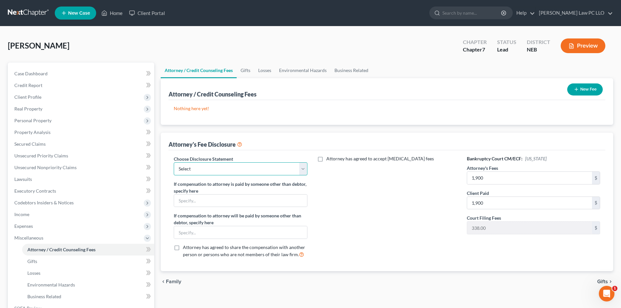
click at [298, 168] on select "Select Chapter 13 Chapter 7" at bounding box center [240, 168] width 133 height 13
select select "1"
click at [174, 162] on select "Select Chapter 13 Chapter 7" at bounding box center [240, 168] width 133 height 13
click at [250, 68] on link "Gifts" at bounding box center [245, 71] width 18 height 16
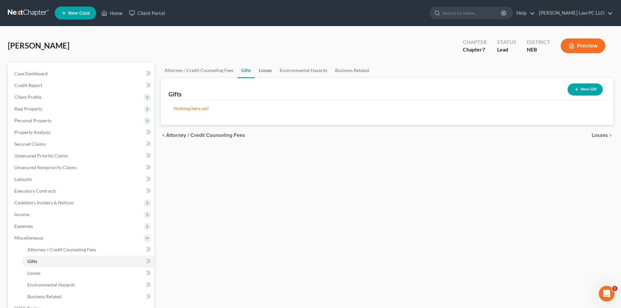
click at [265, 72] on link "Losses" at bounding box center [265, 71] width 21 height 16
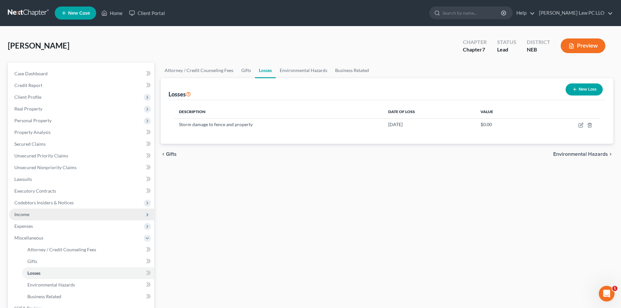
click at [31, 213] on span "Income" at bounding box center [81, 214] width 145 height 12
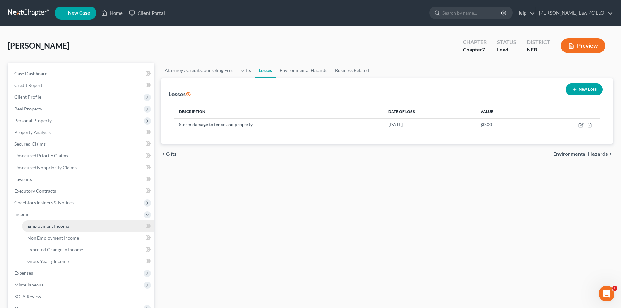
click at [47, 225] on span "Employment Income" at bounding box center [48, 226] width 42 height 6
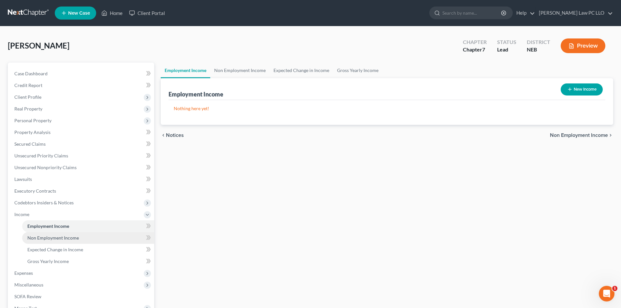
click at [51, 238] on span "Non Employment Income" at bounding box center [52, 238] width 51 height 6
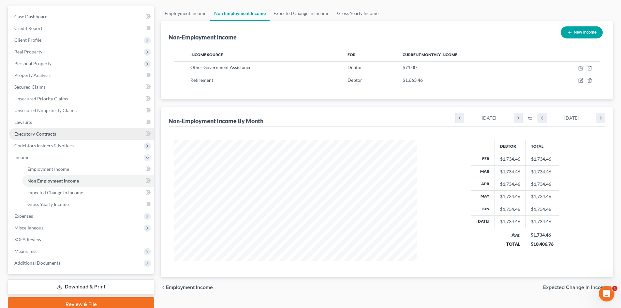
scroll to position [85, 0]
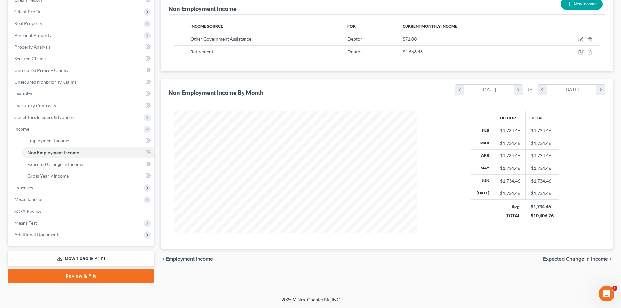
click at [90, 256] on link "Download & Print" at bounding box center [81, 258] width 146 height 15
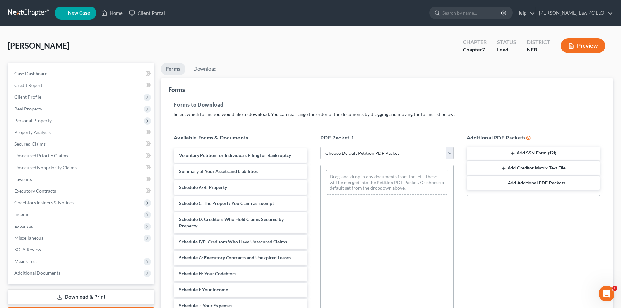
click at [353, 152] on select "Choose Default Petition PDF Packet Complete Bankruptcy Petition (all forms and …" at bounding box center [386, 153] width 133 height 13
select select "0"
click at [320, 147] on select "Choose Default Petition PDF Packet Complete Bankruptcy Petition (all forms and …" at bounding box center [386, 153] width 133 height 13
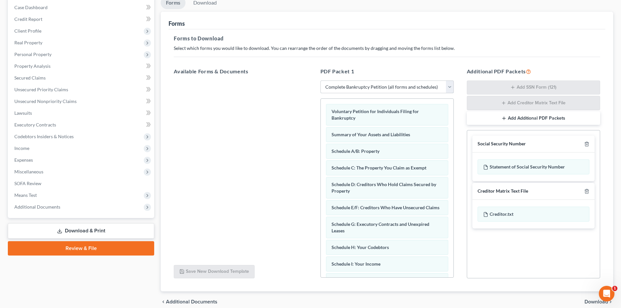
scroll to position [52, 0]
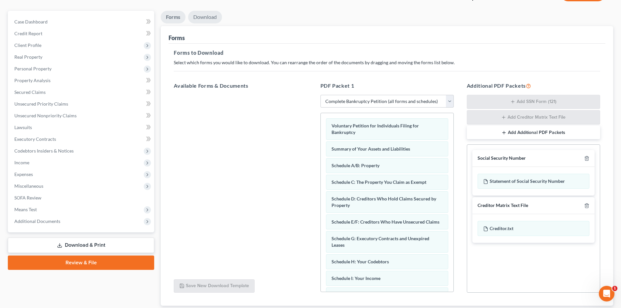
click at [207, 18] on link "Download" at bounding box center [205, 17] width 34 height 13
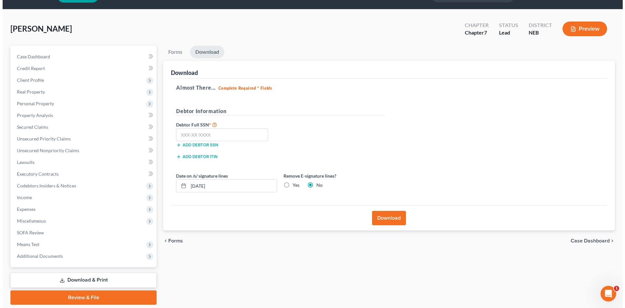
scroll to position [0, 0]
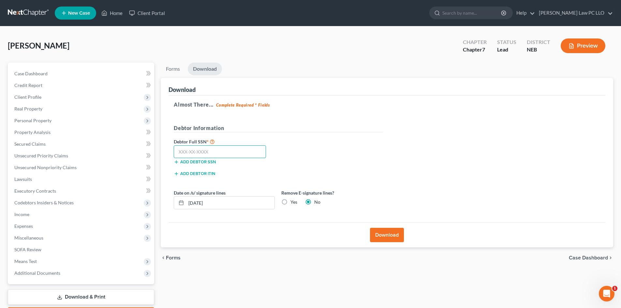
click at [208, 147] on input "text" at bounding box center [220, 151] width 92 height 13
type input "508-90-6486"
click at [391, 235] on button "Download" at bounding box center [387, 235] width 34 height 14
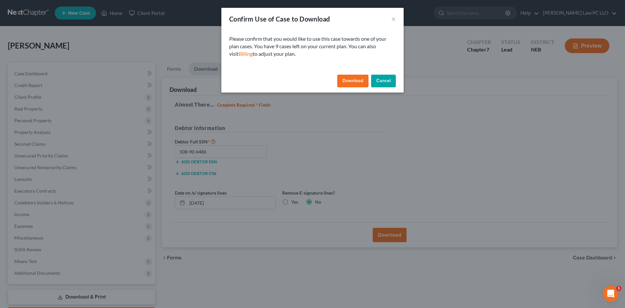
click at [356, 80] on button "Download" at bounding box center [352, 81] width 31 height 13
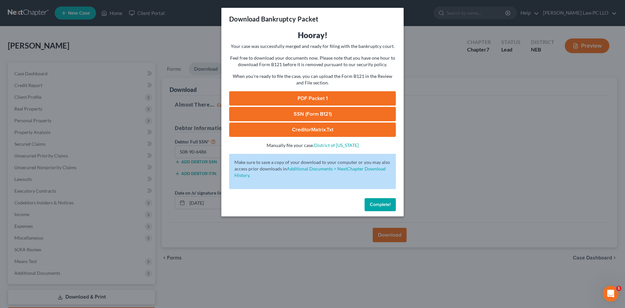
click at [317, 96] on link "PDF Packet 1" at bounding box center [312, 98] width 167 height 14
